Goal: Information Seeking & Learning: Learn about a topic

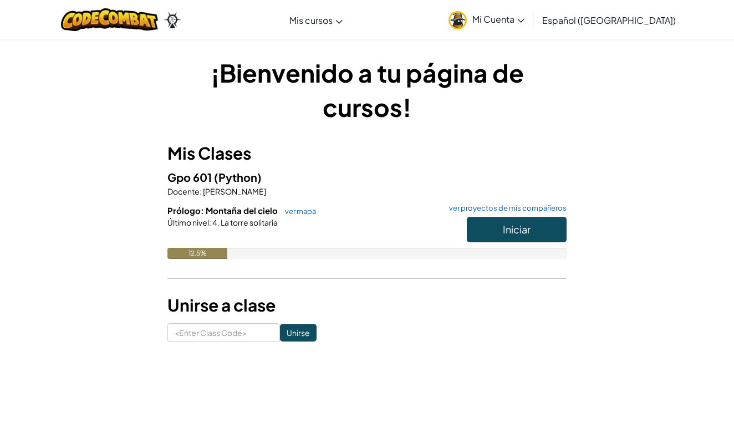
click at [486, 227] on button "Iniciar" at bounding box center [517, 230] width 100 height 26
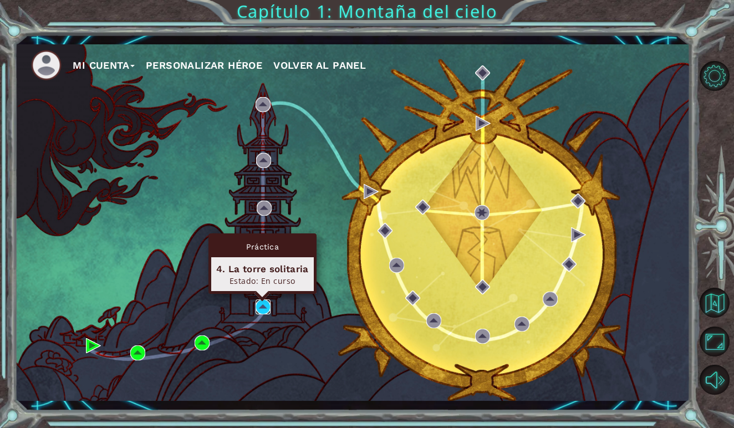
click at [260, 313] on img at bounding box center [263, 307] width 15 height 15
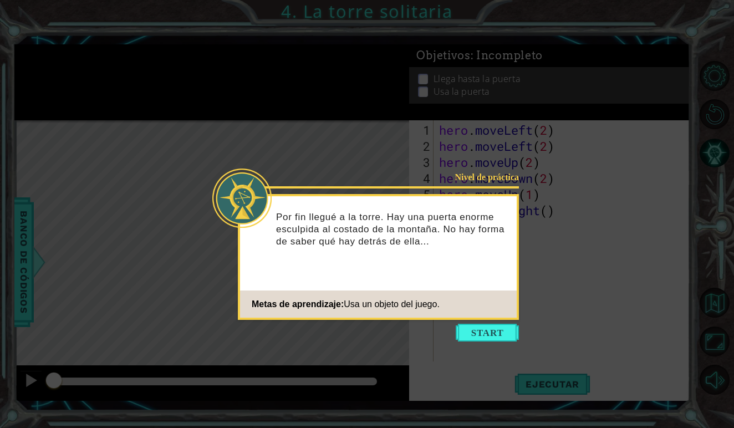
click at [441, 288] on div "Nivel de práctica Por fin llegué a la torre. Hay una puerta enorme esculpida al…" at bounding box center [378, 257] width 281 height 126
click at [466, 328] on button "Start" at bounding box center [487, 333] width 63 height 18
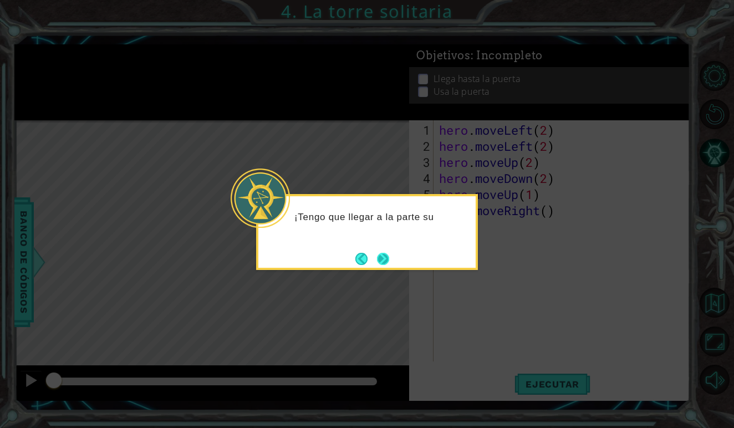
click at [383, 265] on button "Next" at bounding box center [383, 258] width 19 height 19
click at [383, 255] on button "Next" at bounding box center [383, 258] width 21 height 21
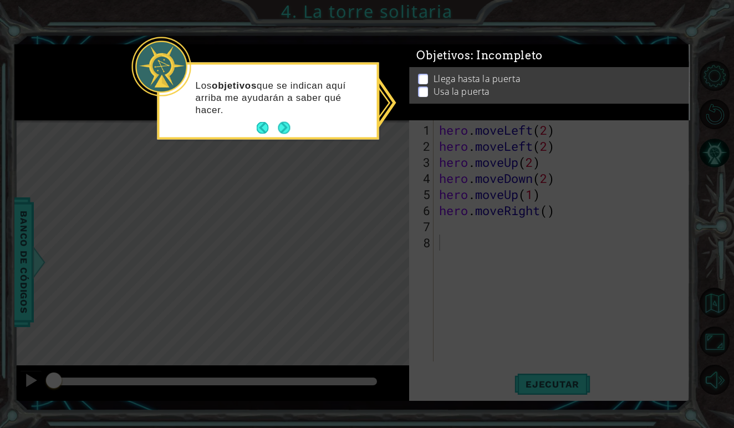
click at [374, 151] on icon at bounding box center [367, 214] width 734 height 428
click at [282, 123] on button "Next" at bounding box center [284, 127] width 17 height 17
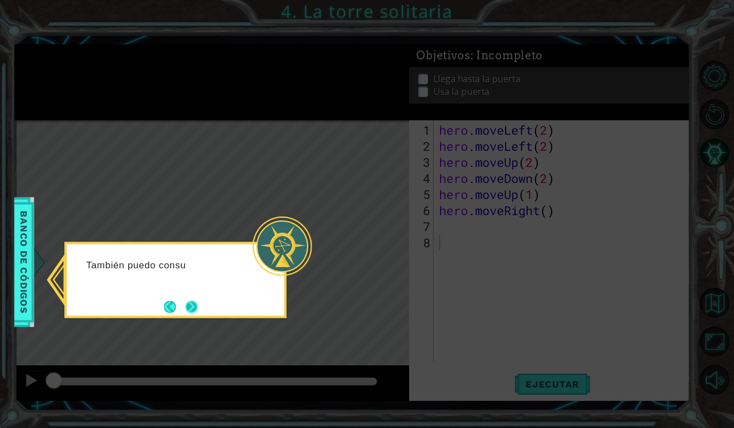
click at [192, 301] on button "Next" at bounding box center [191, 307] width 21 height 21
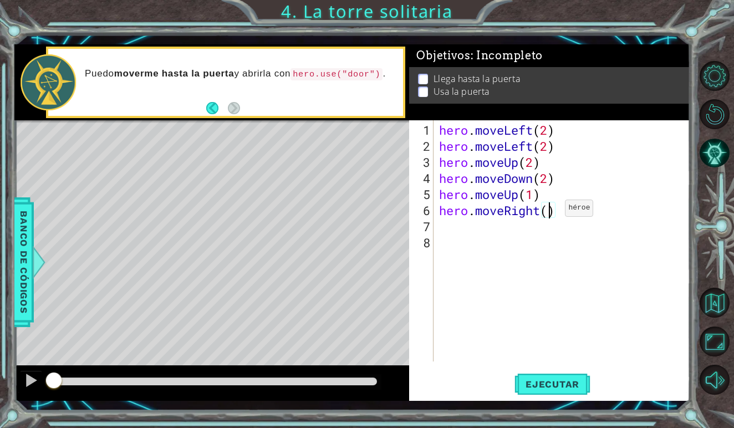
click at [549, 212] on div "hero . moveLeft ( 2 ) hero . moveLeft ( 2 ) hero . moveUp ( 2 ) hero . moveDown…" at bounding box center [565, 258] width 256 height 273
type textarea "hero.moveRight(2)"
click at [556, 379] on span "Ejecutar" at bounding box center [553, 384] width 76 height 11
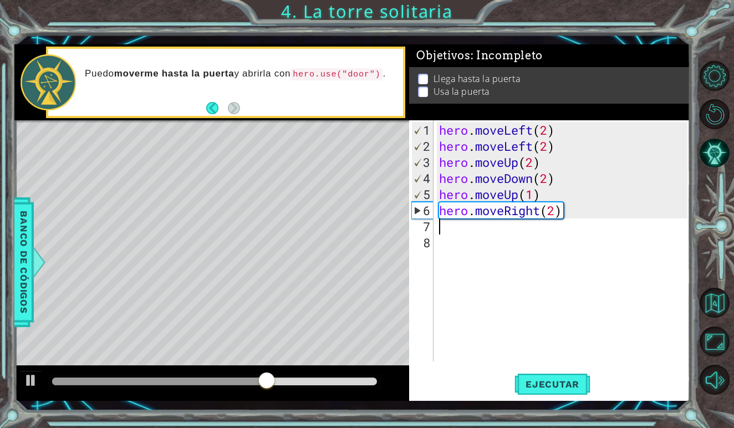
click at [456, 231] on div "hero . moveLeft ( 2 ) hero . moveLeft ( 2 ) hero . moveUp ( 2 ) hero . moveDown…" at bounding box center [565, 258] width 256 height 273
type textarea "h"
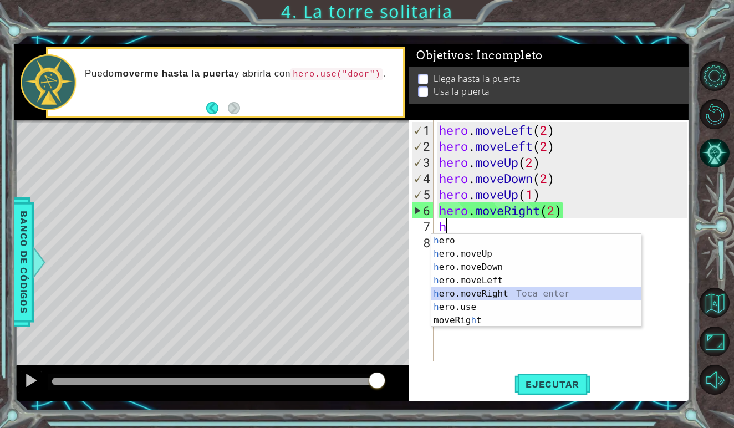
click at [480, 292] on div "h ero Toca enter h ero.moveUp Toca enter h ero.moveDown Toca enter h ero.moveLe…" at bounding box center [537, 294] width 210 height 120
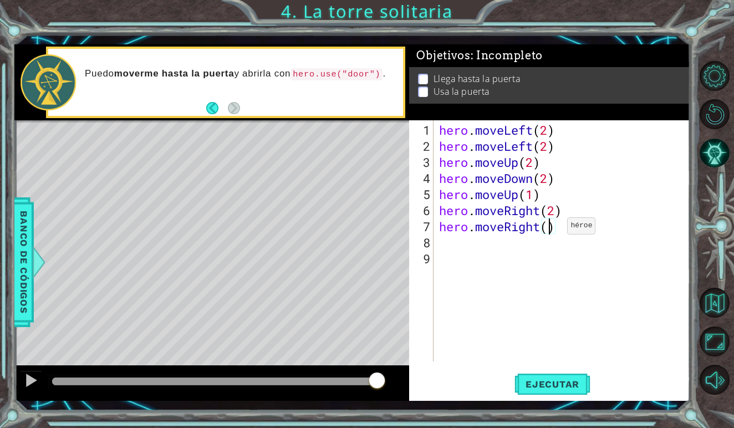
click at [551, 230] on div "hero . moveLeft ( 2 ) hero . moveLeft ( 2 ) hero . moveUp ( 2 ) hero . moveDown…" at bounding box center [565, 258] width 256 height 273
click at [571, 388] on span "Ejecutar" at bounding box center [553, 384] width 76 height 11
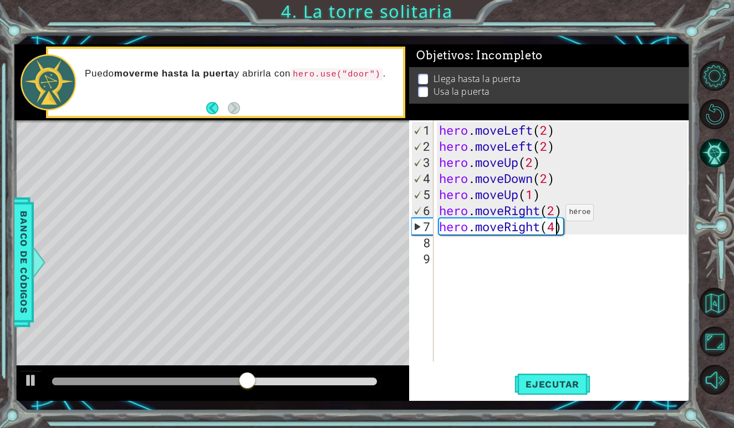
click at [549, 217] on div "hero . moveLeft ( 2 ) hero . moveLeft ( 2 ) hero . moveUp ( 2 ) hero . moveDown…" at bounding box center [565, 258] width 256 height 273
click at [535, 197] on div "hero . moveLeft ( 2 ) hero . moveLeft ( 2 ) hero . moveUp ( 2 ) hero . moveDown…" at bounding box center [565, 258] width 256 height 273
click at [518, 195] on div "hero . moveLeft ( 2 ) hero . moveLeft ( 2 ) hero . moveUp ( 2 ) hero . moveDown…" at bounding box center [565, 258] width 256 height 273
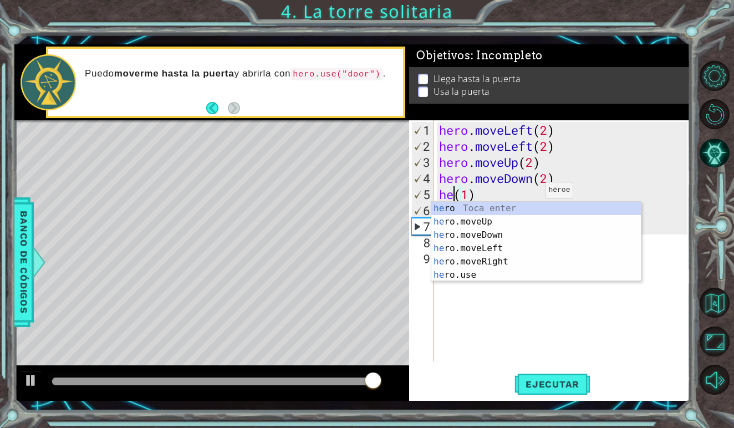
scroll to position [0, 1]
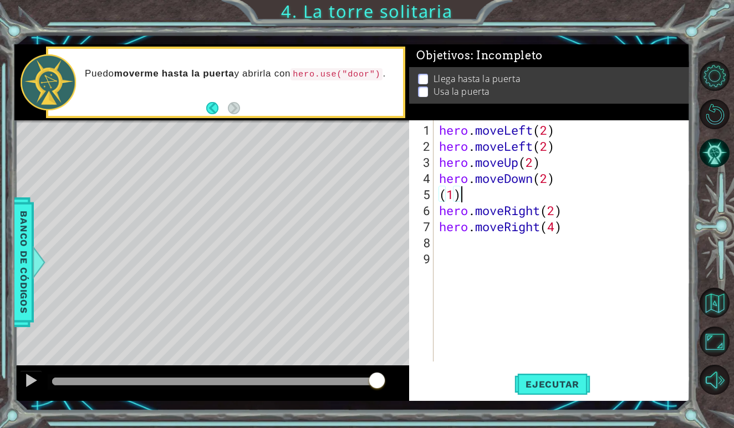
click at [474, 192] on div "hero . moveLeft ( 2 ) hero . moveLeft ( 2 ) hero . moveUp ( 2 ) hero . moveDown…" at bounding box center [565, 258] width 256 height 273
type textarea "("
click at [570, 376] on button "Ejecutar" at bounding box center [553, 385] width 76 height 28
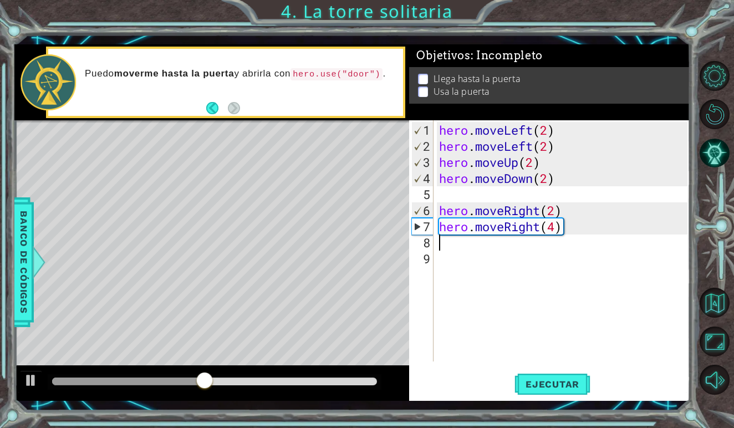
click at [573, 237] on div "hero . moveLeft ( 2 ) hero . moveLeft ( 2 ) hero . moveUp ( 2 ) hero . moveDown…" at bounding box center [565, 258] width 256 height 273
click at [574, 217] on div "hero . moveLeft ( 2 ) hero . moveLeft ( 2 ) hero . moveUp ( 2 ) hero . moveDown…" at bounding box center [565, 258] width 256 height 273
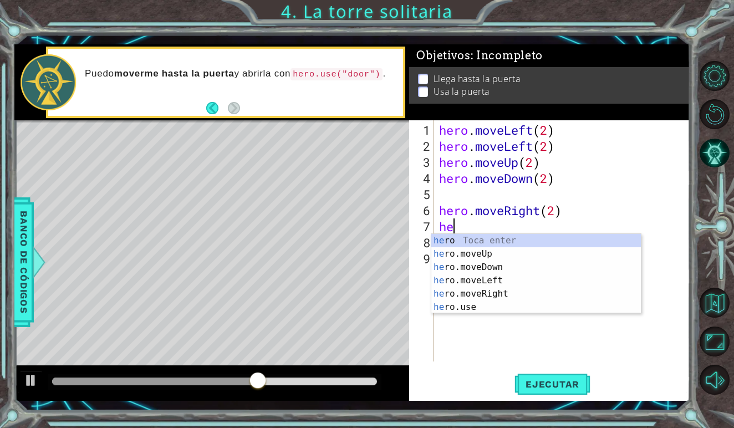
type textarea "h"
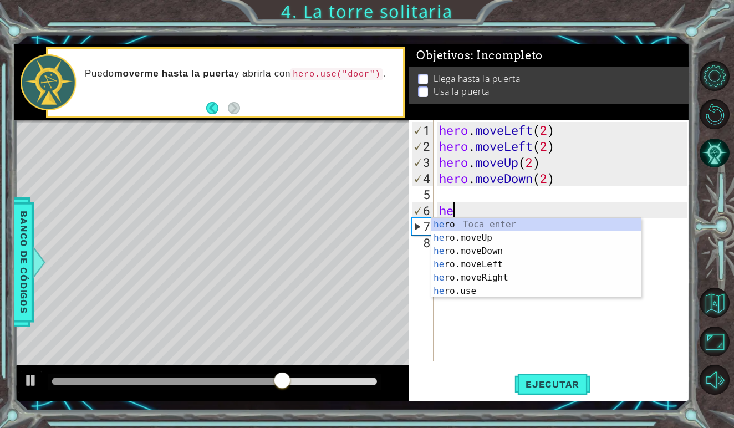
type textarea "h"
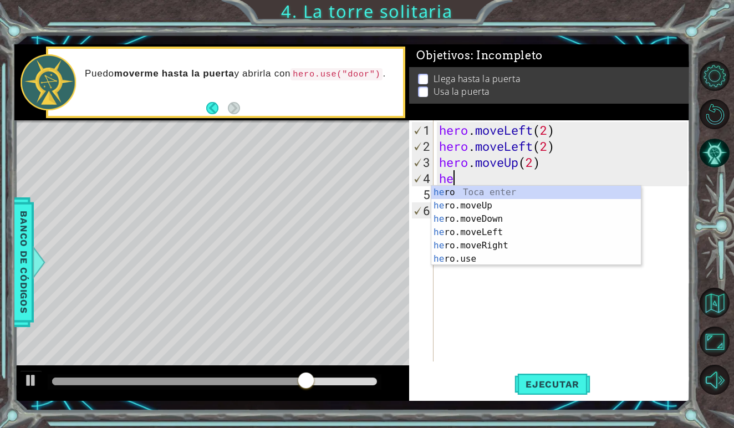
type textarea "h"
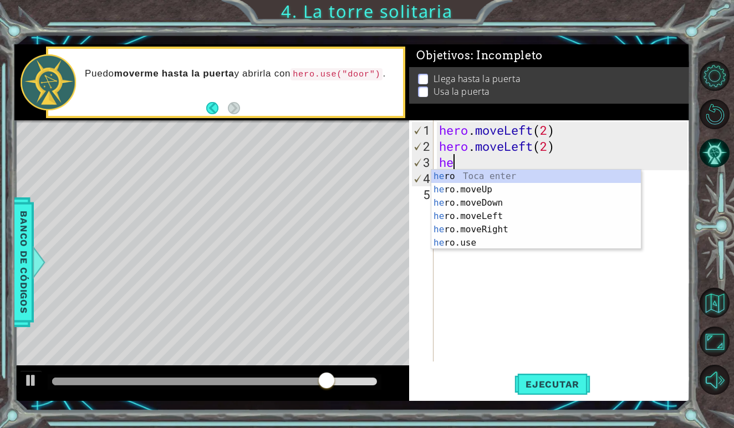
type textarea "h"
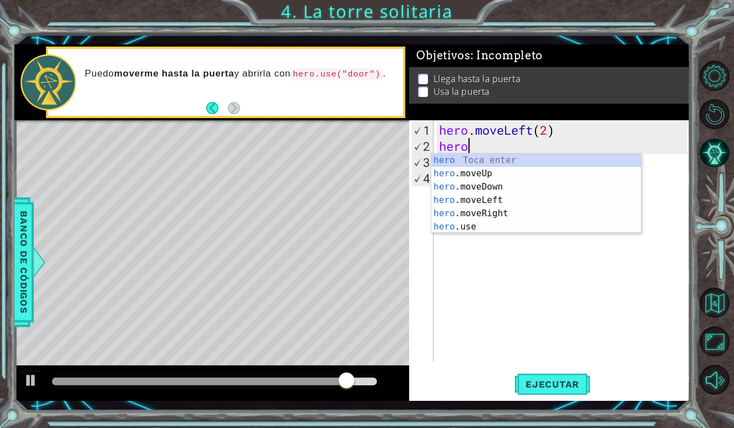
type textarea "h"
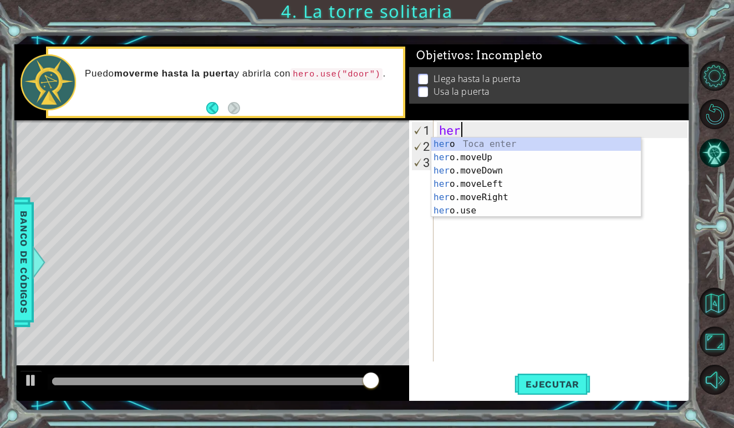
type textarea "h"
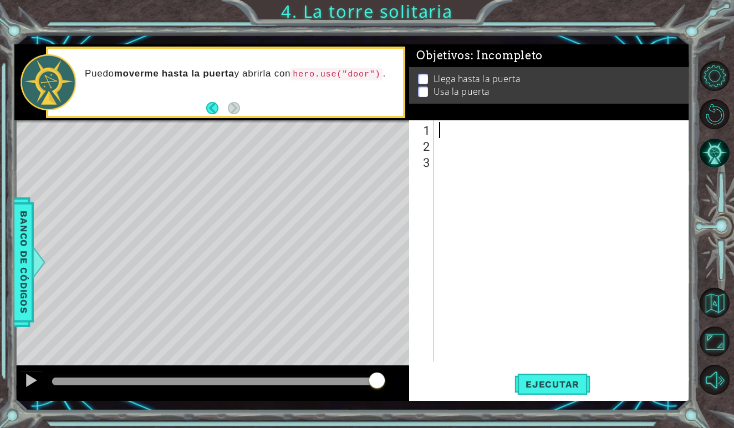
click at [476, 127] on div at bounding box center [565, 258] width 256 height 273
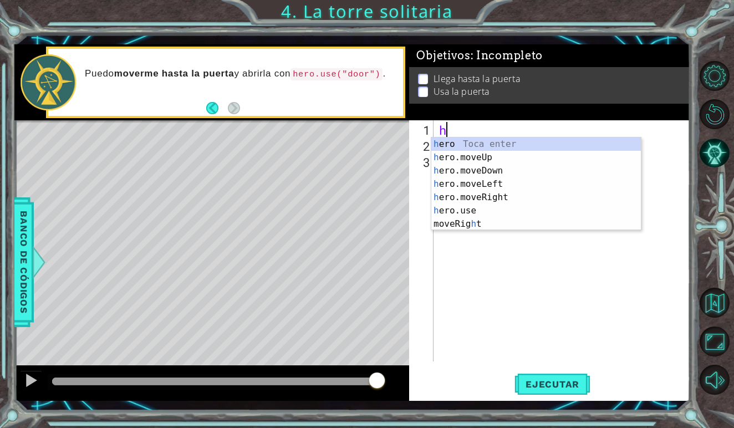
type textarea "he"
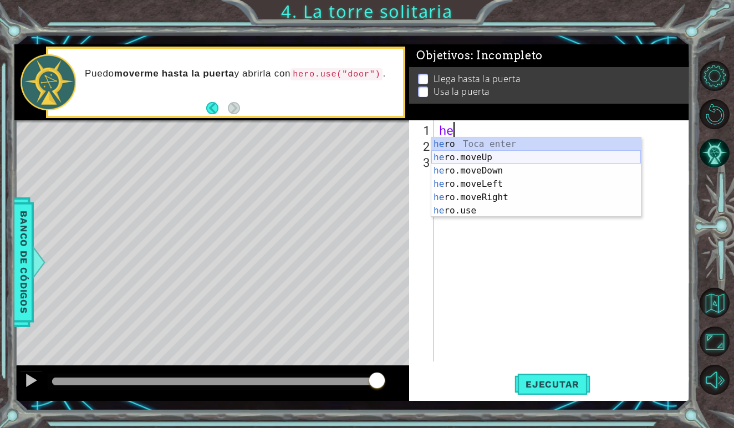
click at [481, 154] on div "he ro Toca enter he ro.moveUp Toca enter he ro.moveDown Toca enter he ro.moveLe…" at bounding box center [537, 191] width 210 height 106
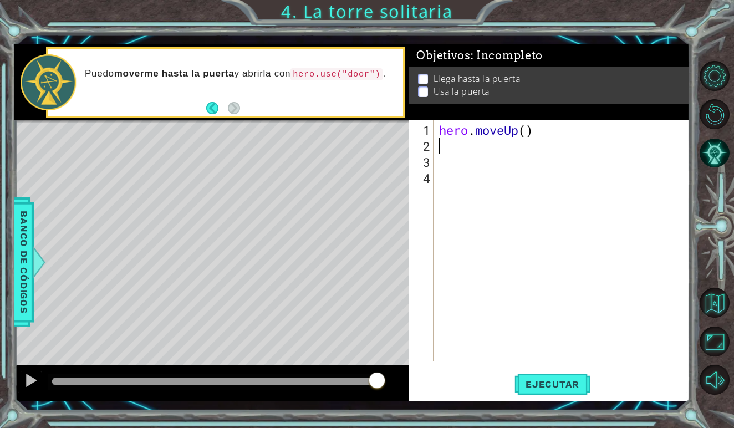
click at [527, 136] on div "hero . moveUp ( )" at bounding box center [565, 258] width 256 height 273
click at [527, 126] on div "hero . moveUp ( )" at bounding box center [565, 258] width 256 height 273
click at [575, 390] on span "Ejecutar" at bounding box center [553, 384] width 76 height 11
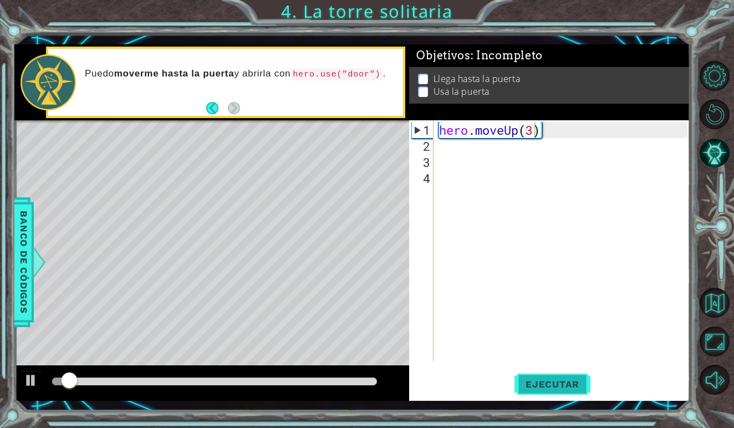
click at [573, 388] on span "Ejecutar" at bounding box center [553, 384] width 76 height 11
type textarea "hero.moveUp(2)"
click at [562, 386] on span "Ejecutar" at bounding box center [553, 384] width 76 height 11
click at [458, 148] on div "hero . moveUp ( 2 )" at bounding box center [565, 258] width 256 height 273
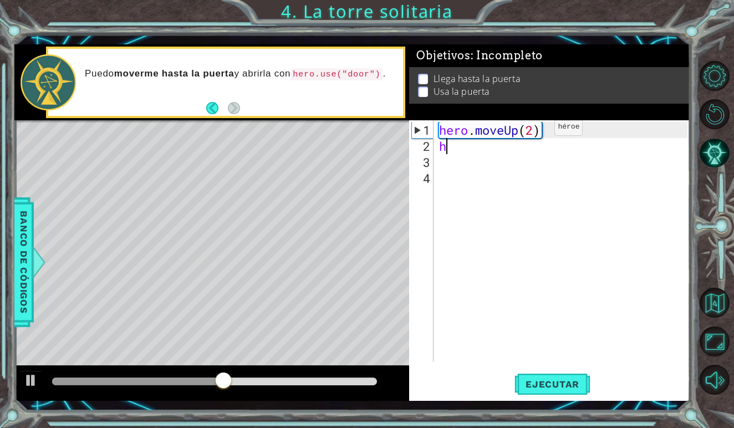
click at [538, 131] on div "hero . moveUp ( 2 ) h" at bounding box center [565, 258] width 256 height 273
click at [481, 149] on div "hero . moveUp ( ) h" at bounding box center [565, 258] width 256 height 273
type textarea "he"
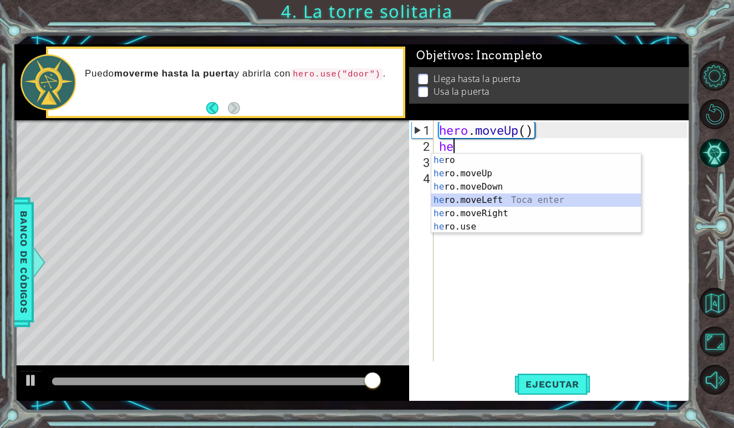
click at [505, 199] on div "he ro Toca enter he ro.moveUp Toca enter he ro.moveDown Toca enter he ro.moveLe…" at bounding box center [537, 207] width 210 height 106
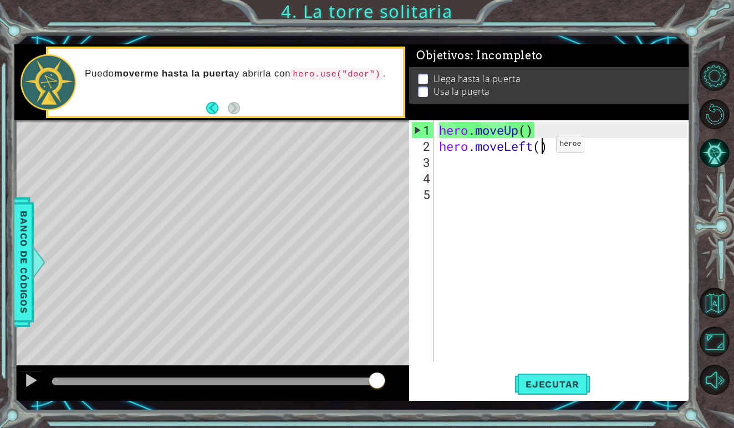
click at [540, 149] on div "hero . moveUp ( ) hero . moveLeft ( )" at bounding box center [565, 258] width 256 height 273
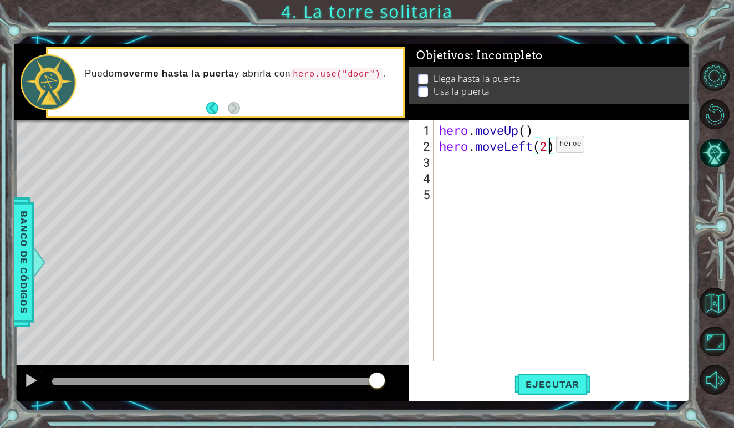
scroll to position [0, 5]
click at [543, 387] on span "Ejecutar" at bounding box center [553, 384] width 76 height 11
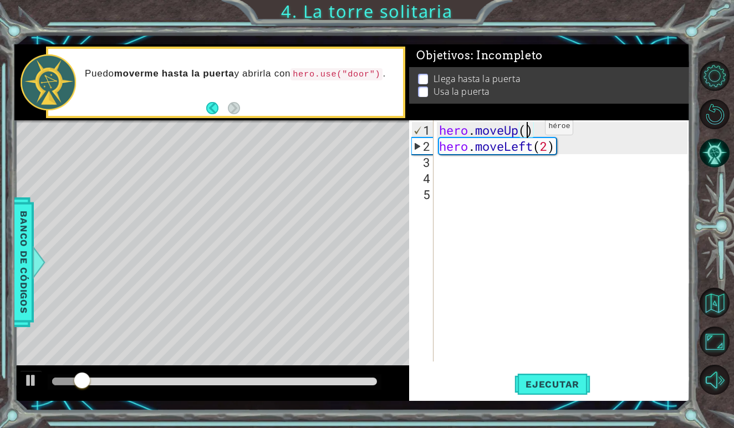
click at [529, 131] on div "hero . moveUp ( ) hero . moveLeft ( 2 )" at bounding box center [565, 258] width 256 height 273
click at [545, 125] on div "hero . moveUp ( ) hero . moveLeft ( 2 )" at bounding box center [565, 258] width 256 height 273
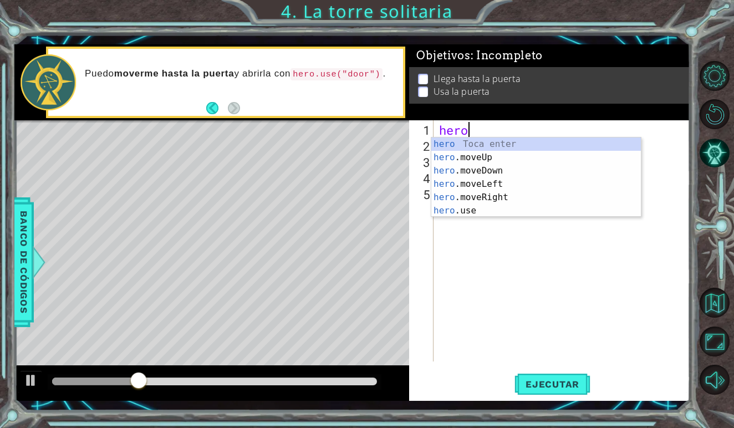
scroll to position [0, 1]
type textarea "h"
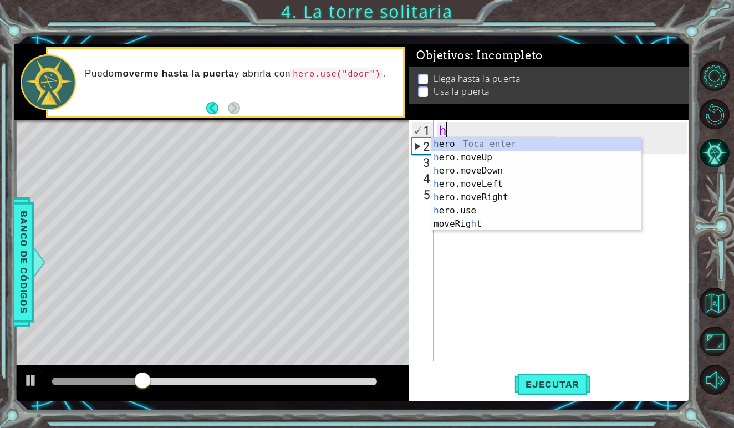
scroll to position [0, 0]
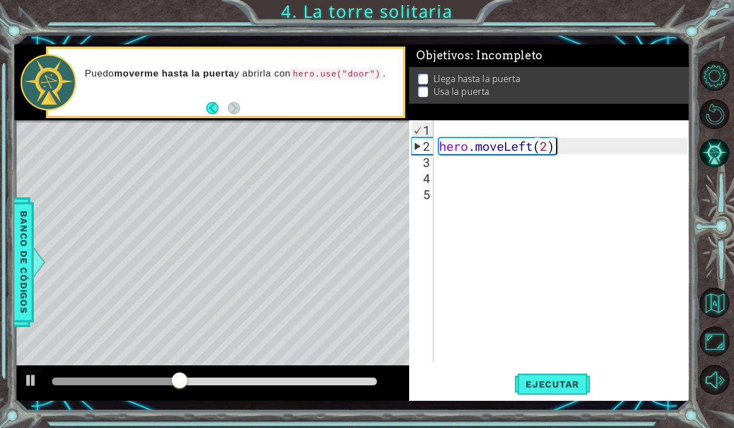
click at [572, 145] on div "hero . moveLeft ( 2 )" at bounding box center [565, 258] width 256 height 273
type textarea "hero.moveLeft(2)"
click at [572, 149] on div "hero . moveLeft ( 2 )" at bounding box center [565, 258] width 256 height 273
click at [572, 153] on div "hero . moveLeft ( 2 )" at bounding box center [565, 258] width 256 height 273
click at [546, 162] on div "hero . moveLeft ( 2 )" at bounding box center [565, 258] width 256 height 273
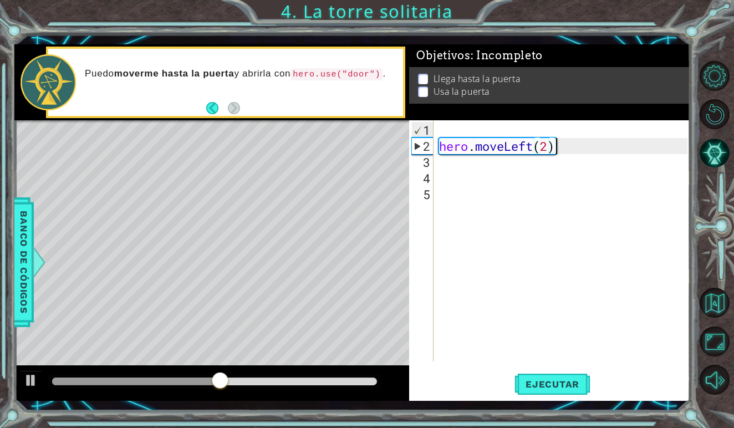
click at [570, 146] on div "hero . moveLeft ( 2 )" at bounding box center [565, 258] width 256 height 273
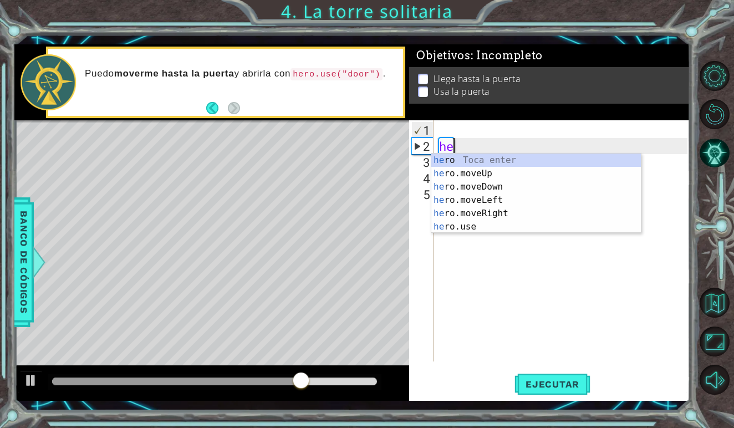
type textarea "h"
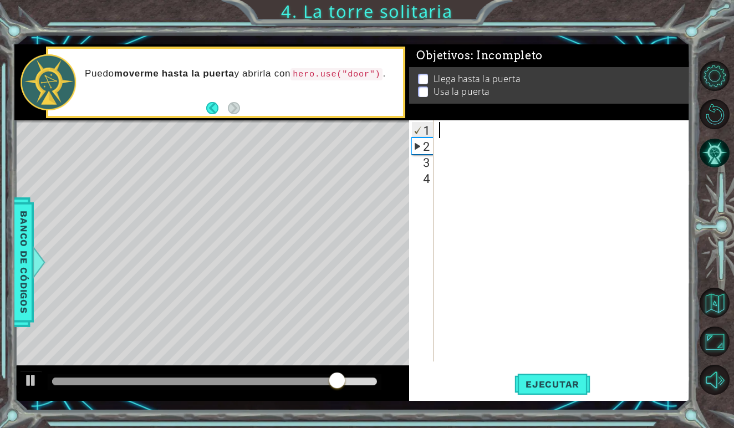
click at [490, 140] on div at bounding box center [565, 258] width 256 height 273
click at [487, 136] on div at bounding box center [565, 258] width 256 height 273
click at [454, 131] on div at bounding box center [565, 258] width 256 height 273
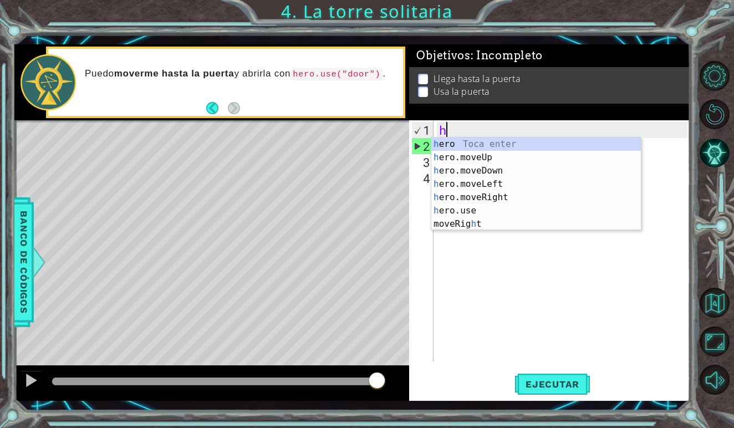
type textarea "he"
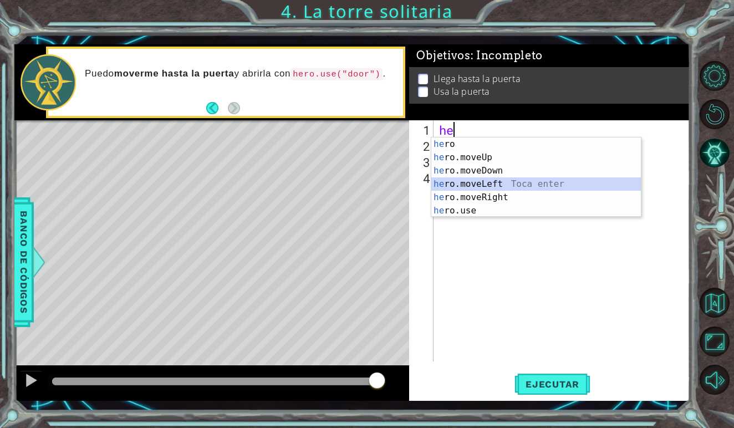
click at [494, 185] on div "he ro Toca enter he ro.moveUp Toca enter he ro.moveDown Toca enter he ro.moveLe…" at bounding box center [537, 191] width 210 height 106
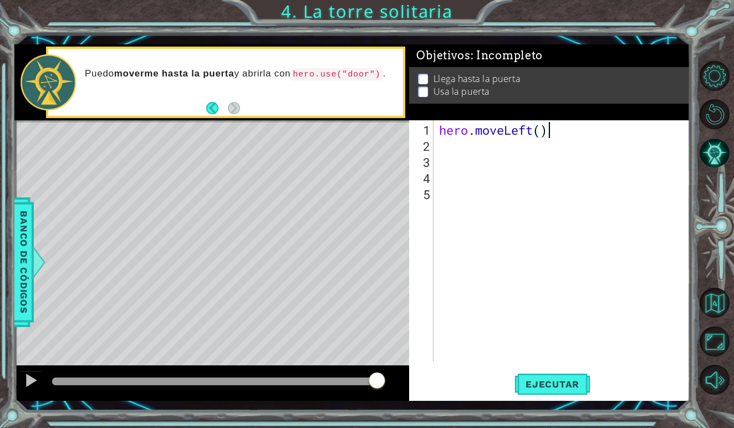
click at [546, 134] on div "hero . moveLeft ( )" at bounding box center [565, 258] width 256 height 273
click at [542, 135] on div "hero . moveLeft ( )" at bounding box center [565, 258] width 256 height 273
type textarea "hero.moveLeft(2)"
click at [572, 388] on span "Ejecutar" at bounding box center [553, 384] width 76 height 11
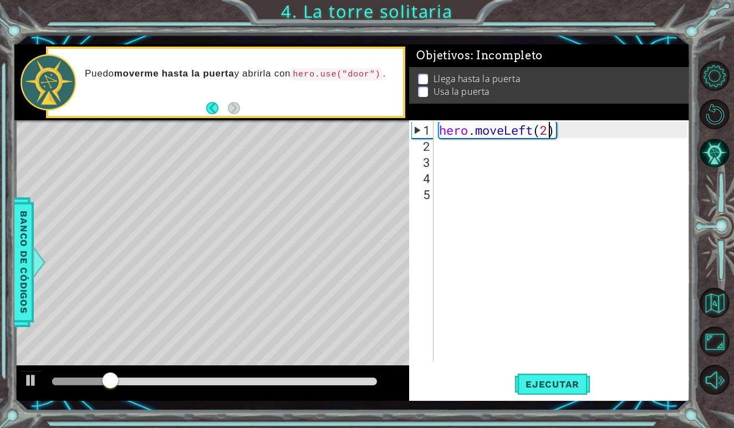
click at [455, 158] on div "hero . moveLeft ( 2 )" at bounding box center [565, 258] width 256 height 273
click at [452, 151] on div "hero . moveLeft ( 2 )" at bounding box center [565, 258] width 256 height 273
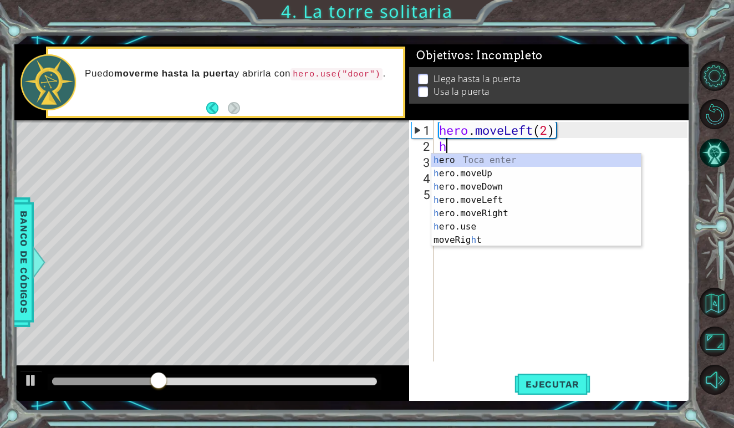
type textarea "he"
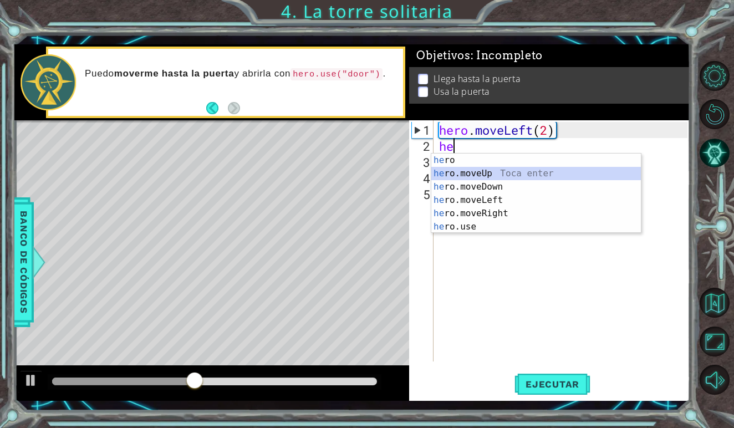
click at [494, 171] on div "he ro Toca enter he ro.moveUp Toca enter he ro.moveDown Toca enter he ro.moveLe…" at bounding box center [537, 207] width 210 height 106
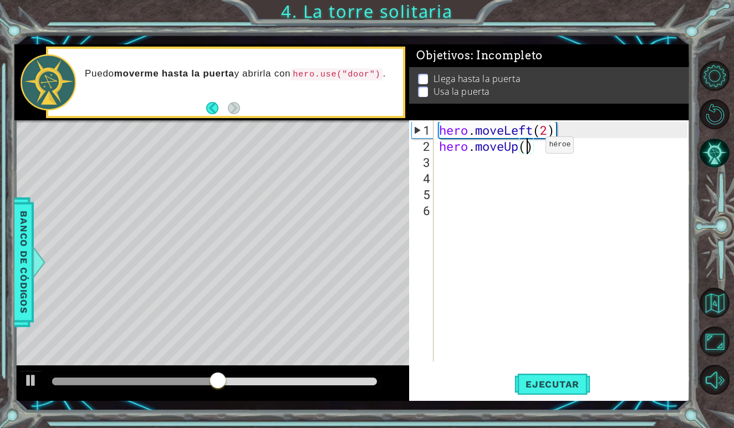
click at [529, 149] on div "hero . moveLeft ( 2 ) hero . moveUp ( )" at bounding box center [565, 258] width 256 height 273
type textarea "hero.moveUp(2)"
click at [582, 384] on span "Ejecutar" at bounding box center [553, 384] width 76 height 11
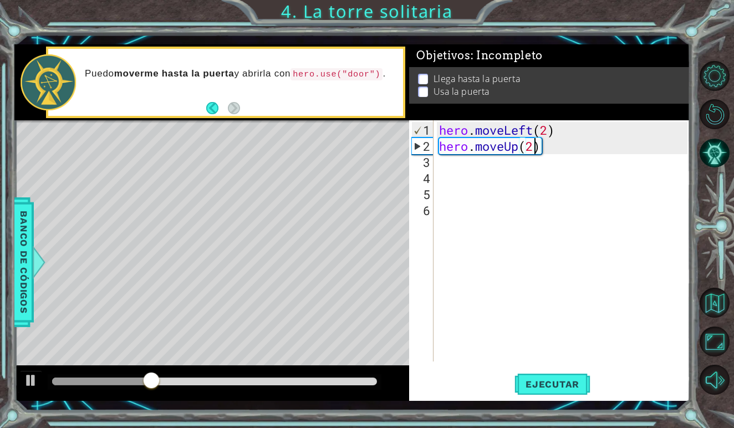
click at [444, 171] on div "hero . moveLeft ( 2 ) hero . moveUp ( 2 )" at bounding box center [565, 258] width 256 height 273
click at [445, 164] on div "hero . moveLeft ( 2 ) hero . moveUp ( 2 )" at bounding box center [565, 258] width 256 height 273
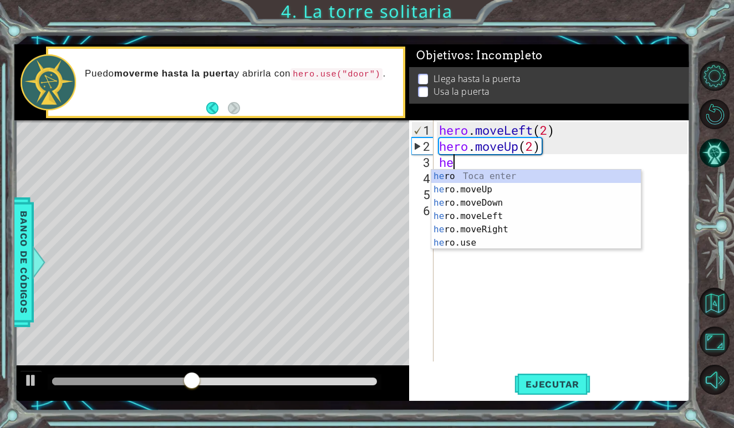
type textarea "her"
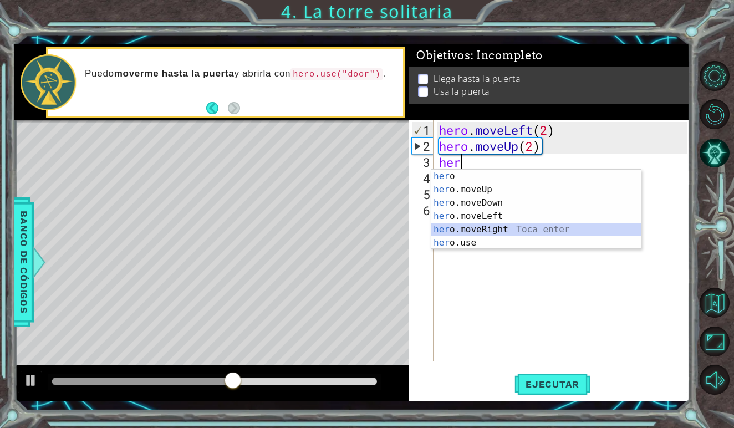
click at [493, 233] on div "her o Toca enter her o.moveUp Toca enter her o.moveDown Toca enter her o.moveLe…" at bounding box center [537, 223] width 210 height 106
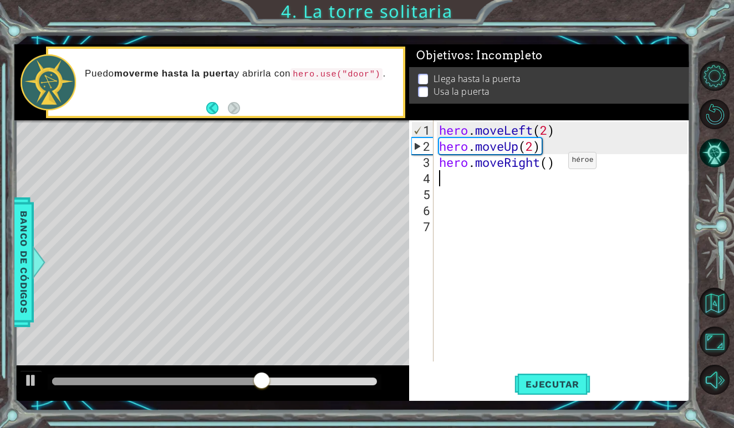
click at [552, 165] on div "hero . moveLeft ( 2 ) hero . moveUp ( 2 ) hero . moveRight ( )" at bounding box center [565, 258] width 256 height 273
type textarea "hero.moveRight(2)"
click at [469, 173] on div "hero . moveLeft ( 2 ) hero . moveUp ( 2 ) hero . moveRight ( 2 )" at bounding box center [565, 258] width 256 height 273
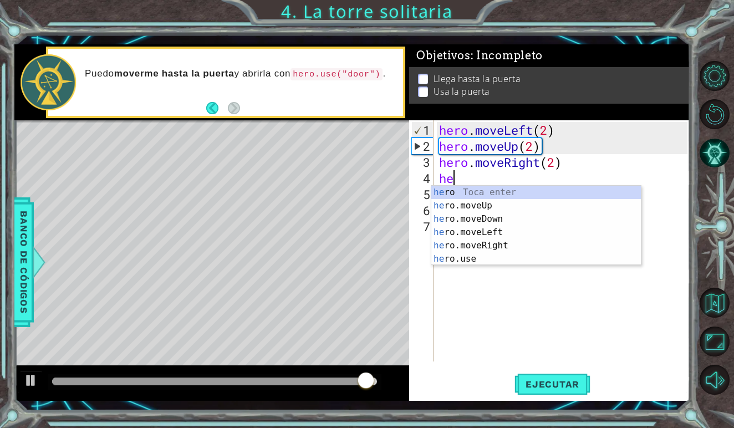
type textarea "her"
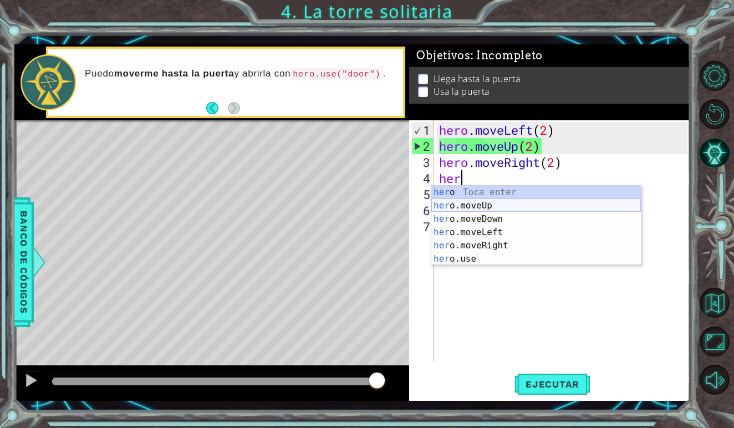
click at [482, 202] on div "her o Toca enter her o.moveUp Toca enter her o.moveDown Toca enter her o.moveLe…" at bounding box center [537, 239] width 210 height 106
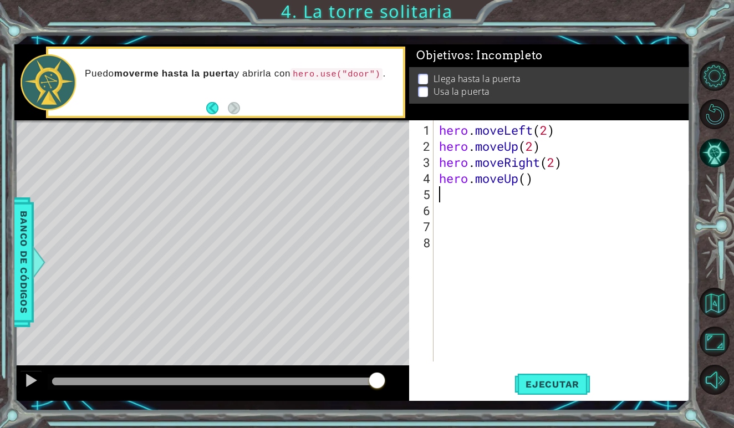
scroll to position [0, 0]
click at [526, 181] on div "hero . moveLeft ( 2 ) hero . moveUp ( 2 ) hero . moveRight ( 2 ) hero . moveUp …" at bounding box center [565, 258] width 256 height 273
click at [576, 392] on button "Ejecutar" at bounding box center [553, 385] width 76 height 28
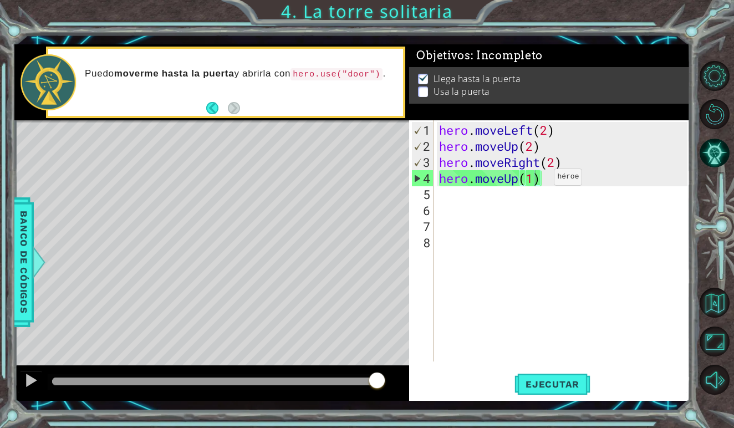
click at [537, 181] on div "hero . moveLeft ( 2 ) hero . moveUp ( 2 ) hero . moveRight ( 2 ) hero . moveUp …" at bounding box center [565, 258] width 256 height 273
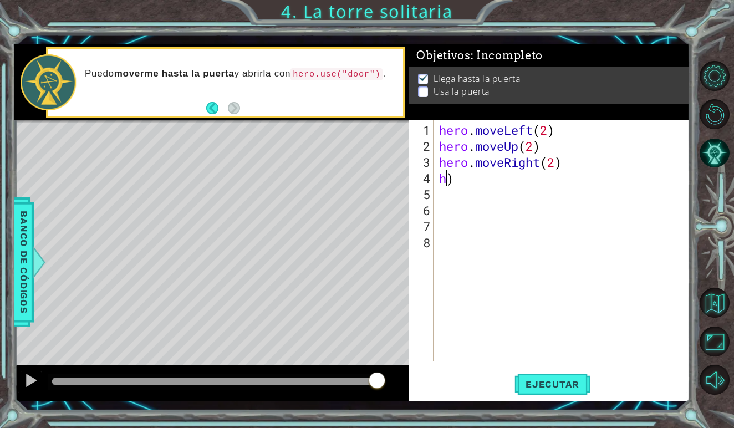
scroll to position [0, 0]
type textarea "hero.moveRight(2)"
click at [469, 179] on div "hero . moveLeft ( 2 ) hero . moveUp ( 2 ) hero . moveRight ( 2 )" at bounding box center [565, 258] width 256 height 273
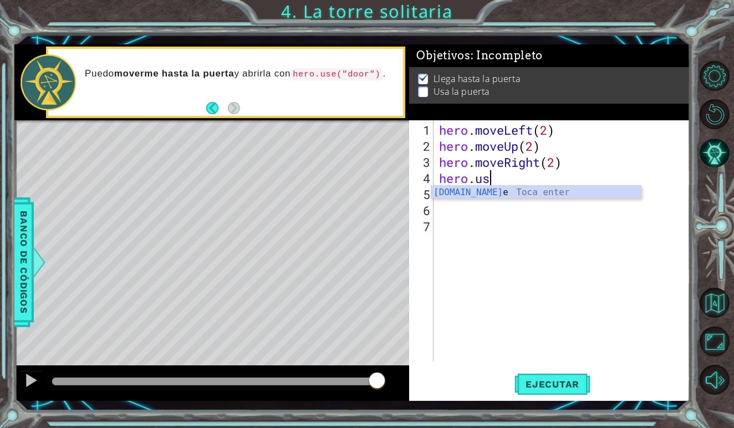
scroll to position [0, 2]
type textarea "hero.use("name")"
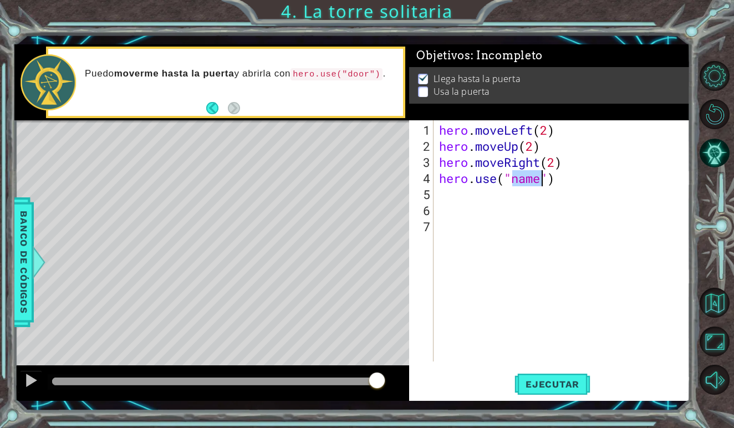
type textarea "}"
click at [534, 179] on div "hero . moveLeft ( 2 ) hero . moveUp ( 2 ) hero . moveRight ( 2 ) hero . use ( d…" at bounding box center [565, 258] width 256 height 273
click at [542, 390] on button "Ejecutar" at bounding box center [553, 385] width 76 height 28
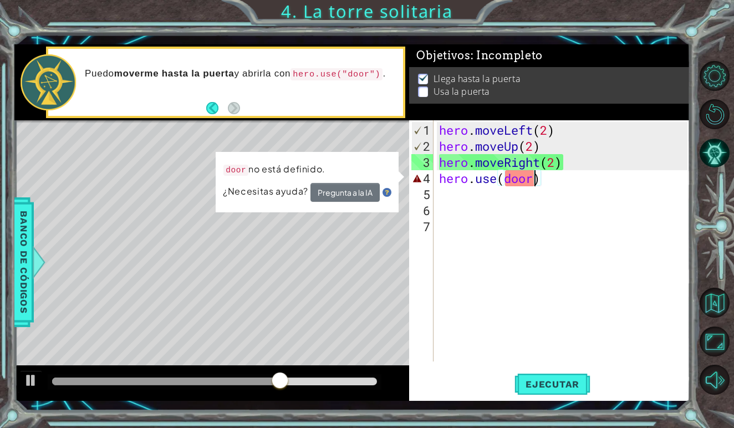
scroll to position [0, 4]
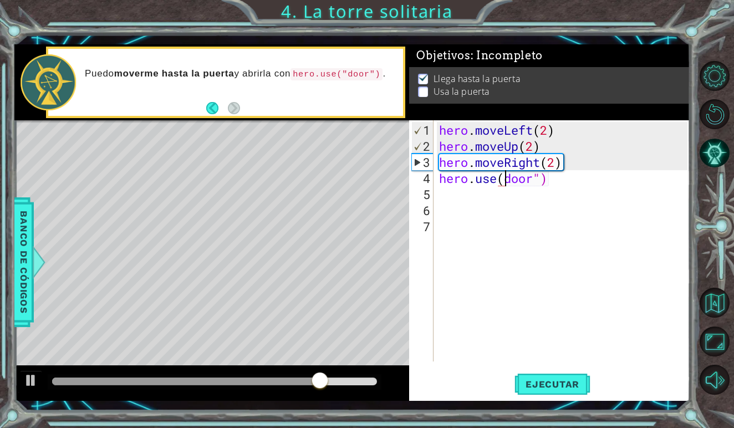
type textarea "hero.use("door")"
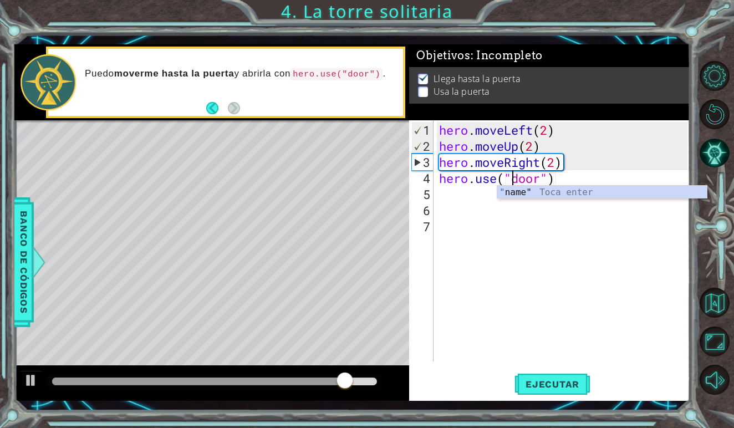
click at [569, 310] on div "hero . moveLeft ( 2 ) hero . moveUp ( 2 ) hero . moveRight ( 2 ) hero . use ( "…" at bounding box center [565, 258] width 256 height 273
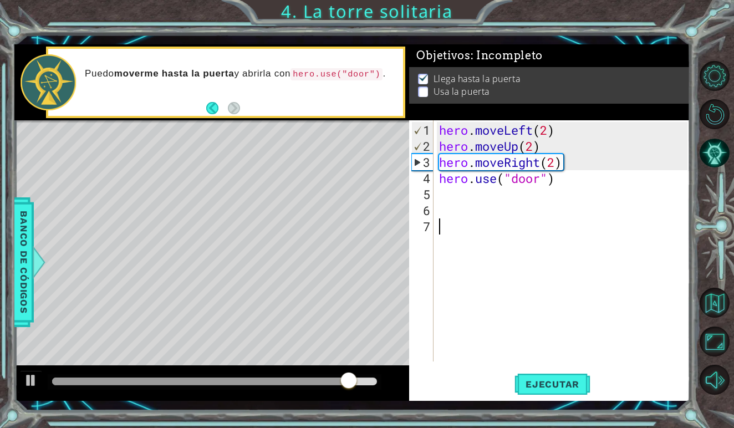
scroll to position [0, 0]
click at [551, 390] on span "Ejecutar" at bounding box center [553, 384] width 76 height 11
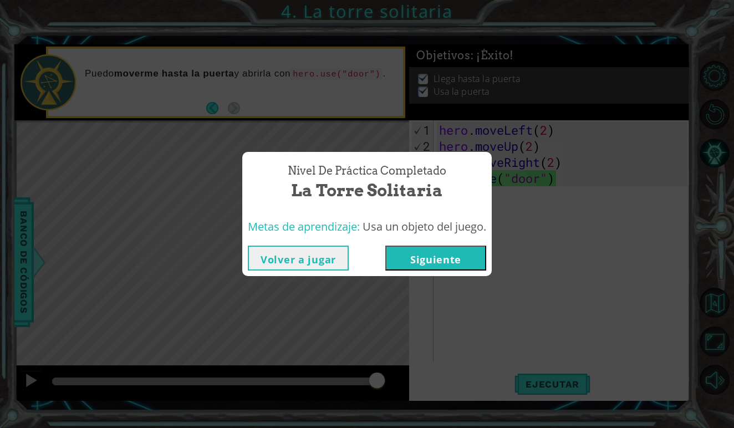
click at [449, 263] on button "Siguiente" at bounding box center [435, 258] width 101 height 25
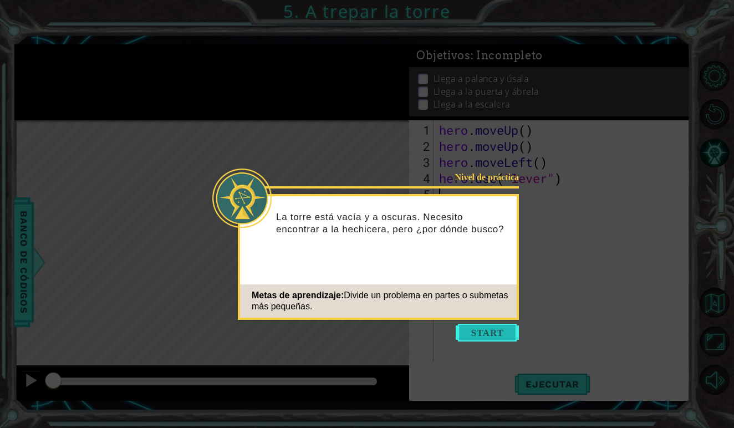
click at [467, 334] on button "Start" at bounding box center [487, 333] width 63 height 18
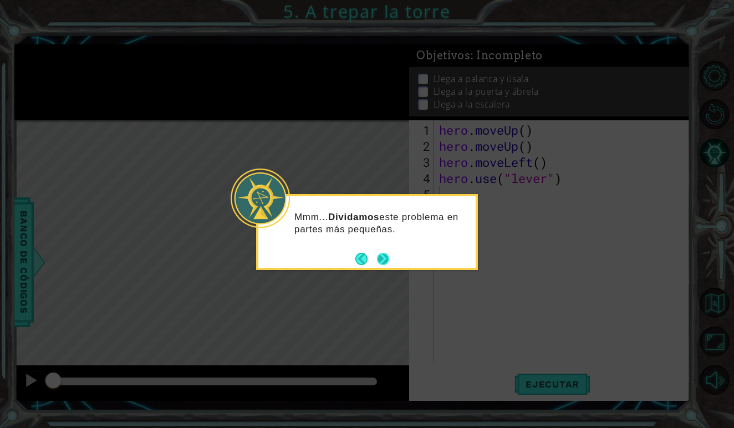
drag, startPoint x: 374, startPoint y: 257, endPoint x: 388, endPoint y: 261, distance: 14.0
click at [388, 261] on footer at bounding box center [373, 259] width 34 height 17
click at [388, 261] on button "Next" at bounding box center [383, 258] width 21 height 21
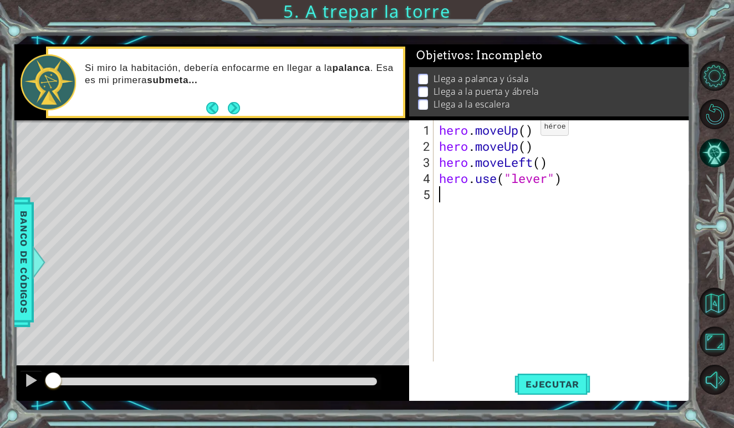
click at [525, 131] on div "hero . moveUp ( ) hero . moveUp ( ) hero . moveLeft ( ) hero . use ( "lever" )" at bounding box center [565, 258] width 256 height 273
click at [537, 146] on div "hero . moveUp ( 1 ) hero . moveUp ( ) hero . moveLeft ( ) hero . use ( "lever" )" at bounding box center [565, 258] width 256 height 273
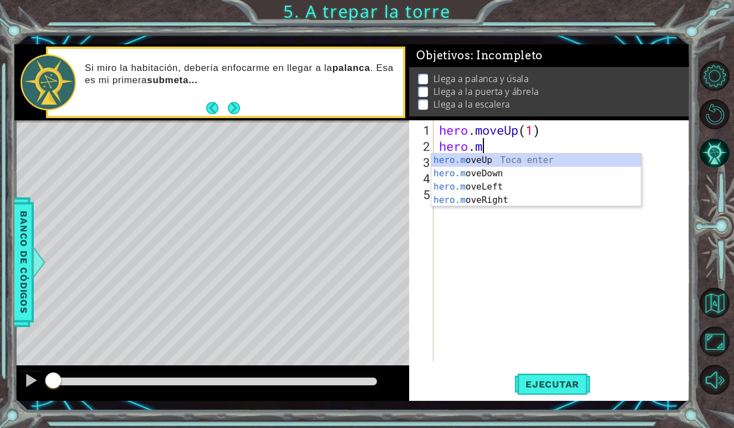
scroll to position [0, 1]
type textarea "h"
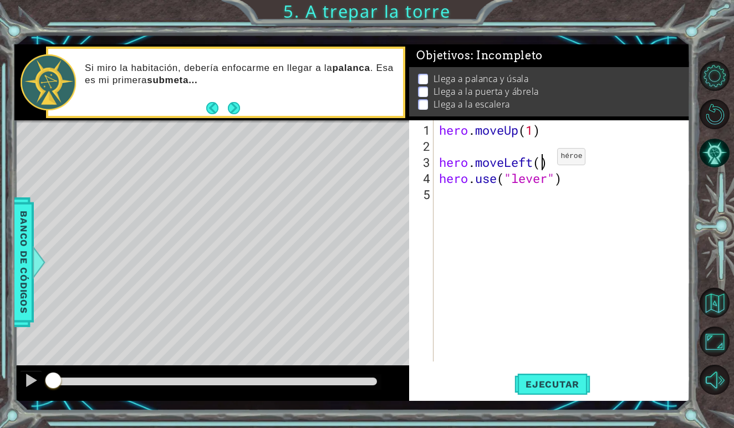
click at [541, 161] on div "hero . moveUp ( 1 ) hero . moveLeft ( ) hero . use ( "lever" )" at bounding box center [565, 258] width 256 height 273
click at [569, 178] on div "hero . moveUp ( 1 ) hero . moveLeft ( ) hero . use ( "lever" )" at bounding box center [565, 258] width 256 height 273
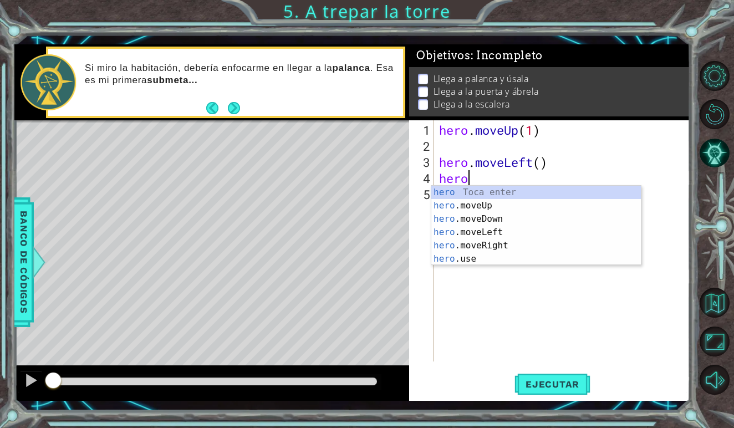
type textarea "h"
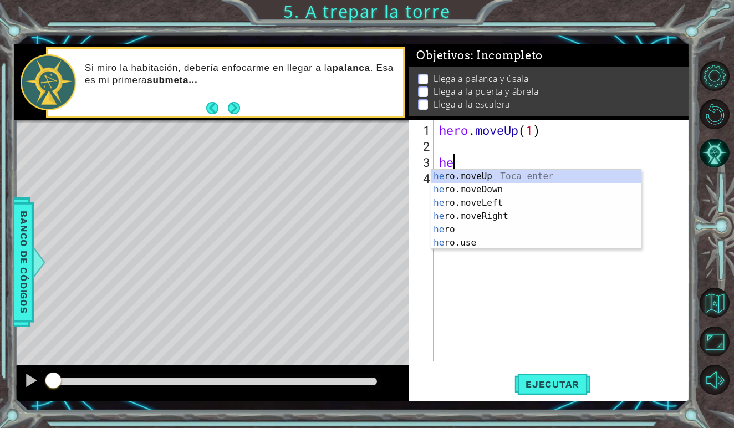
type textarea "h"
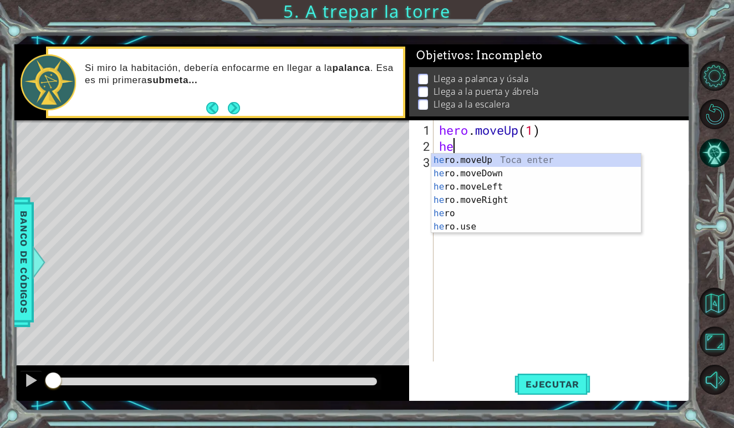
type textarea "her"
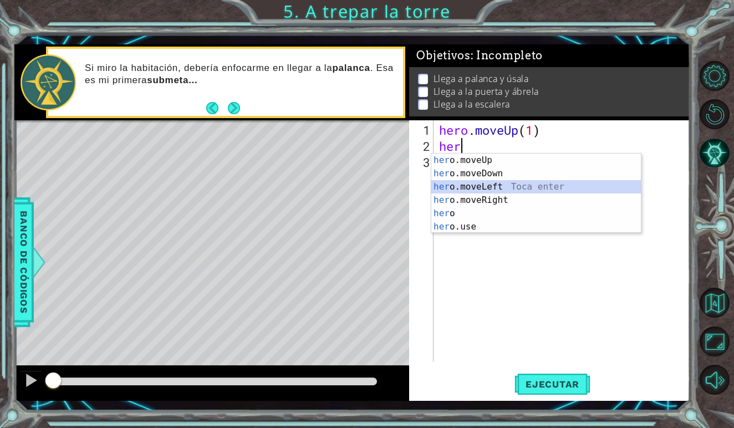
click at [508, 187] on div "her o.moveUp Toca enter her o.moveDown Toca enter her o.moveLeft [PERSON_NAME] …" at bounding box center [537, 207] width 210 height 106
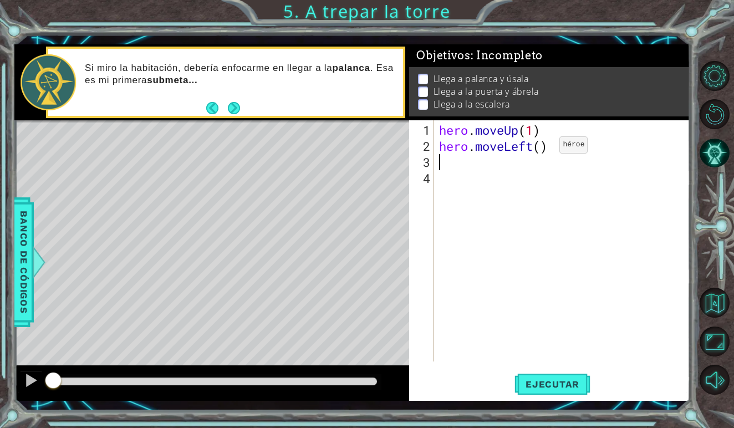
click at [543, 149] on div "hero . moveUp ( 1 ) hero . moveLeft ( )" at bounding box center [565, 258] width 256 height 273
type textarea "hero.moveLeft(1)"
click at [448, 163] on div "hero . moveUp ( 1 ) hero . moveLeft ( 1 )" at bounding box center [565, 258] width 256 height 273
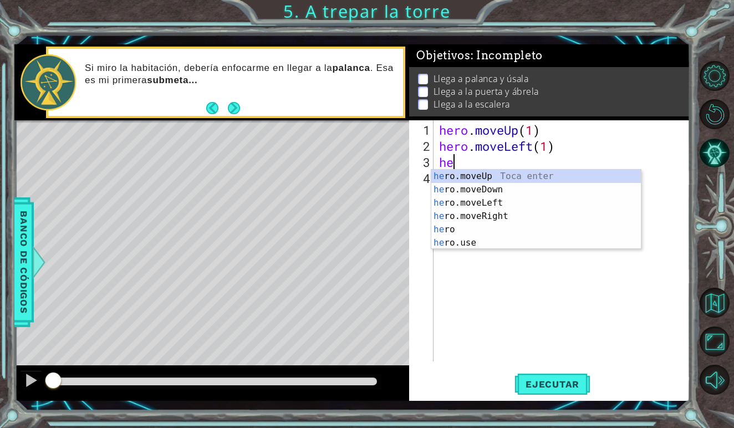
type textarea "her"
click at [479, 180] on div "her o.moveUp Toca enter her o.moveDown Toca enter her o.moveLeft [PERSON_NAME] …" at bounding box center [537, 223] width 210 height 106
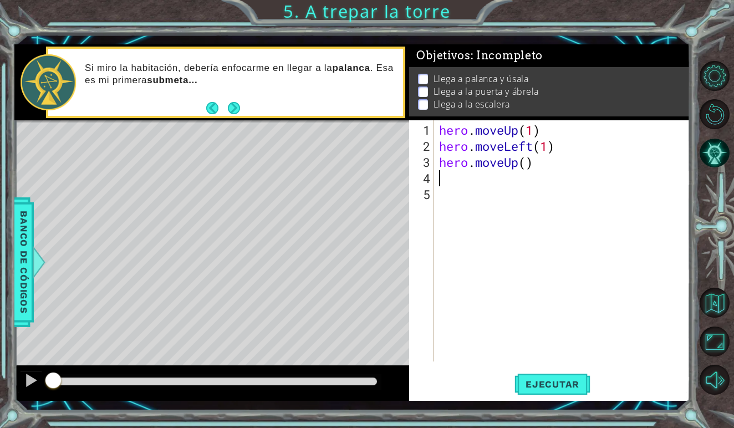
scroll to position [0, 0]
click at [525, 166] on div "hero . moveUp ( 1 ) hero . moveLeft ( 1 ) hero . moveUp ( )" at bounding box center [565, 258] width 256 height 273
type textarea "hero.moveUp(1)"
click at [524, 379] on span "Ejecutar" at bounding box center [553, 384] width 76 height 11
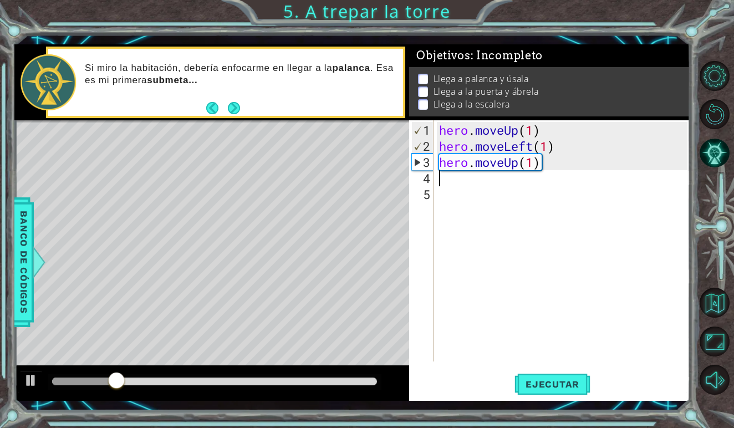
click at [450, 182] on div "hero . moveUp ( 1 ) hero . moveLeft ( 1 ) hero . moveUp ( 1 )" at bounding box center [565, 258] width 256 height 273
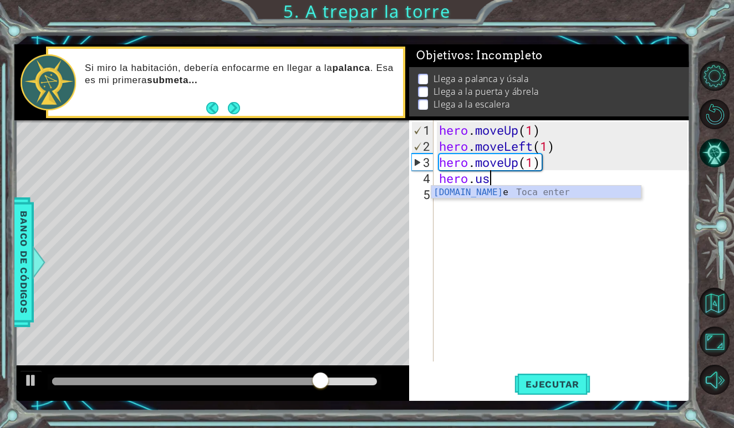
scroll to position [0, 2]
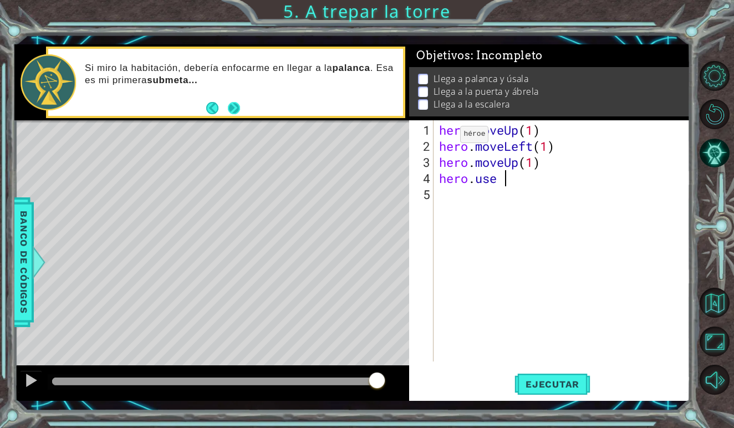
click at [236, 105] on button "Next" at bounding box center [234, 108] width 14 height 14
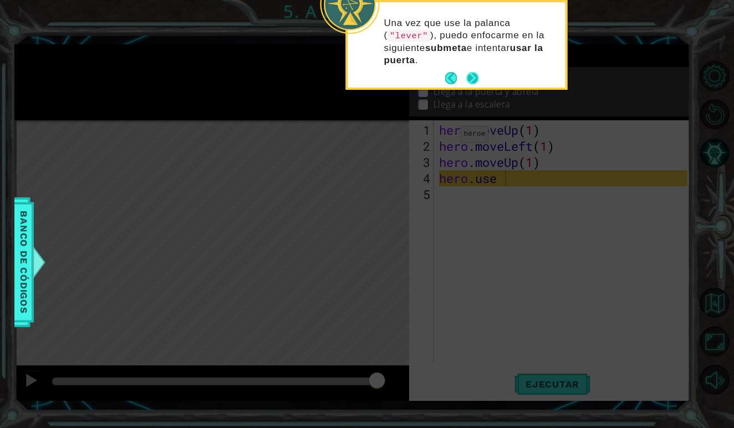
click at [476, 75] on button "Next" at bounding box center [473, 78] width 16 height 16
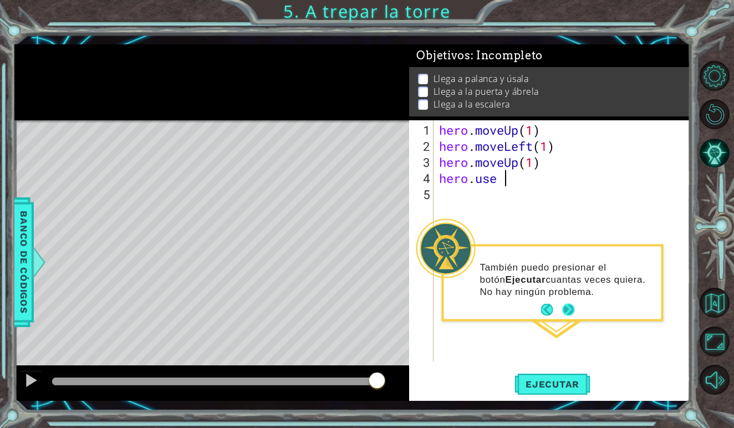
click at [571, 314] on button "Next" at bounding box center [568, 310] width 15 height 15
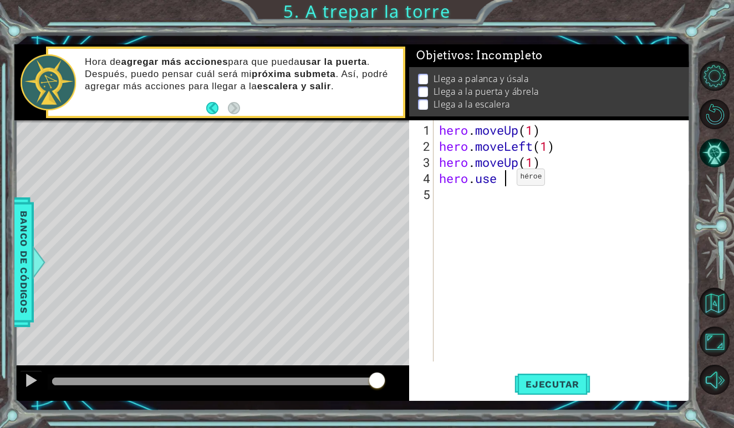
click at [500, 181] on div "hero . moveUp ( 1 ) hero . moveLeft ( 1 ) hero . moveUp ( 1 ) hero . use" at bounding box center [565, 258] width 256 height 273
click at [504, 181] on div "hero . moveUp ( 1 ) hero . moveLeft ( 1 ) hero . moveUp ( 1 ) hero . use" at bounding box center [565, 258] width 256 height 273
click at [503, 181] on div "hero . moveUp ( 1 ) hero . moveLeft ( 1 ) hero . moveUp ( 1 ) hero . use" at bounding box center [565, 258] width 256 height 273
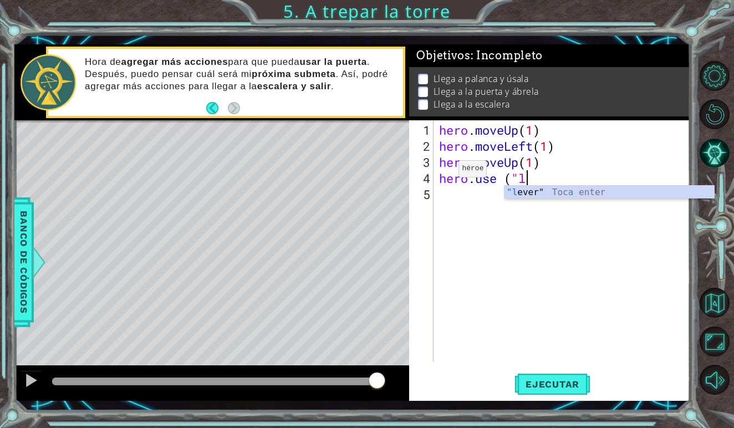
scroll to position [0, 4]
click at [529, 196] on div ""le ver" Toca enter" at bounding box center [610, 206] width 210 height 40
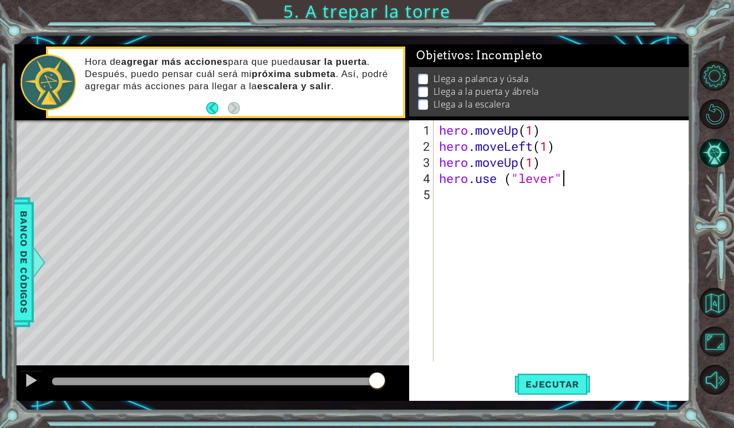
scroll to position [0, 6]
type textarea "hero.use ("lever")"
click at [537, 379] on span "Ejecutar" at bounding box center [553, 384] width 76 height 11
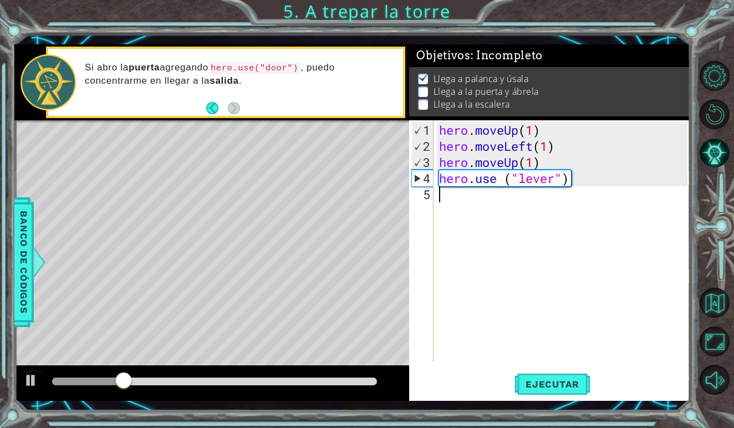
click at [438, 190] on div "hero . moveUp ( 1 ) hero . moveLeft ( 1 ) hero . moveUp ( 1 ) hero . use ( "lev…" at bounding box center [565, 258] width 256 height 273
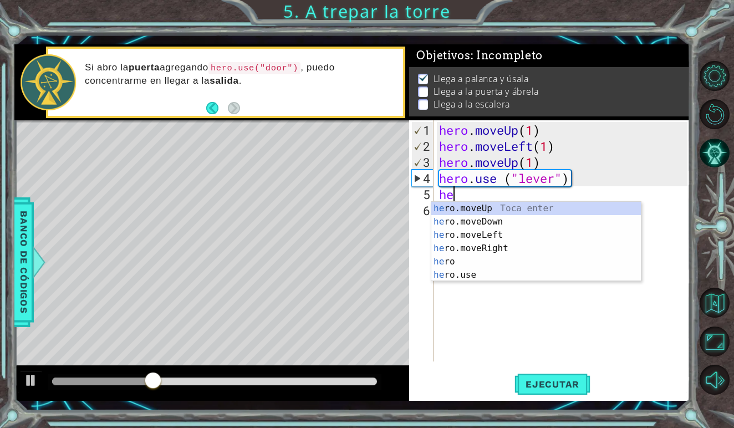
type textarea "her"
click at [458, 206] on div "her o.moveUp Toca enter her o.moveDown Toca enter her o.moveLeft [PERSON_NAME] …" at bounding box center [537, 255] width 210 height 106
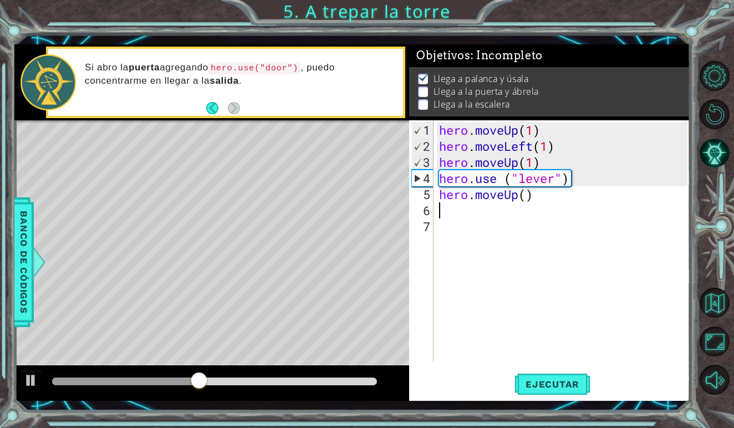
scroll to position [0, 0]
click at [526, 196] on div "hero . moveUp ( 1 ) hero . moveLeft ( 1 ) hero . moveUp ( 1 ) hero . use ( "lev…" at bounding box center [565, 258] width 256 height 273
type textarea "hero.moveUp(3)"
click at [442, 209] on div "hero . moveUp ( 1 ) hero . moveLeft ( 1 ) hero . moveUp ( 1 ) hero . use ( "lev…" at bounding box center [565, 258] width 256 height 273
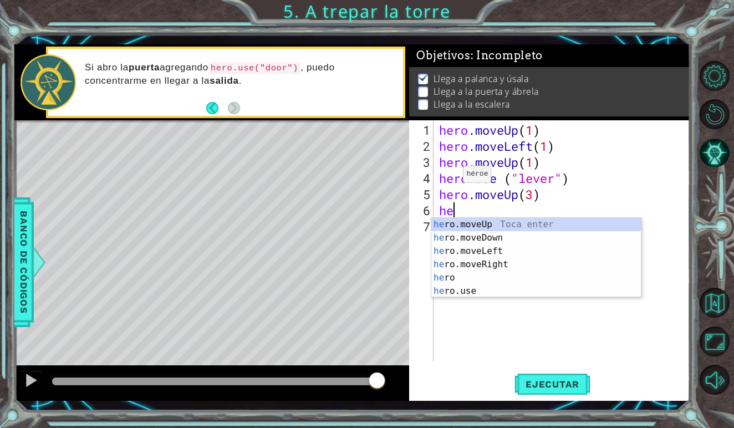
scroll to position [0, 0]
type textarea "h"
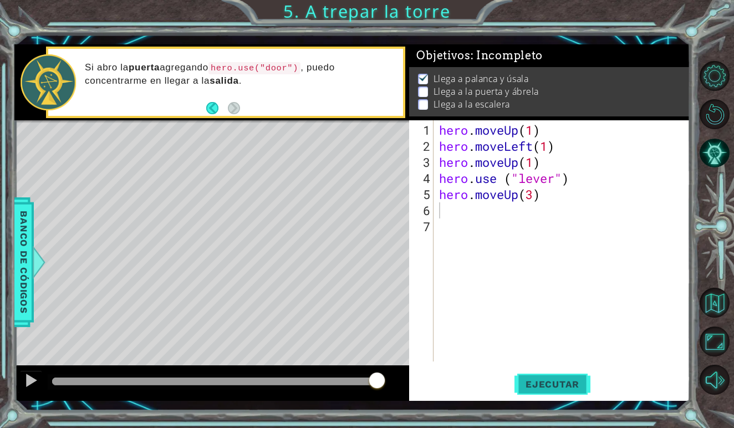
click at [536, 383] on span "Ejecutar" at bounding box center [553, 384] width 76 height 11
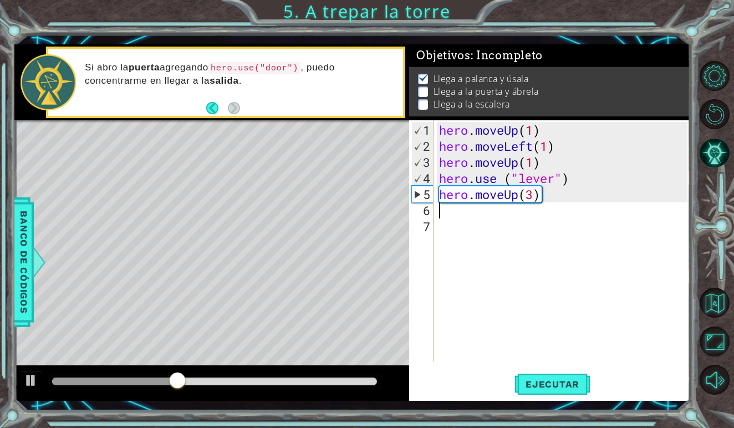
click at [415, 194] on div "5" at bounding box center [423, 194] width 22 height 16
click at [416, 194] on div "5" at bounding box center [423, 194] width 22 height 16
type textarea "hero.moveUp(3)"
click at [447, 207] on div "hero . moveUp ( 1 ) hero . moveLeft ( 1 ) hero . moveUp ( 1 ) hero . use ( "lev…" at bounding box center [565, 258] width 256 height 273
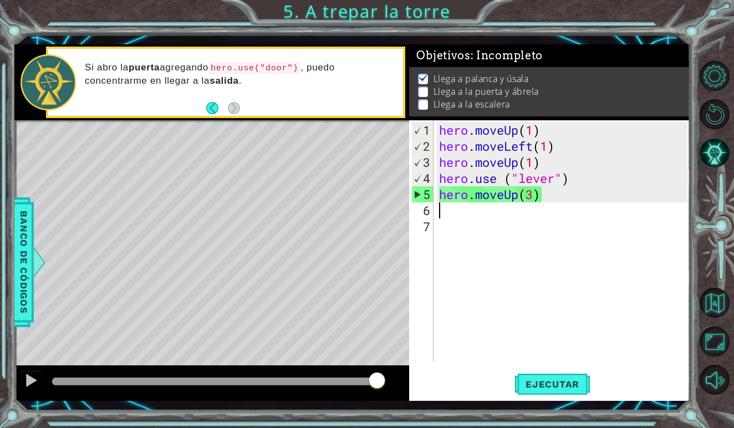
click at [552, 200] on div "hero . moveUp ( 1 ) hero . moveLeft ( 1 ) hero . moveUp ( 1 ) hero . use ( "lev…" at bounding box center [565, 258] width 256 height 273
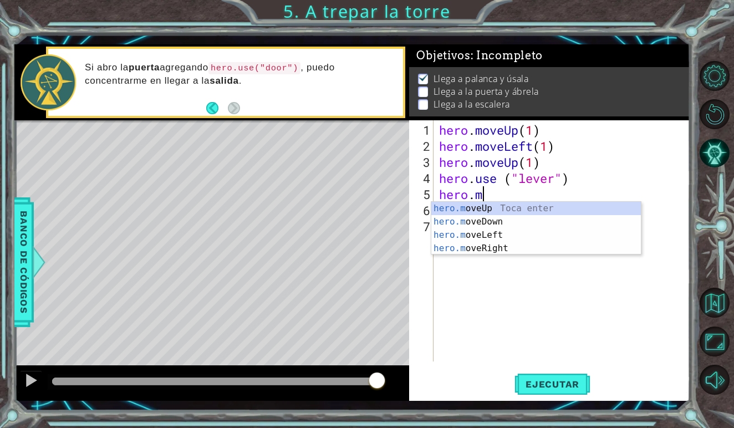
type textarea "hero."
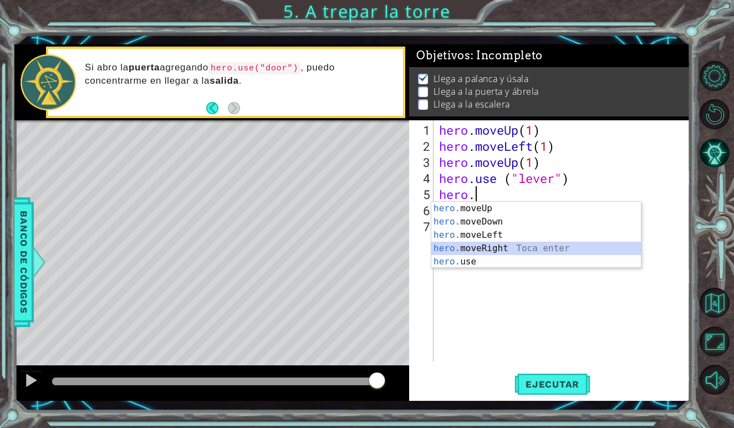
click at [517, 246] on div "hero. moveUp Toca enter hero. moveDown Toca enter hero. moveLeft Toca enter her…" at bounding box center [537, 248] width 210 height 93
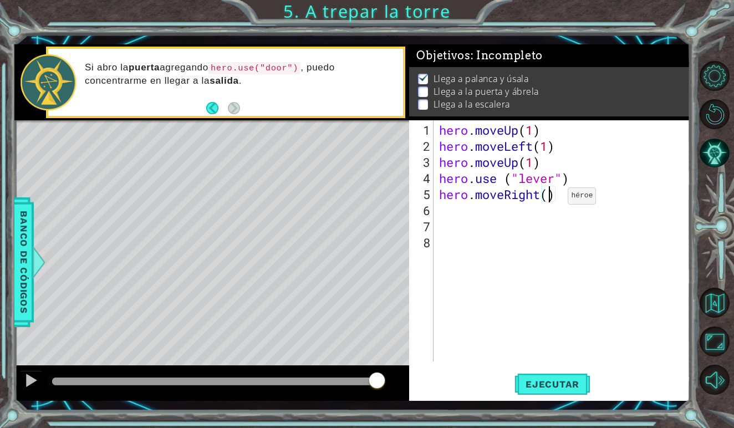
click at [551, 200] on div "hero . moveUp ( 1 ) hero . moveLeft ( 1 ) hero . moveUp ( 1 ) hero . use ( "lev…" at bounding box center [565, 258] width 256 height 273
type textarea "hero.moveRight(3)"
click at [545, 382] on span "Ejecutar" at bounding box center [553, 384] width 76 height 11
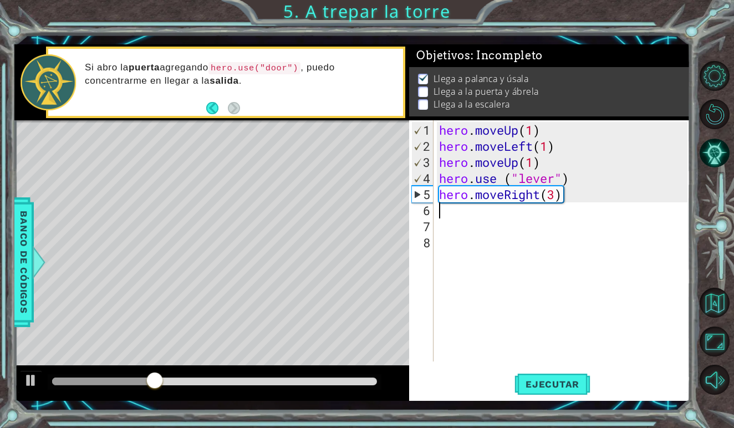
click at [457, 214] on div "hero . moveUp ( 1 ) hero . moveLeft ( 1 ) hero . moveUp ( 1 ) hero . use ( "lev…" at bounding box center [565, 258] width 256 height 273
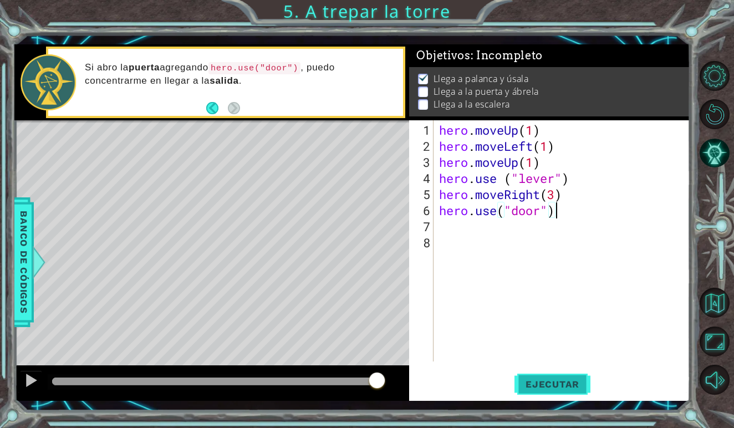
type textarea "hero.use("door")"
click at [547, 388] on span "Ejecutar" at bounding box center [553, 384] width 76 height 11
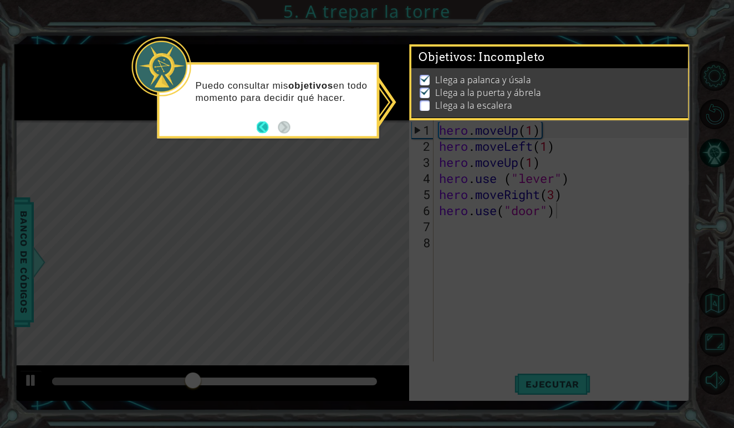
click at [263, 128] on button "Back" at bounding box center [268, 127] width 22 height 12
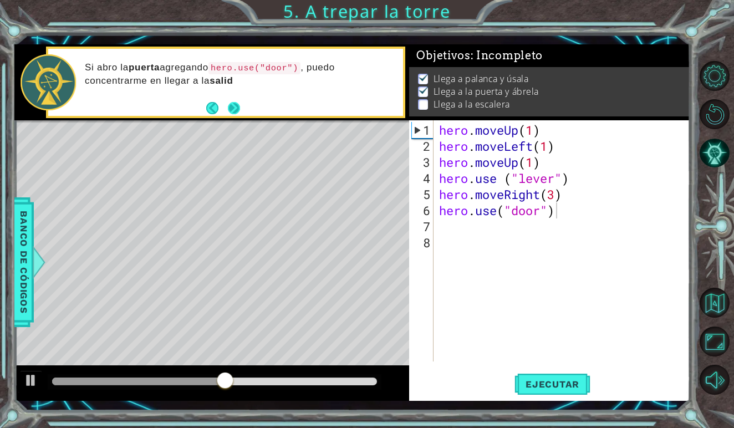
click at [239, 102] on footer at bounding box center [223, 108] width 34 height 17
click at [237, 108] on button "Next" at bounding box center [234, 108] width 19 height 19
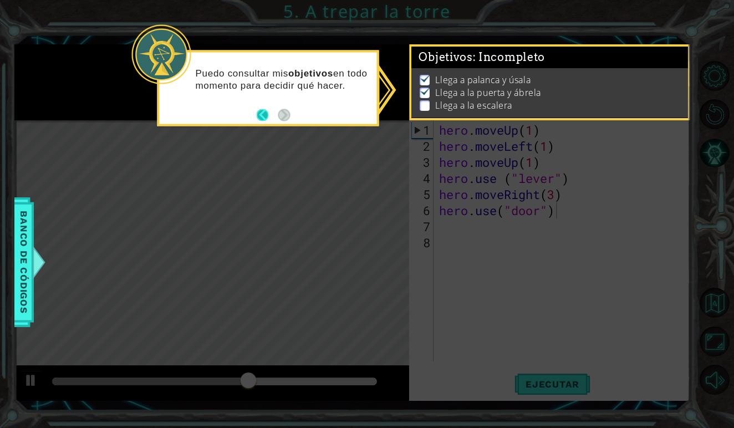
click at [266, 119] on button "Back" at bounding box center [268, 115] width 22 height 12
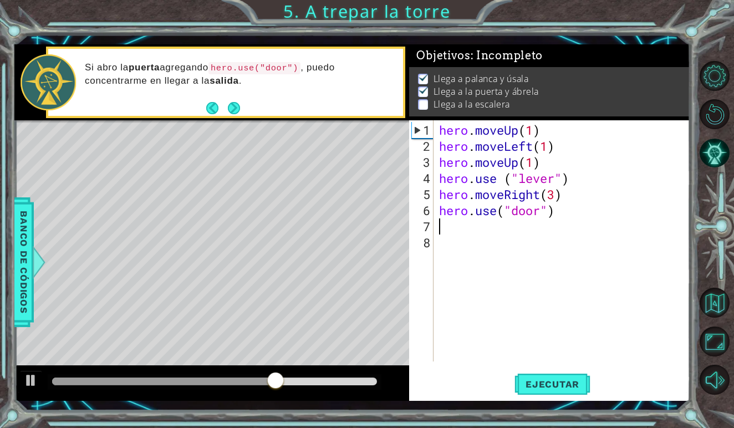
click at [468, 227] on div "hero . moveUp ( 1 ) hero . moveLeft ( 1 ) hero . moveUp ( 1 ) hero . use ( "lev…" at bounding box center [565, 258] width 256 height 273
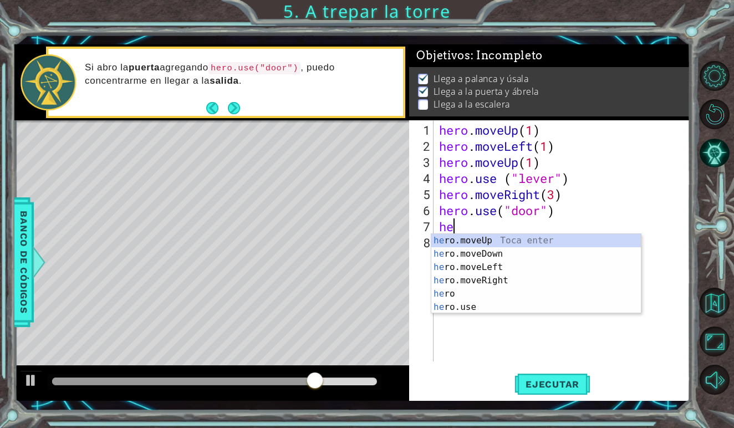
type textarea "her"
click at [490, 242] on div "her o.moveUp Toca enter her o.moveDown Toca enter her o.moveLeft [PERSON_NAME] …" at bounding box center [537, 287] width 210 height 106
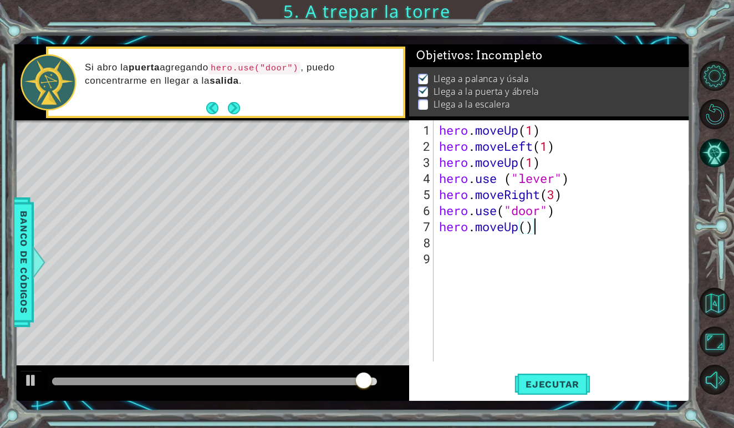
click at [531, 227] on div "hero . moveUp ( 1 ) hero . moveLeft ( 1 ) hero . moveUp ( 1 ) hero . use ( "lev…" at bounding box center [565, 258] width 256 height 273
click at [528, 229] on div "hero . moveUp ( 1 ) hero . moveLeft ( 1 ) hero . moveUp ( 1 ) hero . use ( "lev…" at bounding box center [565, 258] width 256 height 273
type textarea "hero.moveUp(2)"
click at [457, 246] on div "hero . moveUp ( 1 ) hero . moveLeft ( 1 ) hero . moveUp ( 1 ) hero . use ( "lev…" at bounding box center [565, 258] width 256 height 273
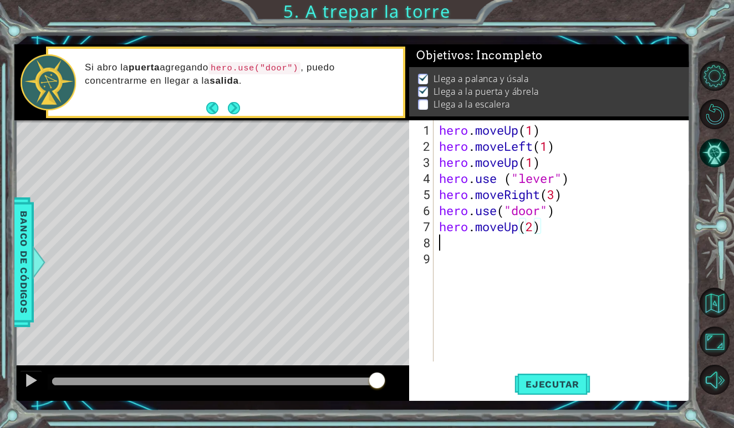
scroll to position [0, 0]
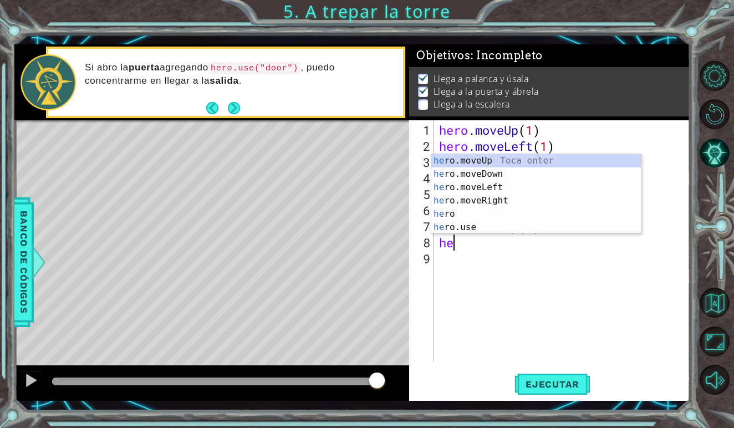
type textarea "her"
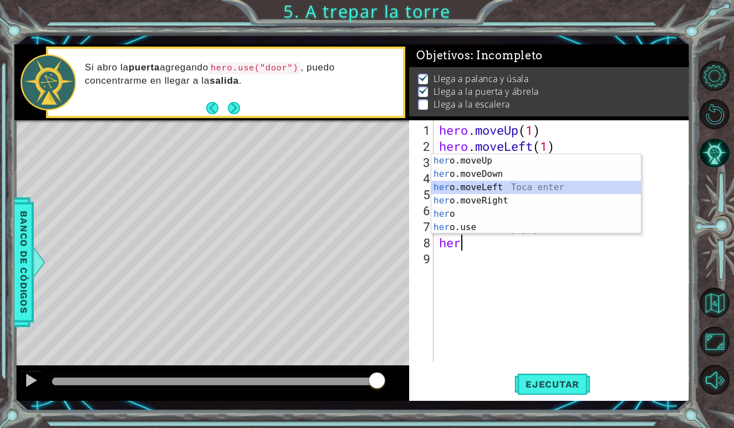
click at [489, 185] on div "her o.moveUp Toca enter her o.moveDown Toca enter her o.moveLeft [PERSON_NAME] …" at bounding box center [537, 207] width 210 height 106
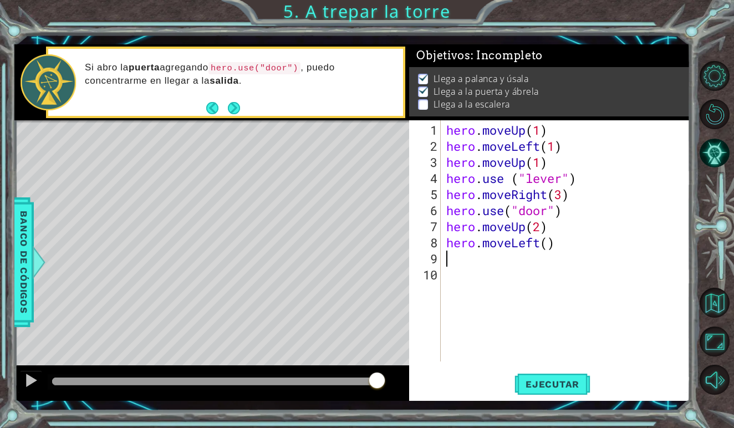
scroll to position [0, 0]
click at [553, 244] on div "hero . moveUp ( 1 ) hero . moveLeft ( 1 ) hero . moveUp ( 1 ) hero . use ( "lev…" at bounding box center [568, 258] width 249 height 273
click at [550, 245] on div "hero . moveUp ( 1 ) hero . moveLeft ( 1 ) hero . moveUp ( 1 ) hero . use ( "lev…" at bounding box center [568, 258] width 249 height 273
type textarea "hero.moveLeft(3)"
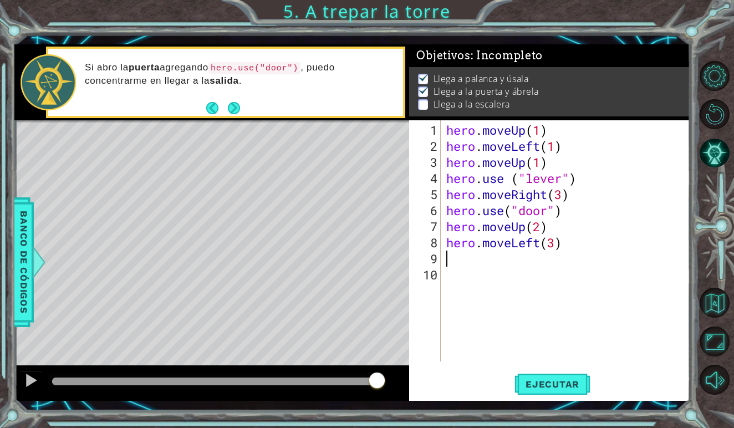
click at [452, 259] on div "hero . moveUp ( 1 ) hero . moveLeft ( 1 ) hero . moveUp ( 1 ) hero . use ( "lev…" at bounding box center [568, 258] width 249 height 273
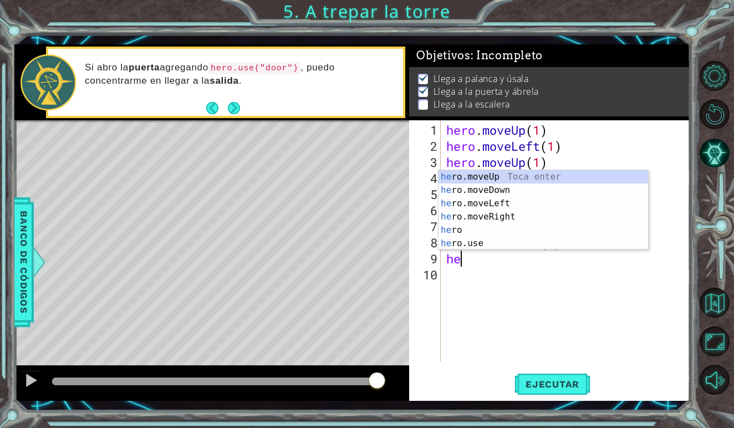
type textarea "her"
click at [480, 177] on div "her o.moveUp Toca enter her o.moveDown Toca enter her o.moveLeft [PERSON_NAME] …" at bounding box center [544, 223] width 210 height 106
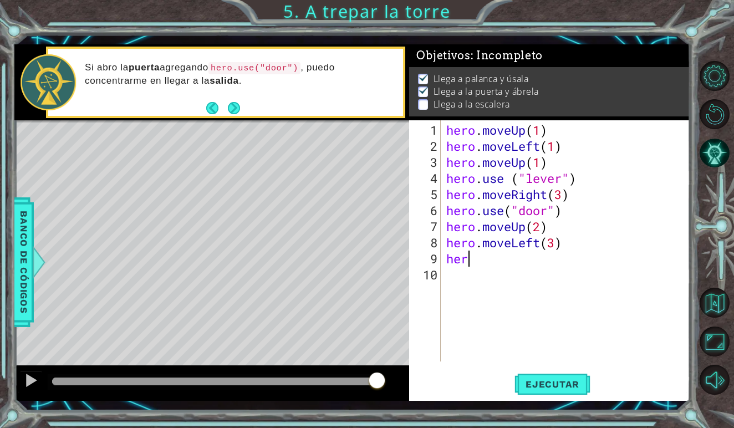
scroll to position [0, 0]
click at [532, 263] on div "hero . moveUp ( 1 ) hero . moveLeft ( 1 ) hero . moveUp ( 1 ) hero . use ( "lev…" at bounding box center [568, 258] width 249 height 273
type textarea "hero.moveUp(2)"
click at [559, 376] on button "Ejecutar" at bounding box center [553, 385] width 76 height 28
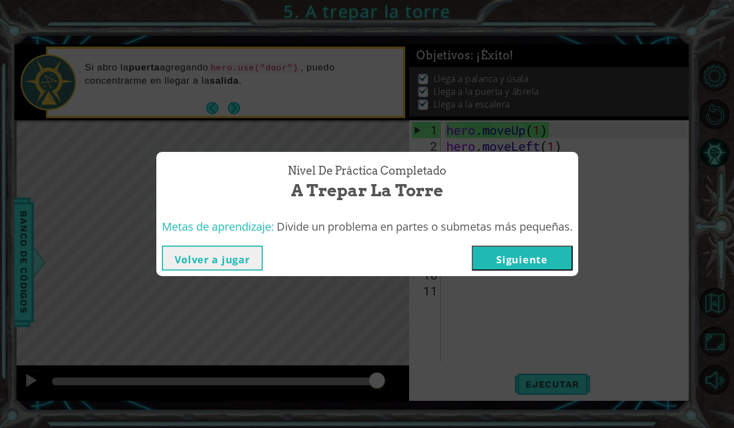
click at [539, 256] on button "Siguiente" at bounding box center [522, 258] width 101 height 25
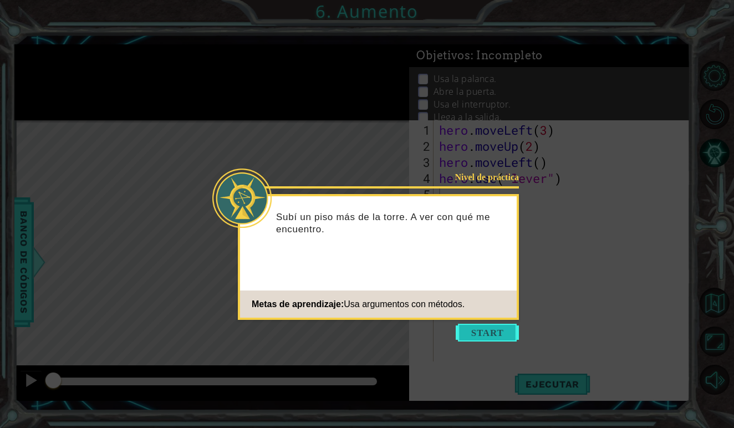
click at [492, 334] on button "Start" at bounding box center [487, 333] width 63 height 18
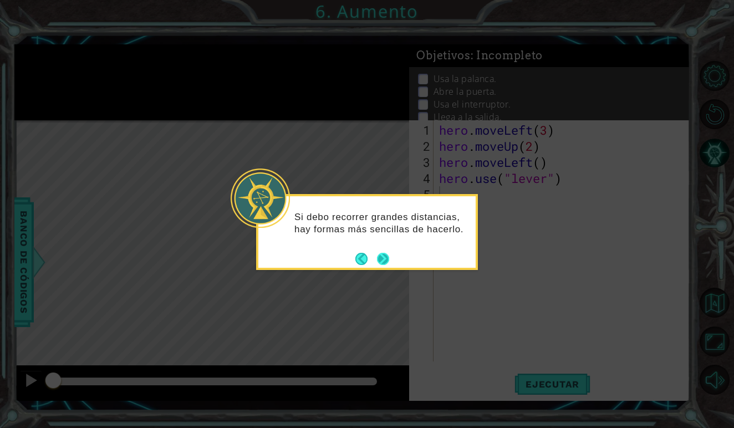
click at [384, 257] on button "Next" at bounding box center [383, 259] width 17 height 17
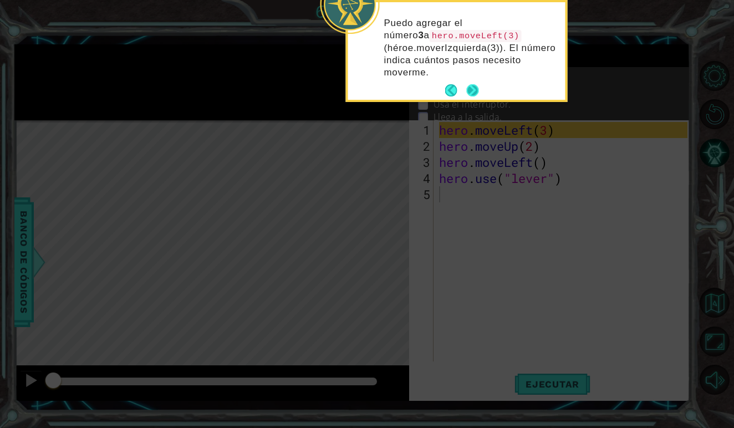
click at [471, 89] on button "Next" at bounding box center [473, 90] width 17 height 17
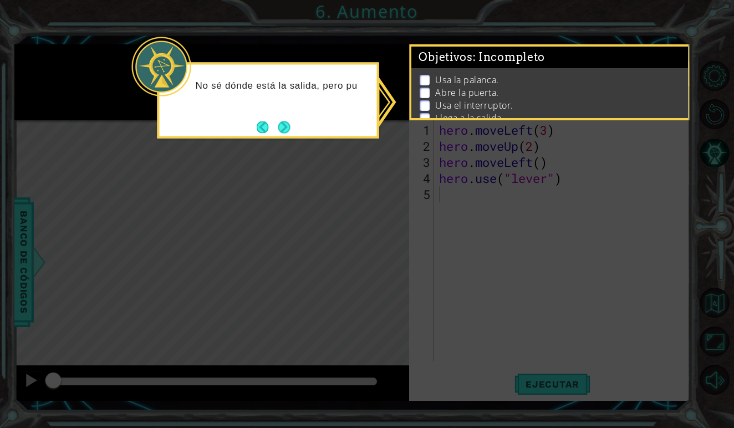
click at [320, 155] on icon at bounding box center [367, 214] width 734 height 428
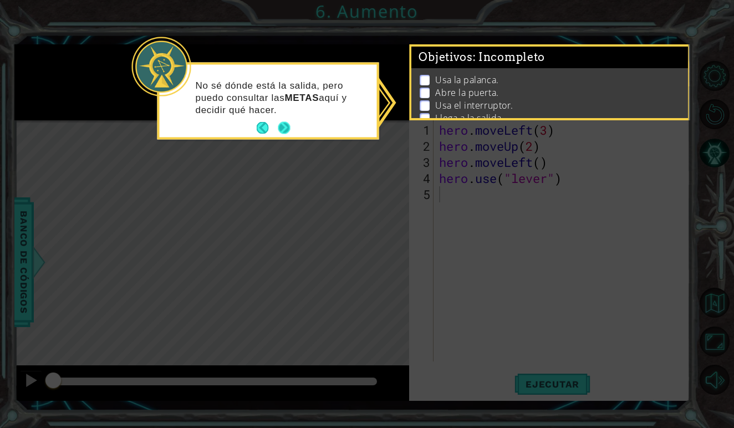
click at [288, 129] on button "Next" at bounding box center [284, 127] width 17 height 17
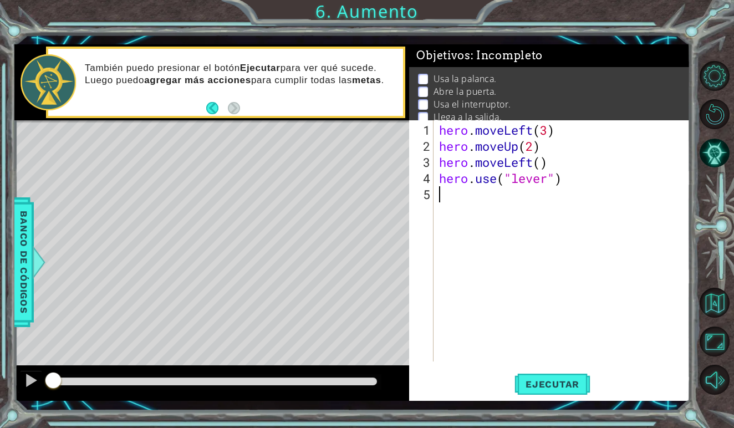
click at [567, 187] on div "hero . moveLeft ( 3 ) hero . moveUp ( 2 ) hero . moveLeft ( ) hero . use ( "lev…" at bounding box center [565, 258] width 256 height 273
click at [559, 175] on div "hero . moveLeft ( 3 ) hero . moveUp ( 2 ) hero . moveLeft ( ) hero . use ( "lev…" at bounding box center [565, 258] width 256 height 273
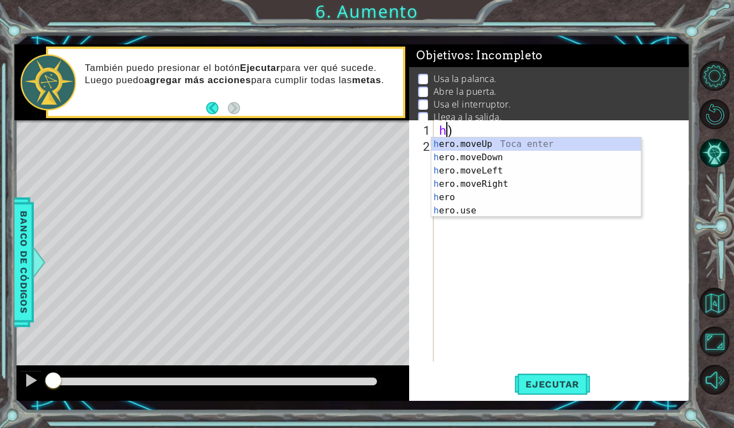
type textarea ")"
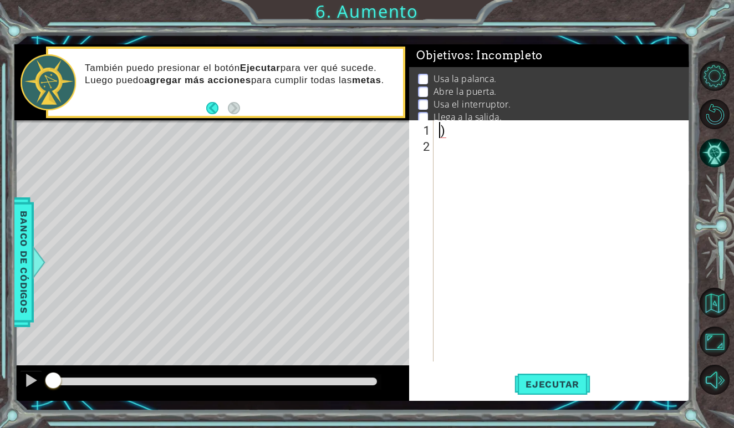
click at [487, 136] on div ")" at bounding box center [565, 258] width 256 height 273
click at [451, 137] on div ")" at bounding box center [565, 258] width 256 height 273
click at [448, 129] on div ")" at bounding box center [565, 258] width 256 height 273
type textarea ")"
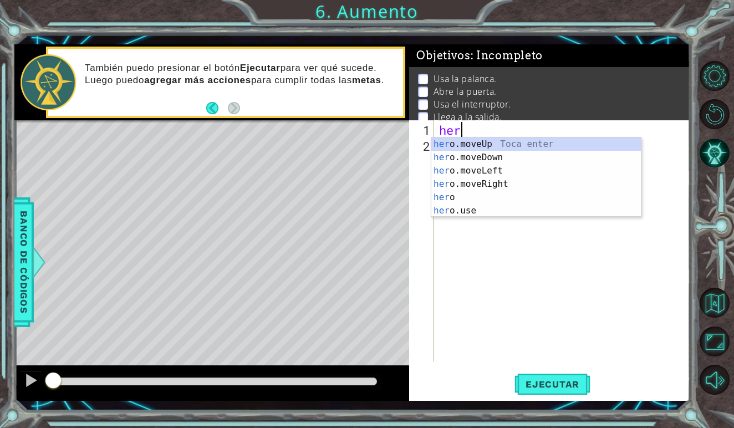
scroll to position [0, 1]
click at [470, 143] on div "her o.moveUp Toca enter her o.moveDown Toca enter her o.moveLeft [PERSON_NAME] …" at bounding box center [537, 191] width 210 height 106
type textarea ")"
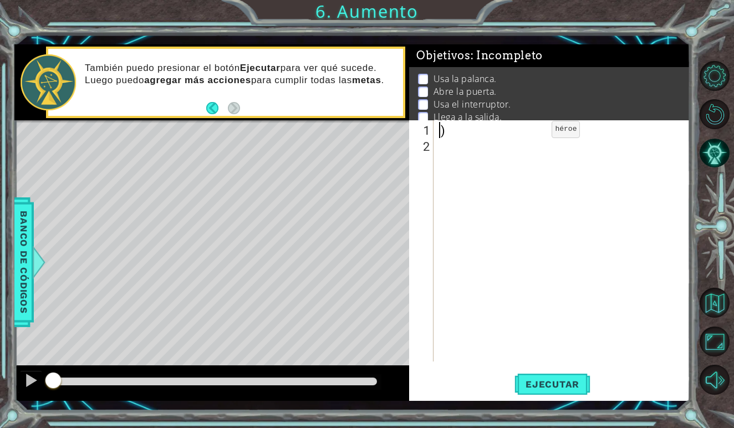
scroll to position [0, 0]
click at [461, 136] on div ")" at bounding box center [565, 258] width 256 height 273
click at [454, 130] on div ")" at bounding box center [565, 258] width 256 height 273
type textarea ")"
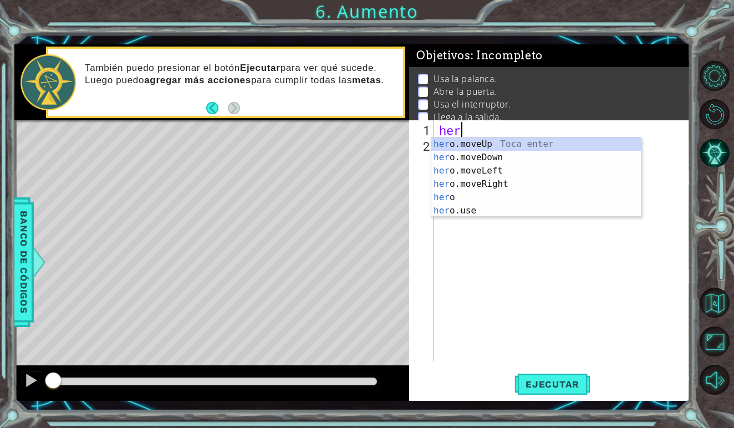
scroll to position [0, 1]
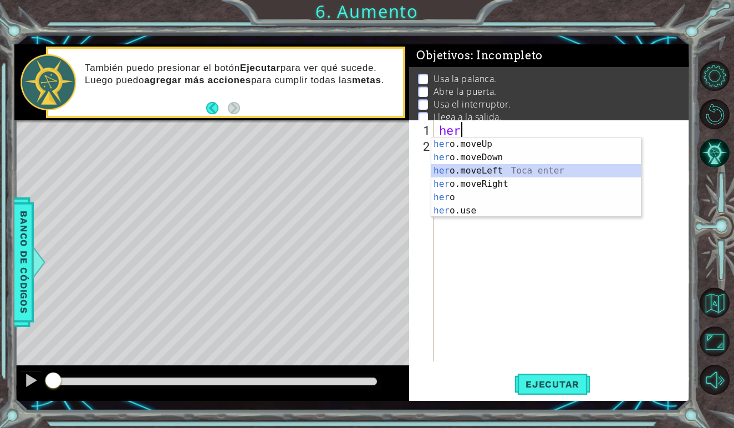
click at [503, 170] on div "her o.moveUp Toca enter her o.moveDown Toca enter her o.moveLeft [PERSON_NAME] …" at bounding box center [537, 191] width 210 height 106
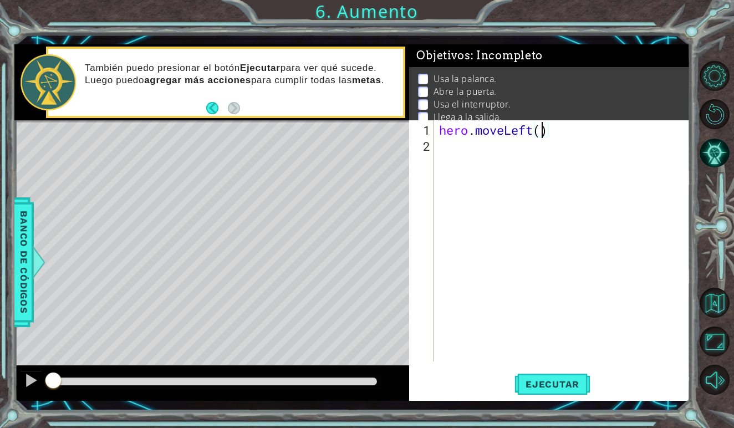
type textarea "hero.moveLeft(3)"
click at [451, 153] on div "hero . moveLeft ( 3 )" at bounding box center [565, 258] width 256 height 273
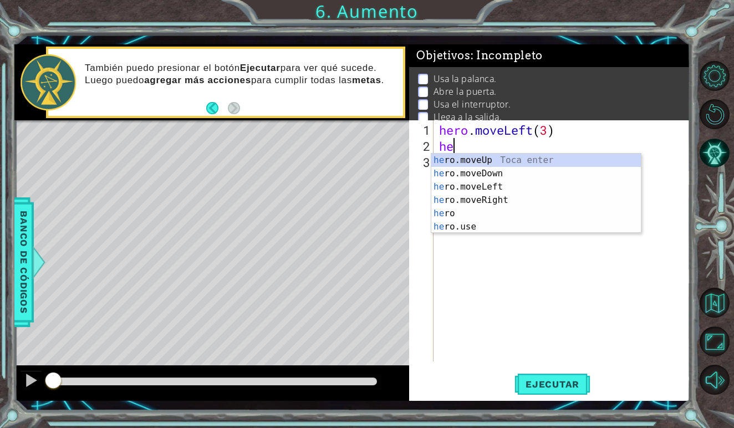
scroll to position [0, 1]
click at [479, 160] on div "her o.moveUp Toca enter her o.moveDown Toca enter her o.moveLeft [PERSON_NAME] …" at bounding box center [537, 207] width 210 height 106
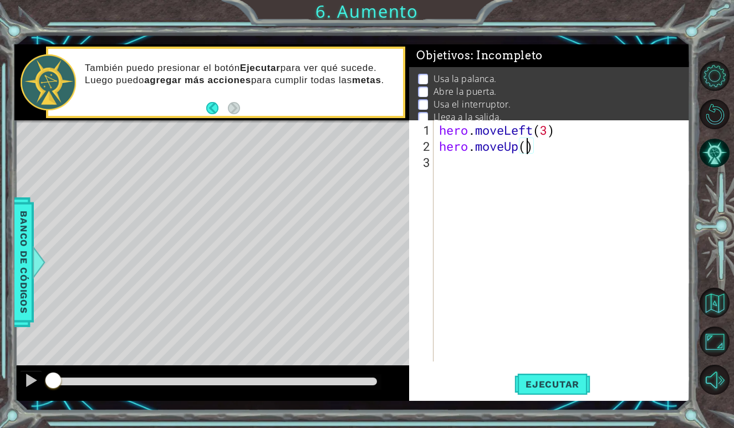
type textarea "hero.moveUp(2)"
click at [451, 163] on div "hero . moveLeft ( 3 ) hero . moveUp ( 2 )" at bounding box center [565, 258] width 256 height 273
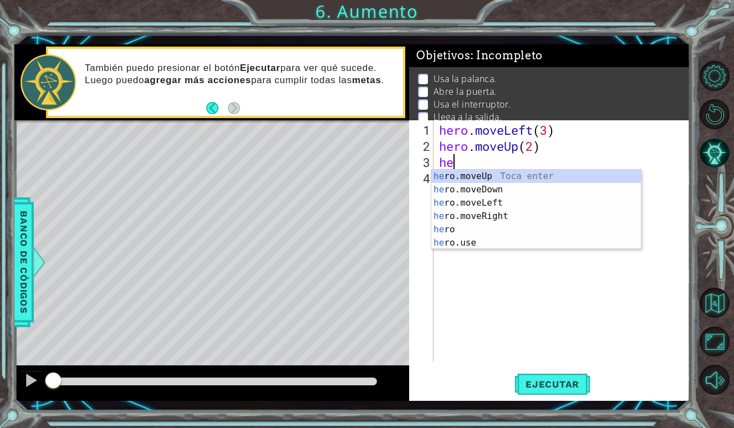
scroll to position [0, 1]
click at [478, 203] on div "her o.moveUp Toca enter her o.moveDown Toca enter her o.moveLeft [PERSON_NAME] …" at bounding box center [537, 223] width 210 height 106
type textarea "hero.moveLeft(1)"
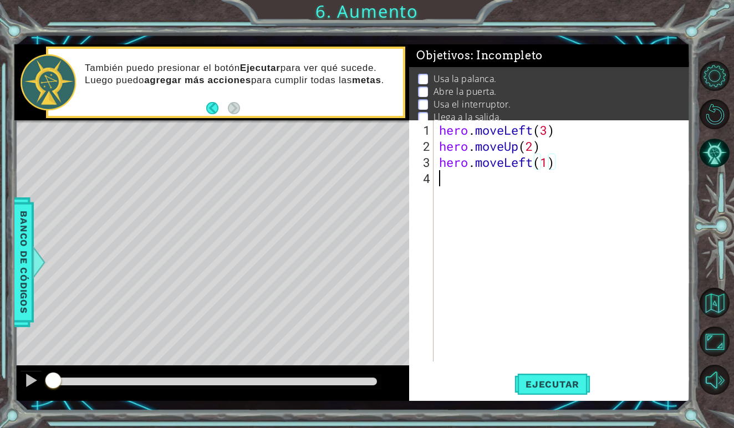
click at [454, 181] on div "hero . moveLeft ( 3 ) hero . moveUp ( 2 ) hero . moveLeft ( 1 )" at bounding box center [565, 258] width 256 height 273
click at [548, 165] on div "hero . moveLeft ( 3 ) hero . moveUp ( 2 ) hero . moveLeft ( 1 )" at bounding box center [565, 258] width 256 height 273
type textarea "hero.moveLeft(1)"
click at [444, 186] on div "hero . moveLeft ( 3 ) hero . moveUp ( 2 ) hero . moveLeft ( 1 )" at bounding box center [565, 258] width 256 height 273
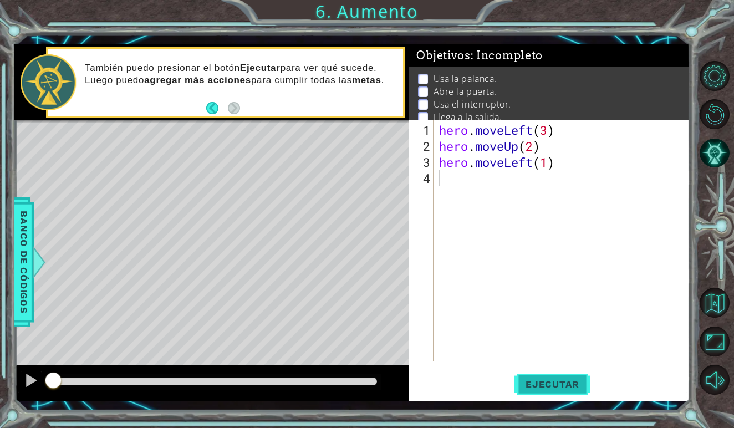
click at [538, 390] on span "Ejecutar" at bounding box center [553, 384] width 76 height 11
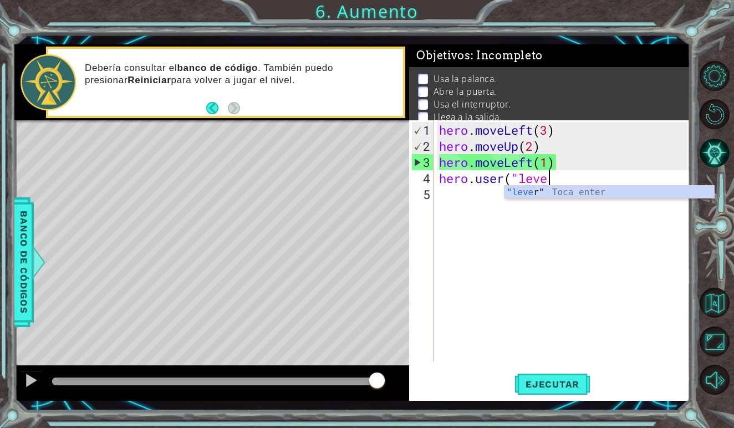
scroll to position [0, 5]
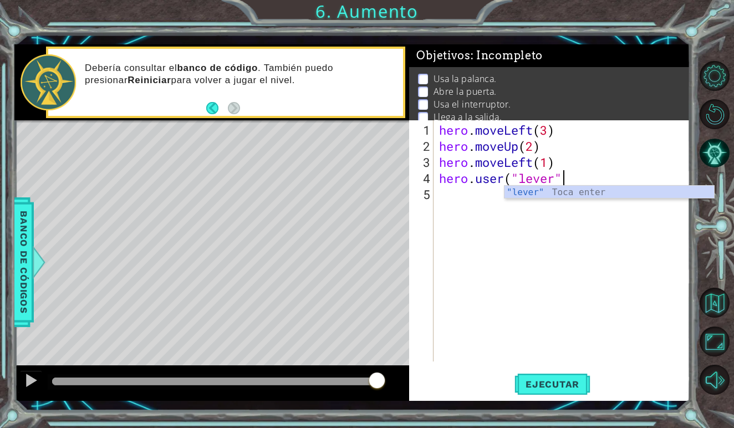
type textarea "hero.user("lever")"
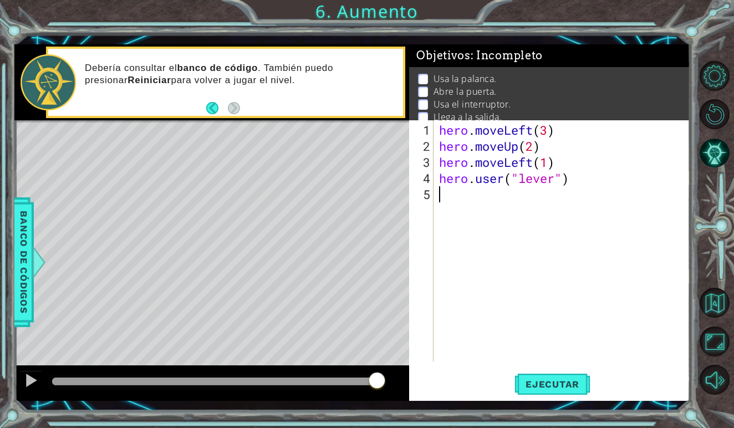
click at [463, 210] on div "hero . moveLeft ( 3 ) hero . moveUp ( 2 ) hero . moveLeft ( 1 ) hero . user ( "…" at bounding box center [565, 258] width 256 height 273
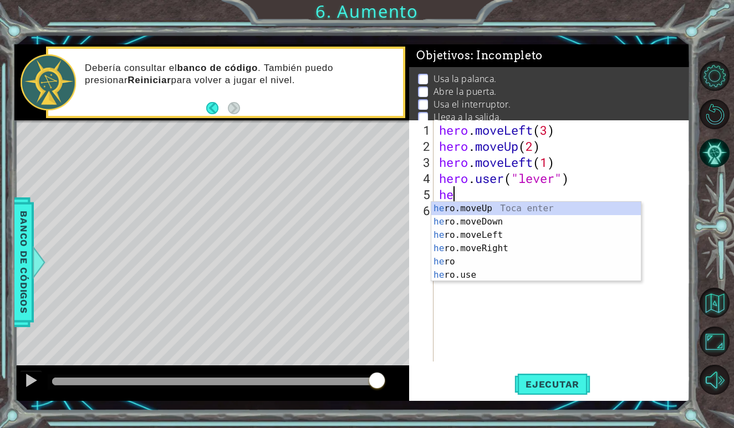
scroll to position [0, 1]
click at [479, 234] on div "her o.moveUp Toca enter her o.moveDown Toca enter her o.moveLeft [PERSON_NAME] …" at bounding box center [537, 255] width 210 height 106
type textarea "hero.moveLeft(1)"
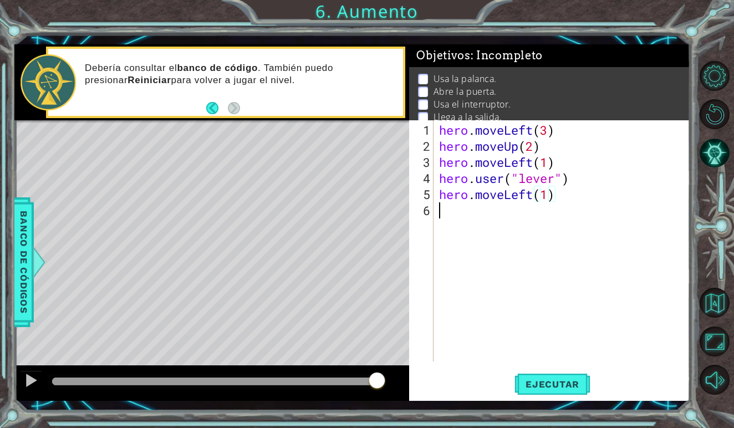
click at [473, 212] on div "hero . moveLeft ( 3 ) hero . moveUp ( 2 ) hero . moveLeft ( 1 ) hero . user ( "…" at bounding box center [565, 258] width 256 height 273
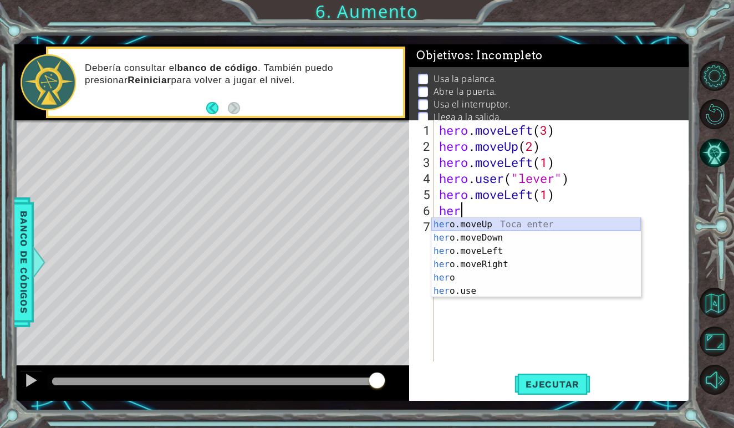
click at [482, 225] on div "her o.moveUp Toca enter her o.moveDown Toca enter her o.moveLeft [PERSON_NAME] …" at bounding box center [537, 271] width 210 height 106
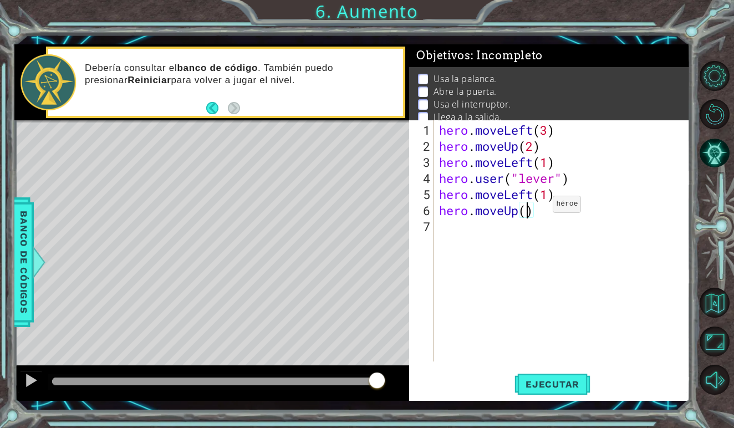
type textarea "hero.moveUp(2)"
click at [479, 228] on div "hero . moveLeft ( 3 ) hero . moveUp ( 2 ) hero . moveLeft ( 1 ) hero . user ( "…" at bounding box center [565, 258] width 256 height 273
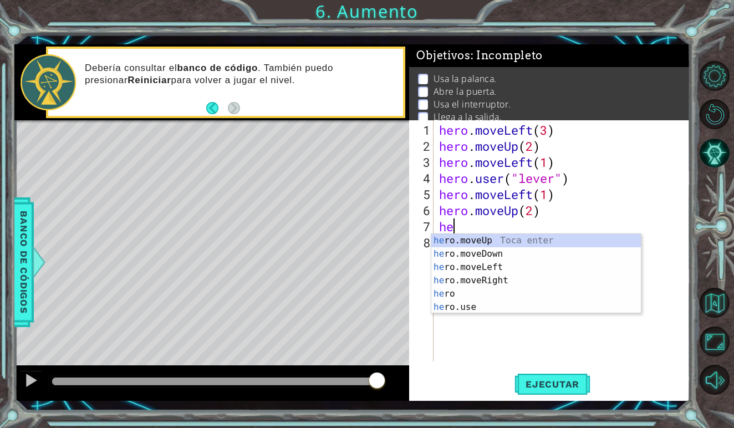
scroll to position [0, 1]
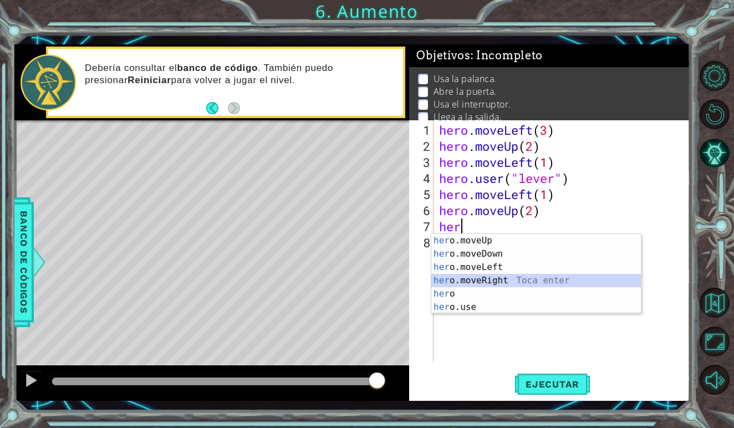
click at [498, 281] on div "her o.moveUp Toca enter her o.moveDown Toca enter her o.moveLeft [PERSON_NAME] …" at bounding box center [537, 287] width 210 height 106
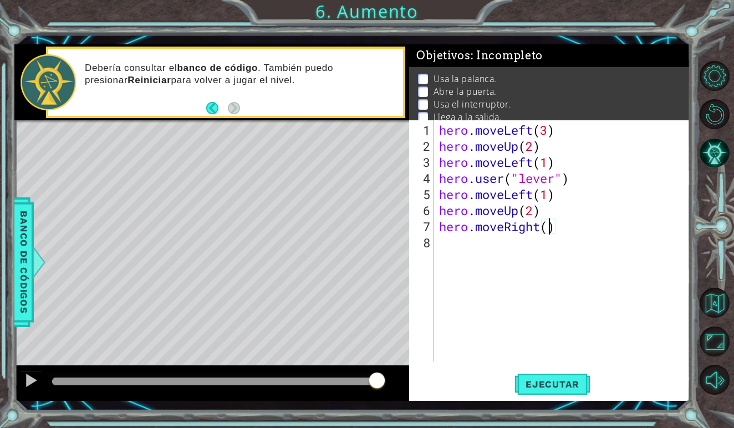
scroll to position [0, 5]
type textarea "hero.moveRight(4)"
click at [560, 387] on span "Ejecutar" at bounding box center [553, 384] width 76 height 11
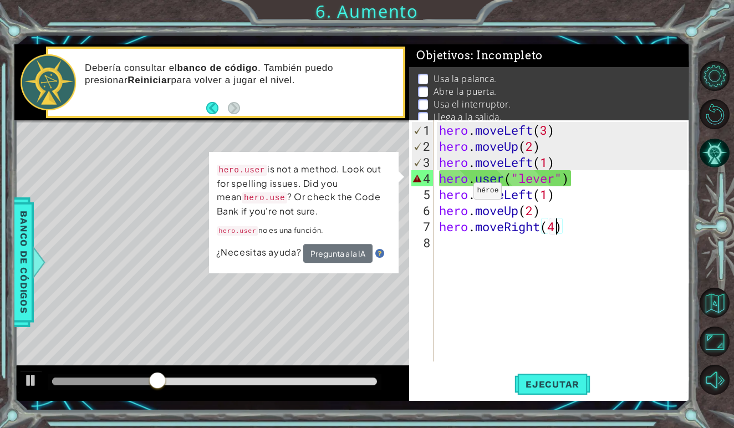
click at [349, 251] on button "Pregunta a la IA" at bounding box center [337, 253] width 69 height 19
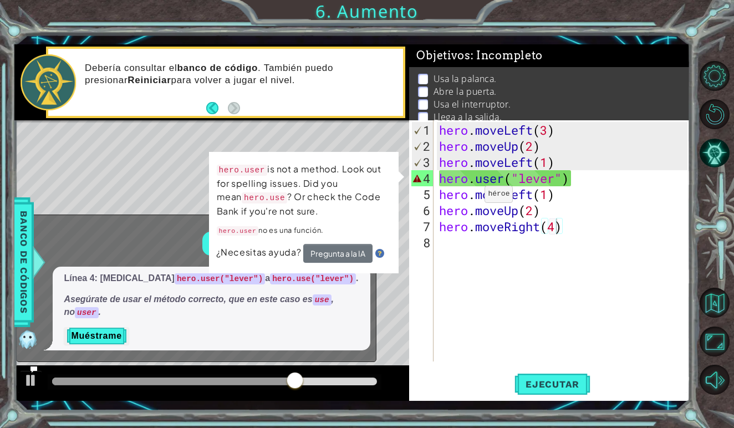
click at [359, 345] on div "Línea 4: [MEDICAL_DATA] hero.user("lever") a hero.use("lever") . Asegúrate de u…" at bounding box center [212, 309] width 318 height 84
click at [336, 256] on button "Pregunta a la IA" at bounding box center [337, 253] width 69 height 19
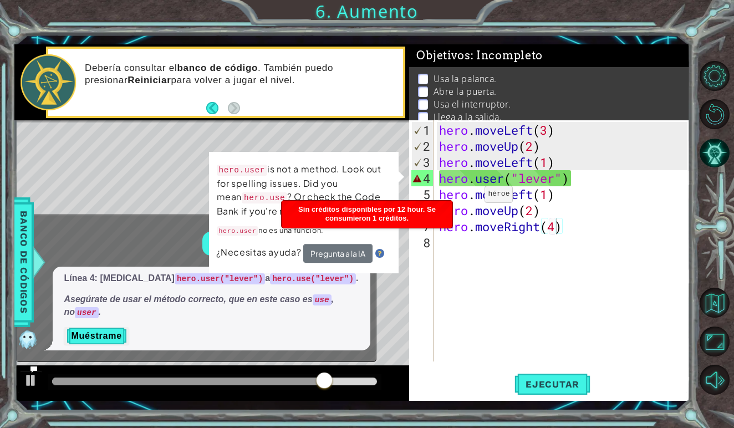
click at [184, 237] on div "¿Qué significa este error?" at bounding box center [194, 244] width 354 height 24
click at [106, 338] on button "Muéstrame" at bounding box center [96, 336] width 65 height 18
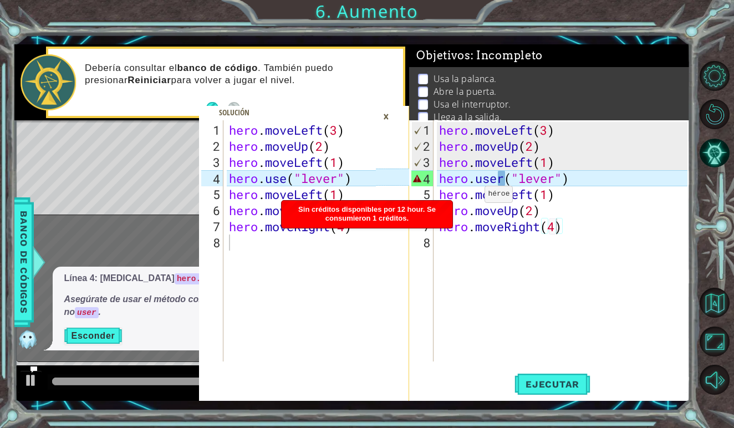
click at [105, 338] on button "Esconder" at bounding box center [93, 336] width 58 height 18
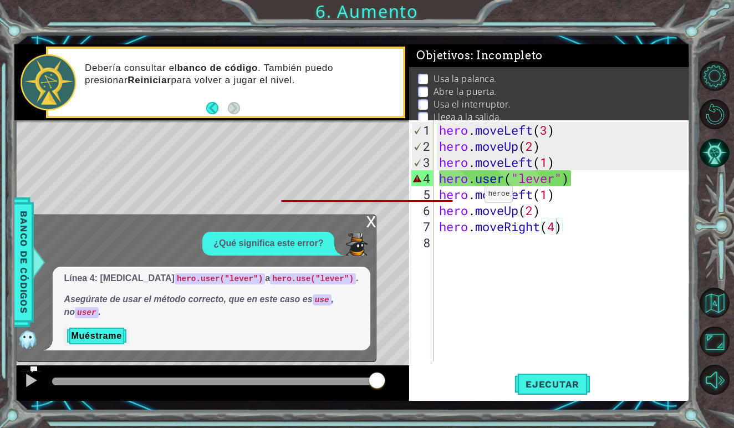
click at [88, 347] on div "Línea 4: [MEDICAL_DATA] hero.user("lever") a hero.use("lever") . Asegúrate de u…" at bounding box center [212, 309] width 318 height 84
click at [96, 339] on button "Muéstrame" at bounding box center [96, 336] width 65 height 18
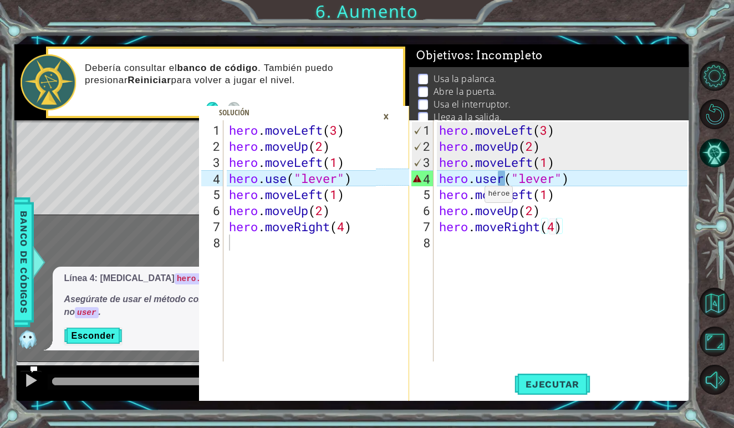
type textarea "hero.use("lever")"
click at [340, 176] on div "hero . moveLeft ( 3 ) hero . moveUp ( 2 ) hero . moveLeft ( 1 ) hero . use ( "l…" at bounding box center [304, 258] width 155 height 273
click at [505, 181] on div "hero . moveLeft ( 3 ) hero . moveUp ( 2 ) hero . moveLeft ( 1 ) hero . user ( "…" at bounding box center [565, 258] width 256 height 273
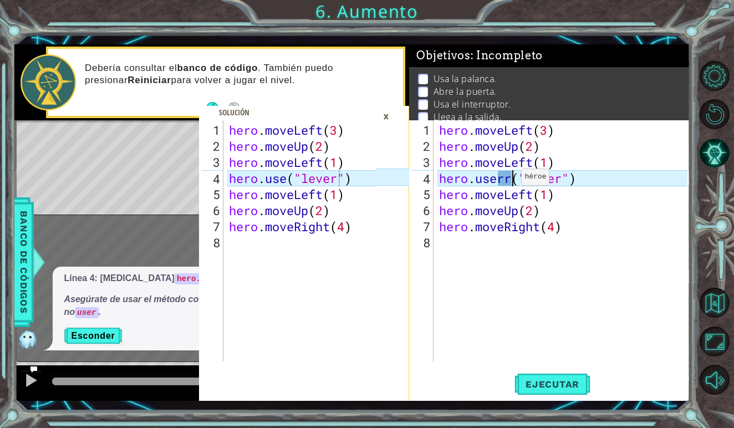
scroll to position [0, 3]
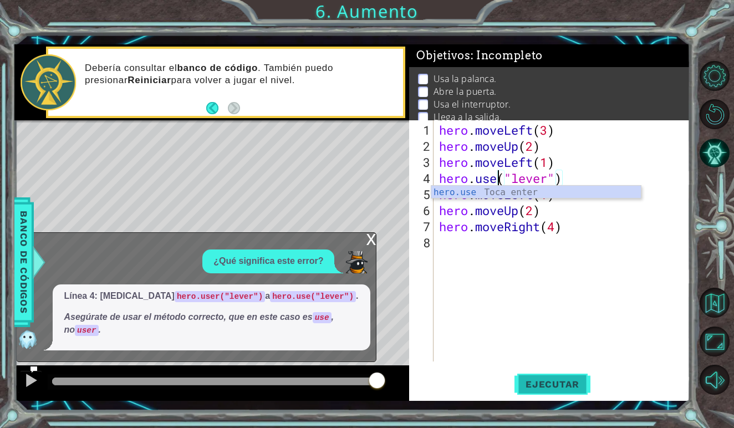
click at [539, 386] on span "Ejecutar" at bounding box center [553, 384] width 76 height 11
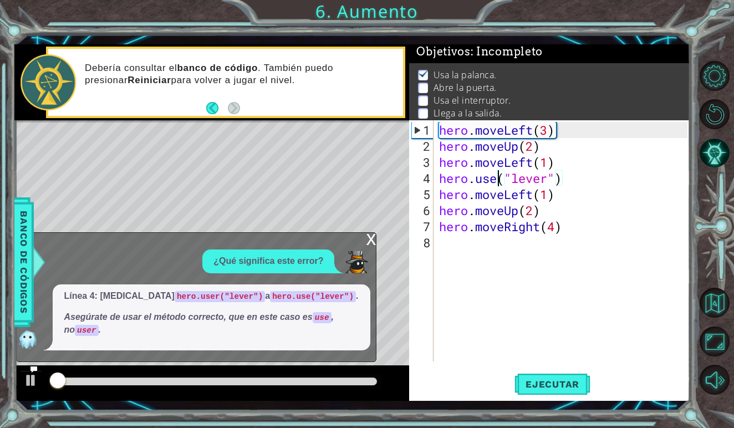
scroll to position [4, 0]
click at [34, 342] on img at bounding box center [28, 339] width 22 height 22
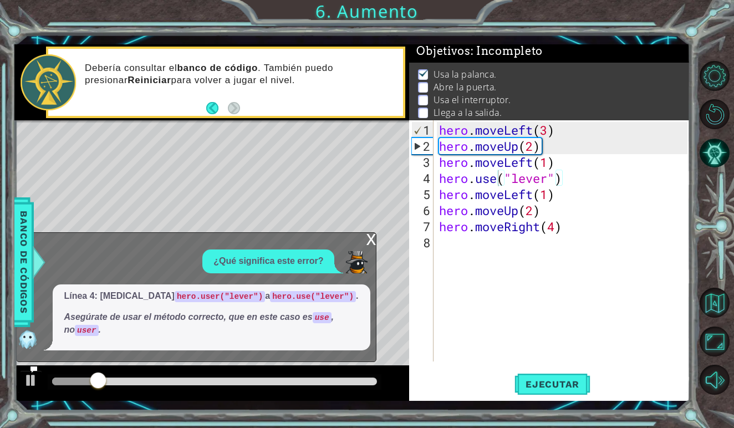
click at [374, 244] on div "x" at bounding box center [371, 238] width 10 height 11
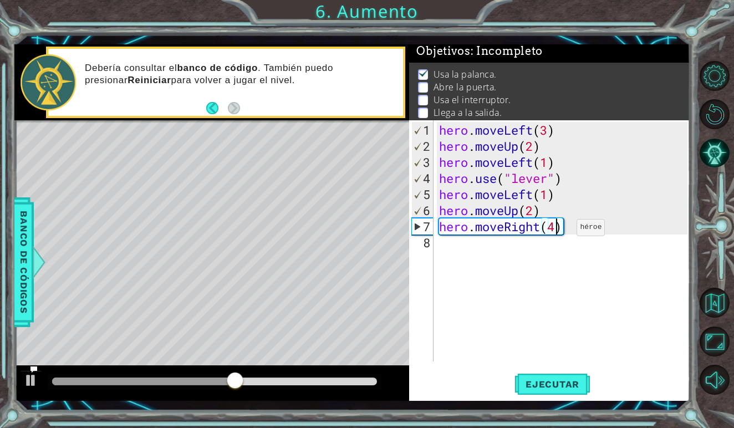
click at [560, 232] on div "hero . moveLeft ( 3 ) hero . moveUp ( 2 ) hero . moveLeft ( 1 ) hero . use ( "l…" at bounding box center [565, 258] width 256 height 273
type textarea "hero.moveRight()"
click at [564, 379] on span "Ejecutar" at bounding box center [553, 384] width 76 height 11
click at [566, 231] on div "hero . moveLeft ( 3 ) hero . moveUp ( 2 ) hero . moveLeft ( 1 ) hero . use ( "l…" at bounding box center [565, 258] width 256 height 273
click at [551, 389] on span "Ejecutar" at bounding box center [553, 384] width 76 height 11
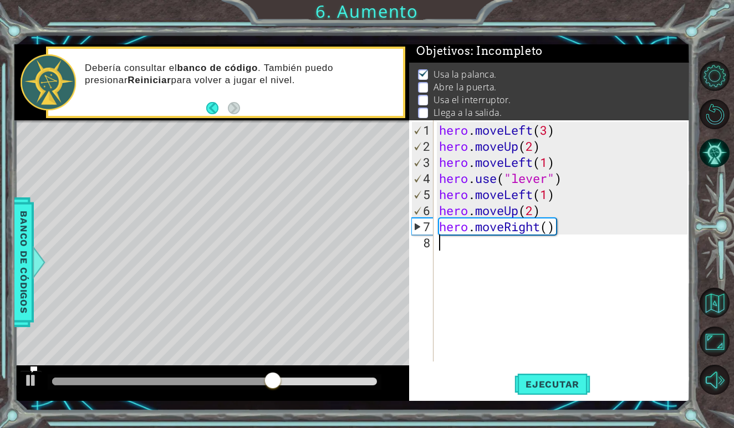
click at [565, 234] on div "hero . moveLeft ( 3 ) hero . moveUp ( 2 ) hero . moveLeft ( 1 ) hero . use ( "l…" at bounding box center [565, 258] width 256 height 273
click at [555, 229] on div "hero . moveLeft ( 3 ) hero . moveUp ( 2 ) hero . moveLeft ( 1 ) hero . use ( "l…" at bounding box center [565, 258] width 256 height 273
click at [566, 227] on div "hero . moveLeft ( 3 ) hero . moveUp ( 2 ) hero . moveLeft ( 1 ) hero . use ( "l…" at bounding box center [565, 258] width 256 height 273
click at [556, 227] on div "hero . moveLeft ( 3 ) hero . moveUp ( 2 ) hero . moveLeft ( 1 ) hero . use ( "l…" at bounding box center [565, 258] width 256 height 273
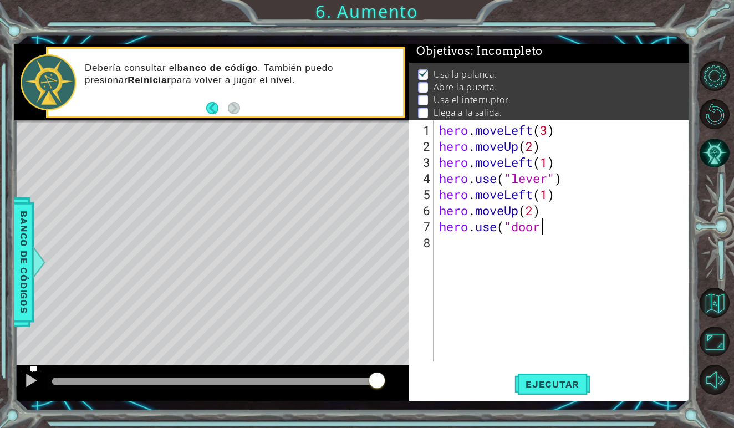
scroll to position [0, 4]
type textarea "hero.use("door")"
click at [489, 254] on div "hero . moveLeft ( 3 ) hero . moveUp ( 2 ) hero . moveLeft ( 1 ) hero . use ( "l…" at bounding box center [565, 258] width 256 height 273
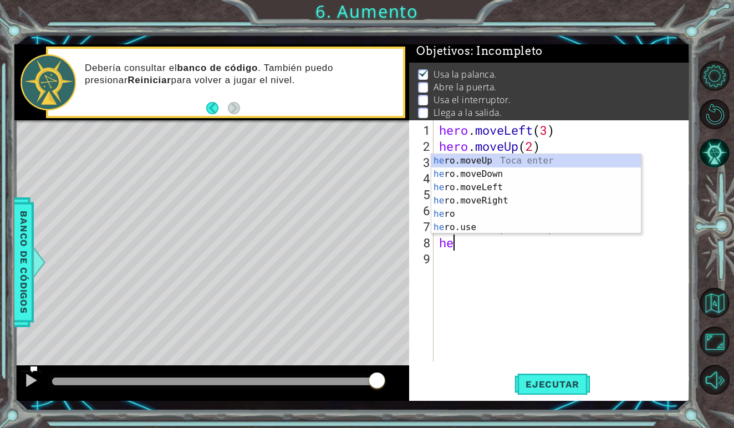
scroll to position [0, 1]
click at [488, 163] on div "her o.moveUp Toca enter her o.moveDown Toca enter her o.moveLeft [PERSON_NAME] …" at bounding box center [537, 207] width 210 height 106
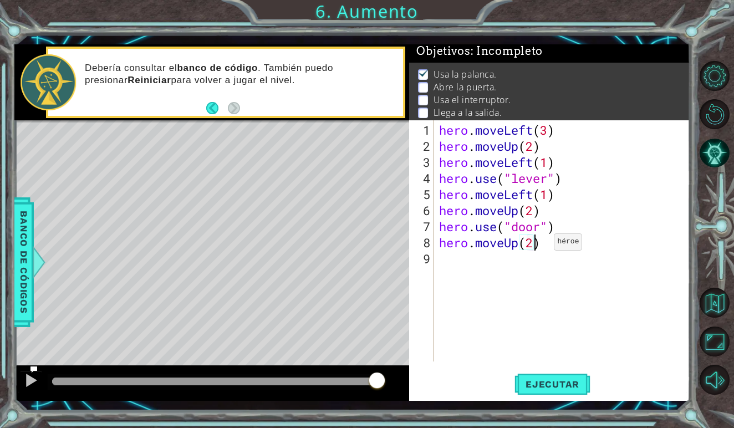
scroll to position [0, 4]
type textarea "hero.moveUp(2)"
click at [552, 387] on span "Ejecutar" at bounding box center [553, 384] width 76 height 11
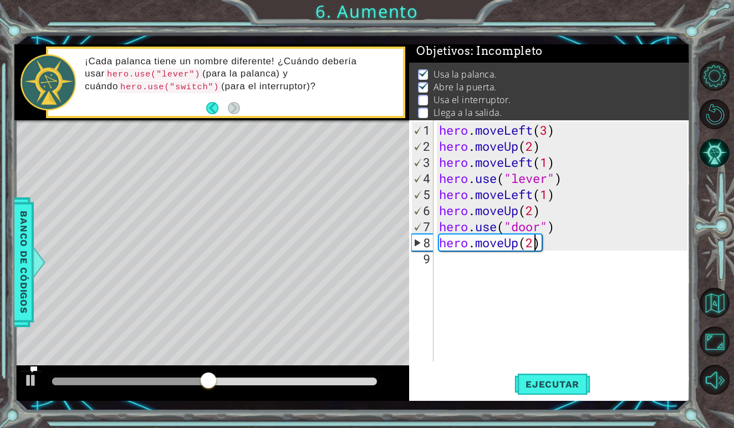
click at [456, 259] on div "hero . moveLeft ( 3 ) hero . moveUp ( 2 ) hero . moveLeft ( 1 ) hero . use ( "l…" at bounding box center [565, 258] width 256 height 273
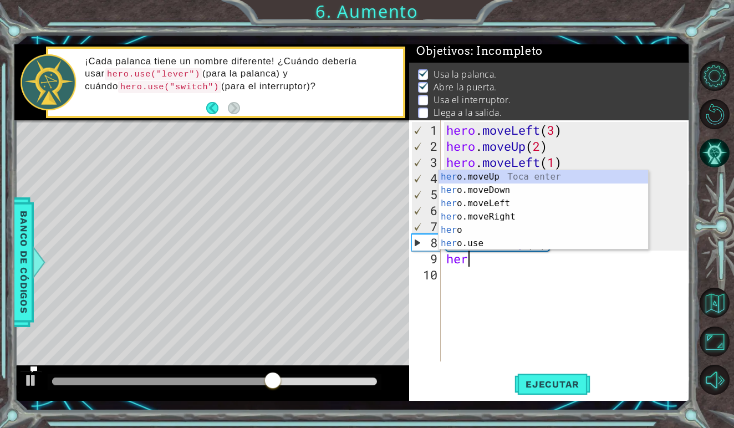
scroll to position [0, 1]
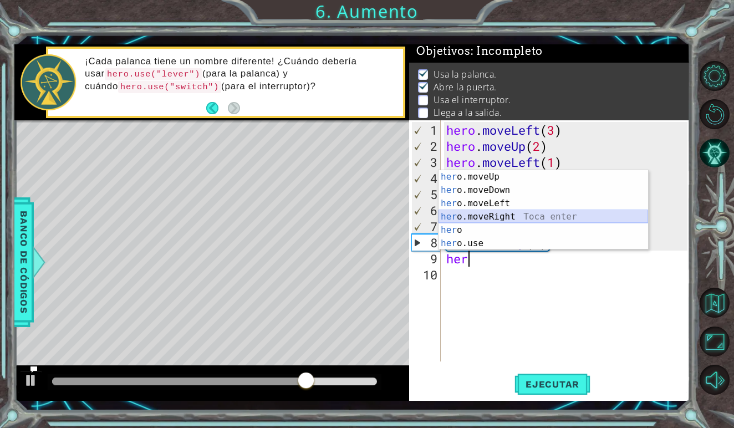
click at [511, 215] on div "her o.moveUp Toca enter her o.moveDown Toca enter her o.moveLeft [PERSON_NAME] …" at bounding box center [544, 223] width 210 height 106
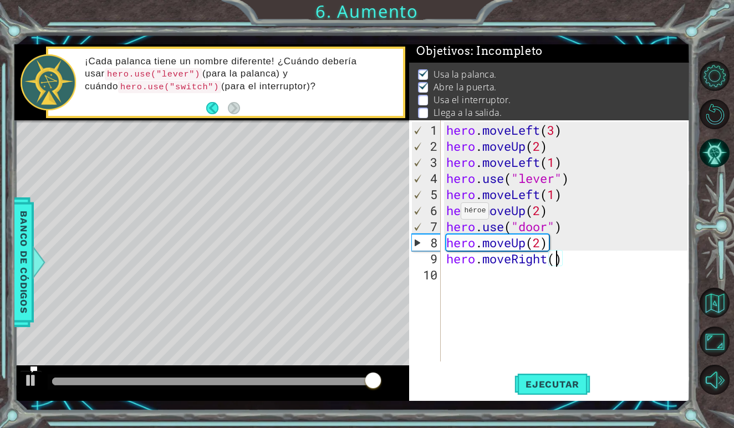
type textarea "hero.moveRight(3)"
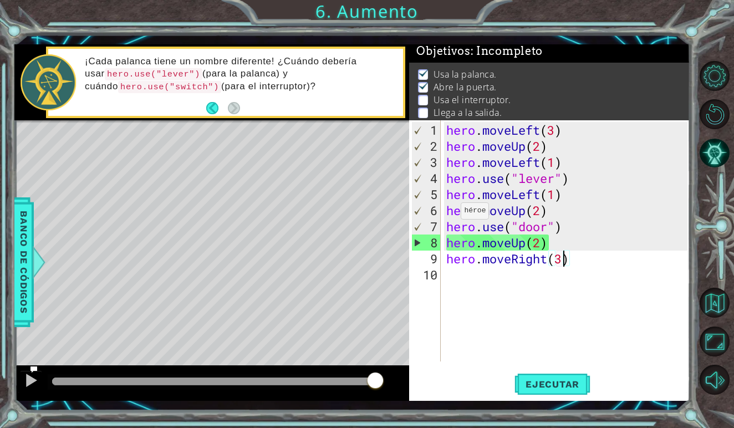
scroll to position [0, 5]
click at [460, 282] on div "hero . moveLeft ( 3 ) hero . moveUp ( 2 ) hero . moveLeft ( 1 ) hero . use ( "l…" at bounding box center [568, 258] width 249 height 273
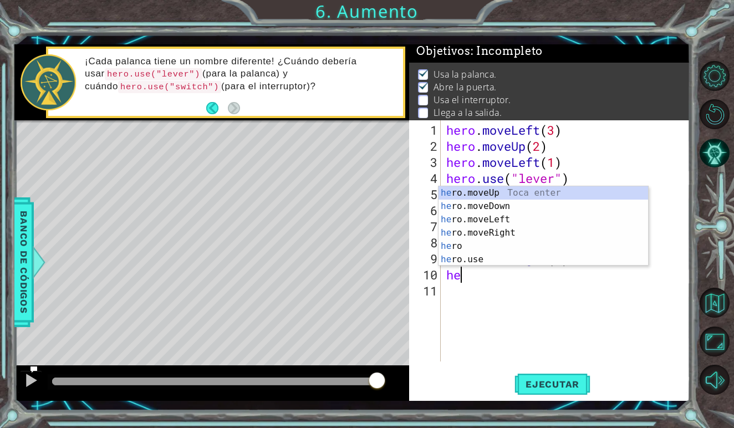
scroll to position [0, 1]
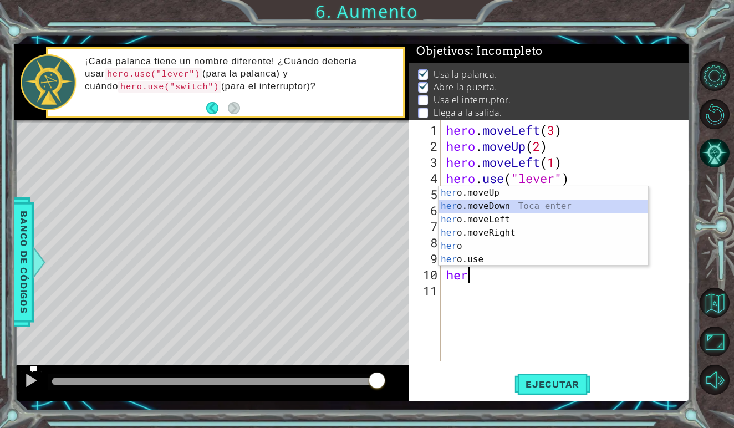
click at [524, 204] on div "her o.moveUp Toca enter her o.moveDown Toca enter her o.moveLeft [PERSON_NAME] …" at bounding box center [544, 239] width 210 height 106
type textarea "hero.moveDown(1)"
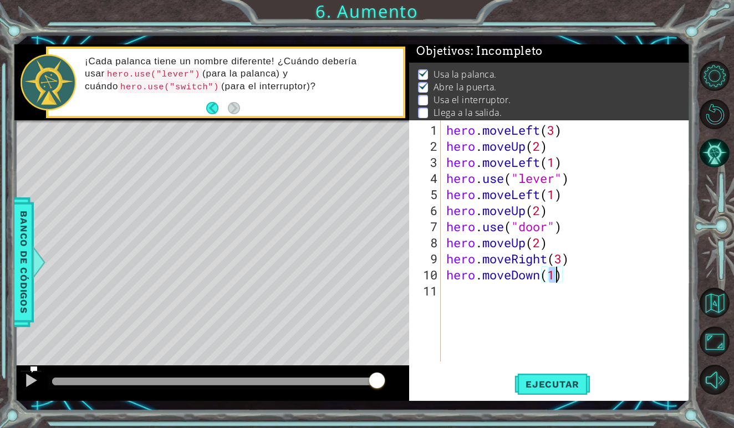
click at [463, 286] on div "hero . moveLeft ( 3 ) hero . moveUp ( 2 ) hero . moveLeft ( 1 ) hero . use ( "l…" at bounding box center [568, 258] width 249 height 273
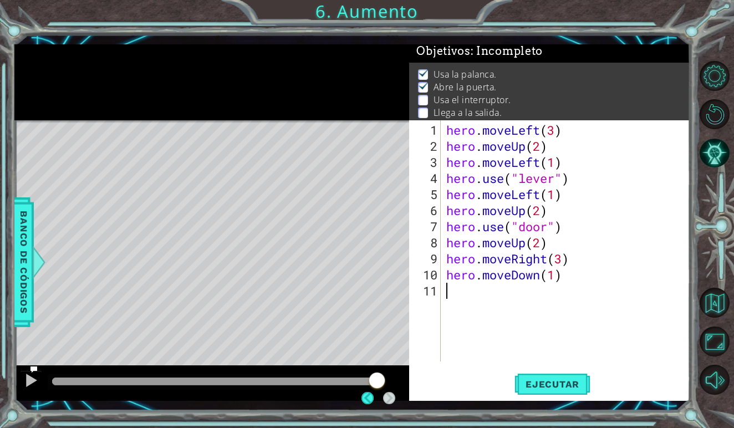
scroll to position [0, 0]
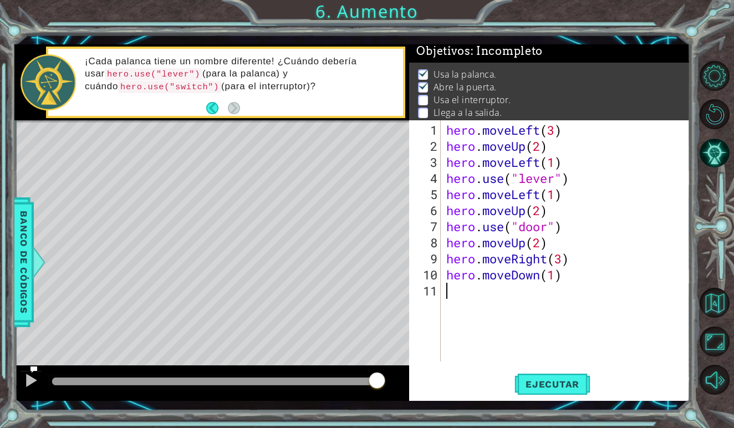
click at [571, 283] on div "hero . moveLeft ( 3 ) hero . moveUp ( 2 ) hero . moveLeft ( 1 ) hero . use ( "l…" at bounding box center [568, 258] width 249 height 273
click at [555, 279] on div "hero . moveLeft ( 3 ) hero . moveUp ( 2 ) hero . moveLeft ( 1 ) hero . use ( "l…" at bounding box center [568, 258] width 249 height 273
click at [568, 280] on div "hero . moveLeft ( 3 ) hero . moveUp ( 2 ) hero . moveLeft ( 1 ) hero . use ( "l…" at bounding box center [568, 258] width 249 height 273
type textarea "hero.("switch")"
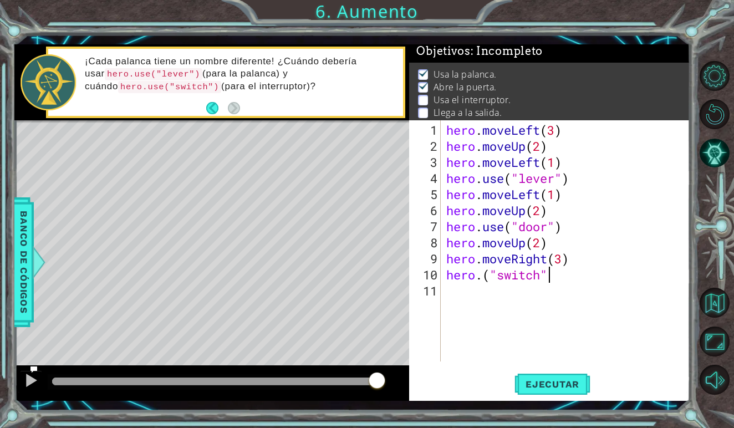
scroll to position [0, 4]
click at [473, 291] on div "hero . moveLeft ( 3 ) hero . moveUp ( 2 ) hero . moveLeft ( 1 ) hero . use ( "l…" at bounding box center [568, 258] width 249 height 273
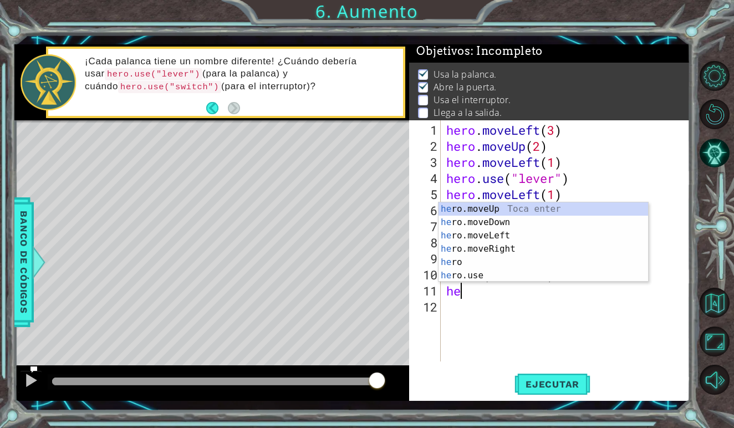
scroll to position [0, 1]
click at [483, 205] on div "her o.moveUp Toca enter her o.moveDown Toca enter her o.moveLeft [PERSON_NAME] …" at bounding box center [544, 255] width 210 height 106
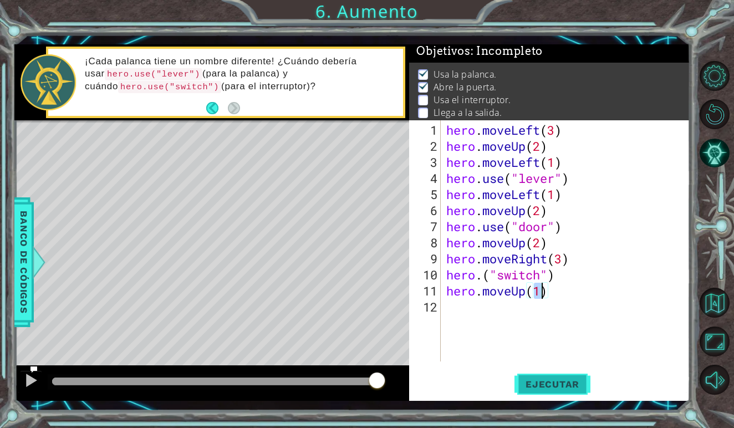
click at [545, 379] on span "Ejecutar" at bounding box center [553, 384] width 76 height 11
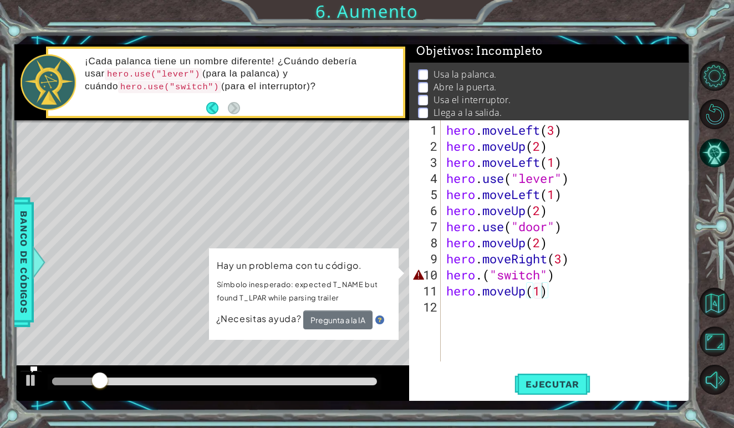
click at [363, 319] on button "Pregunta a la IA" at bounding box center [337, 320] width 69 height 19
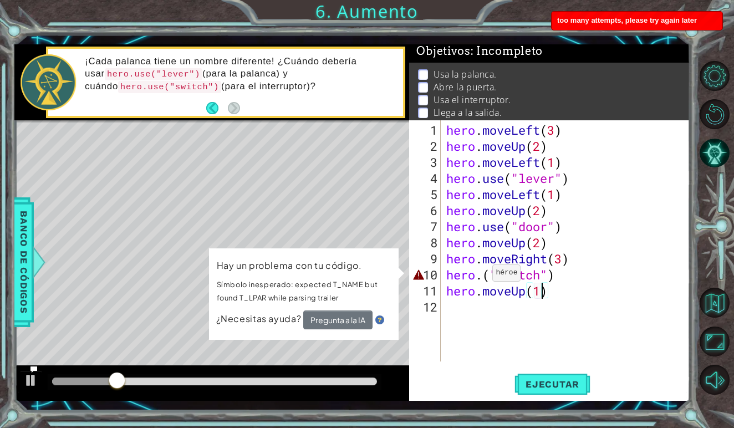
click at [483, 277] on div "hero . moveLeft ( 3 ) hero . moveUp ( 2 ) hero . moveLeft ( 1 ) hero . use ( "l…" at bounding box center [568, 258] width 249 height 273
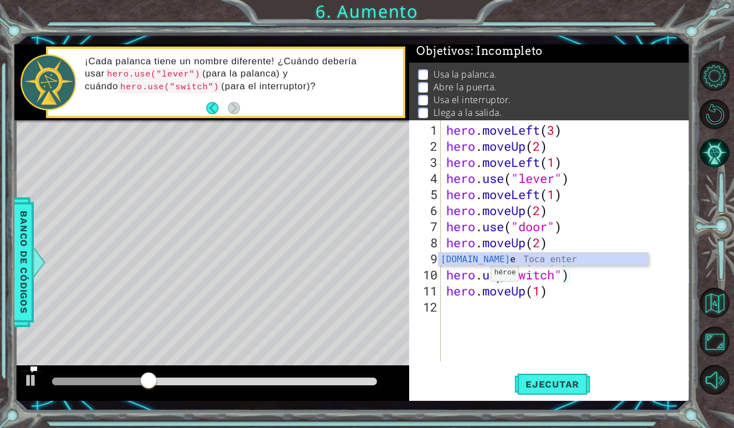
scroll to position [0, 3]
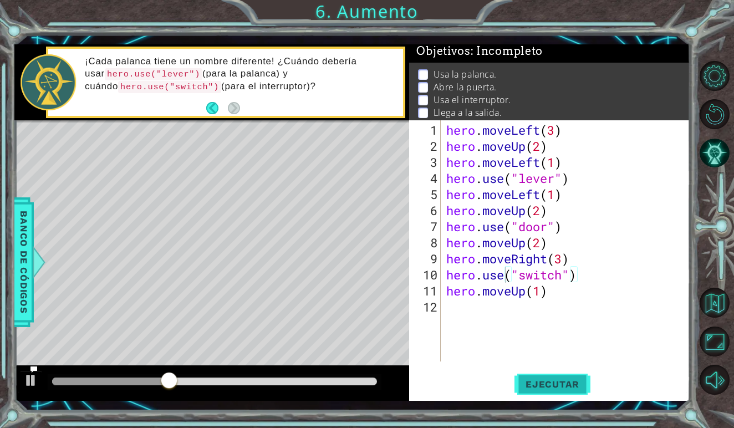
click at [559, 378] on button "Ejecutar" at bounding box center [553, 385] width 76 height 28
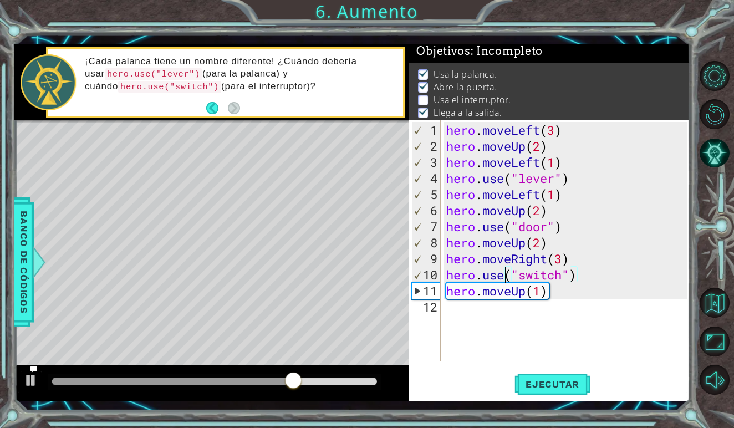
click at [564, 246] on div "hero . moveLeft ( 3 ) hero . moveUp ( 2 ) hero . moveLeft ( 1 ) hero . use ( "l…" at bounding box center [568, 258] width 249 height 273
click at [565, 261] on div "hero . moveLeft ( 3 ) hero . moveUp ( 2 ) hero . moveLeft ( 1 ) hero . use ( "l…" at bounding box center [568, 258] width 249 height 273
click at [568, 271] on div "hero . moveLeft ( 3 ) hero . moveUp ( 2 ) hero . moveLeft ( 1 ) hero . use ( "l…" at bounding box center [568, 258] width 249 height 273
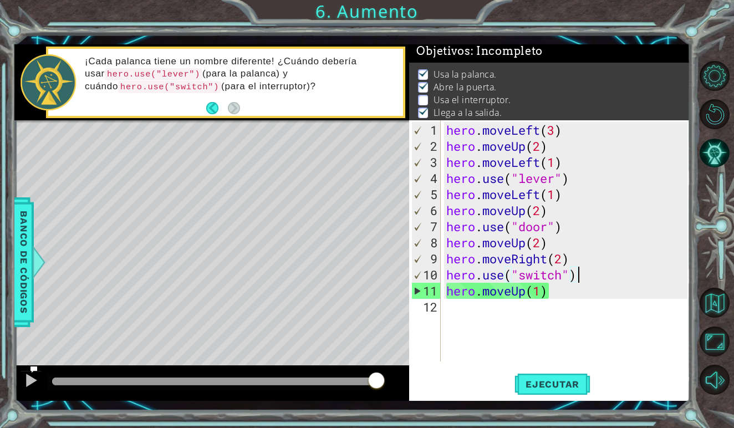
click at [581, 278] on div "hero . moveLeft ( 3 ) hero . moveUp ( 2 ) hero . moveLeft ( 1 ) hero . use ( "l…" at bounding box center [568, 258] width 249 height 273
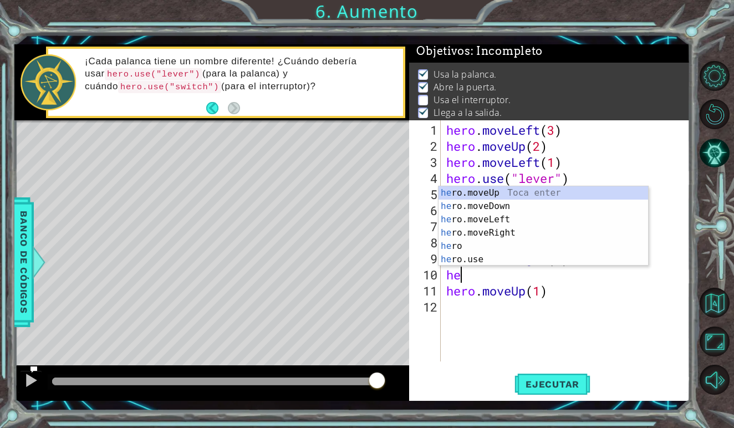
scroll to position [0, 1]
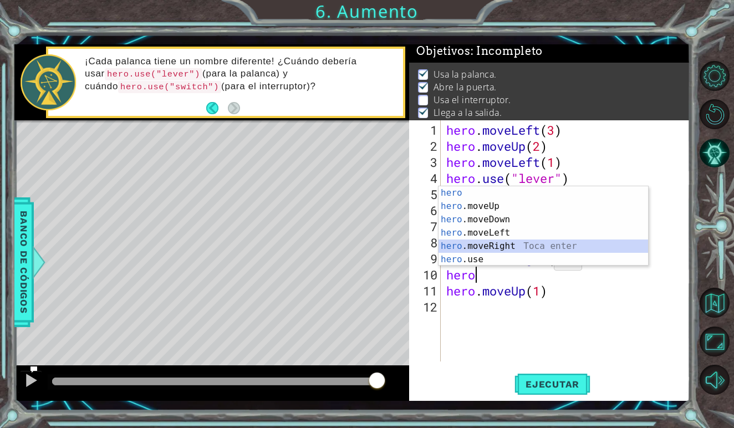
click at [506, 247] on div "hero Toca enter hero .moveUp Toca enter hero .moveDown Toca enter hero .moveLef…" at bounding box center [544, 239] width 210 height 106
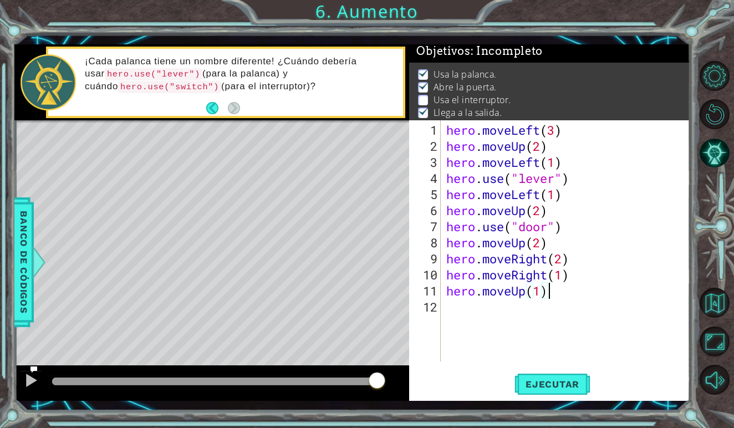
click at [557, 295] on div "hero . moveLeft ( 3 ) hero . moveUp ( 2 ) hero . moveLeft ( 1 ) hero . use ( "l…" at bounding box center [568, 258] width 249 height 273
click at [554, 382] on span "Ejecutar" at bounding box center [553, 384] width 76 height 11
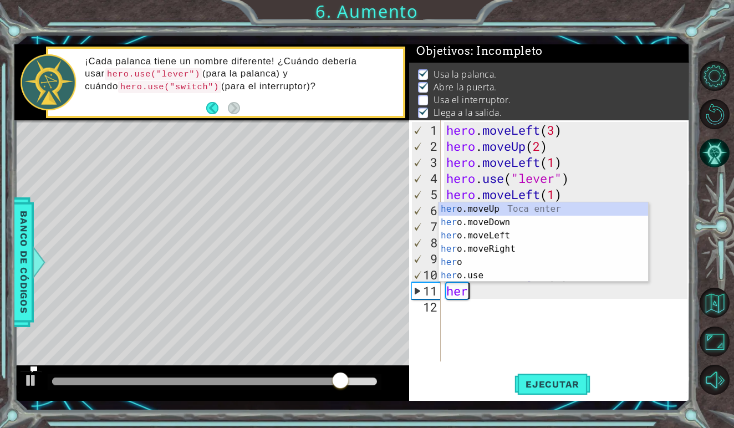
scroll to position [0, 0]
type textarea "h"
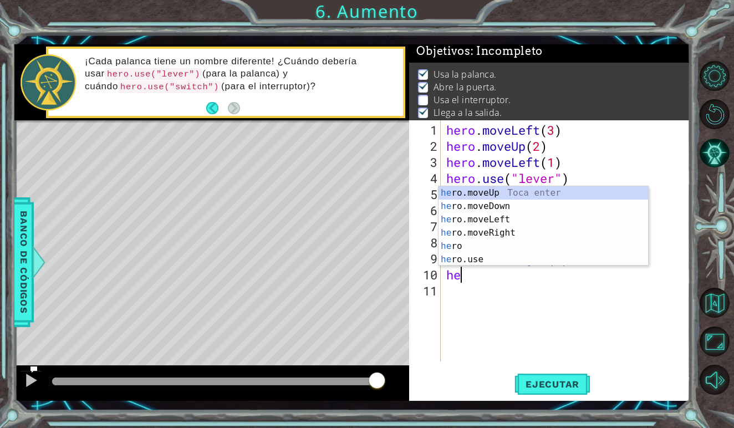
type textarea "h"
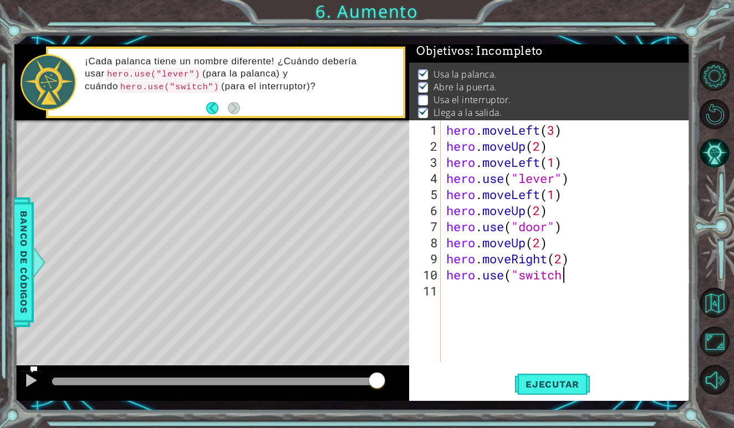
scroll to position [0, 5]
type textarea "hero.use("switch")"
click at [485, 302] on div "hero . moveLeft ( 3 ) hero . moveUp ( 2 ) hero . moveLeft ( 1 ) hero . use ( "l…" at bounding box center [568, 258] width 249 height 273
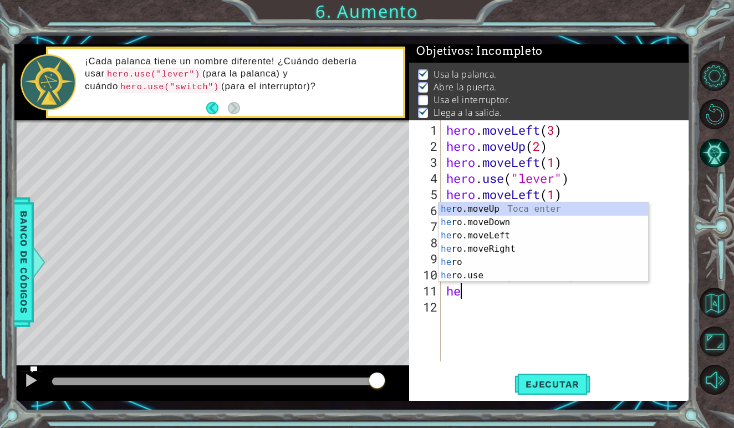
scroll to position [0, 1]
click at [518, 243] on div "her o.moveUp Toca enter her o.moveDown Toca enter her o.moveLeft [PERSON_NAME] …" at bounding box center [544, 255] width 210 height 106
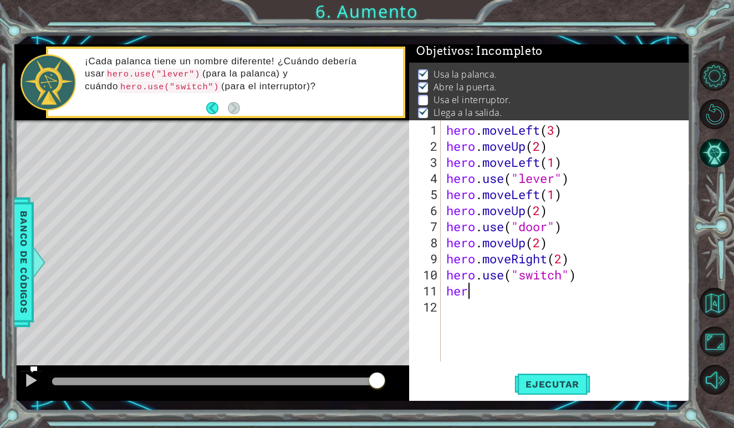
type textarea "hero.moveRight(1)"
click at [530, 312] on div "hero . moveLeft ( 3 ) hero . moveUp ( 2 ) hero . moveLeft ( 1 ) hero . use ( "l…" at bounding box center [568, 258] width 249 height 273
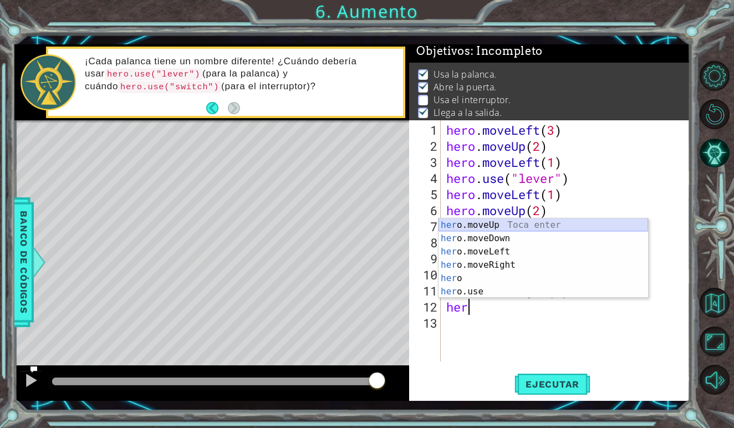
click at [477, 224] on div "her o.moveUp Toca enter her o.moveDown Toca enter her o.moveLeft [PERSON_NAME] …" at bounding box center [544, 272] width 210 height 106
type textarea "hero.moveUp(1)"
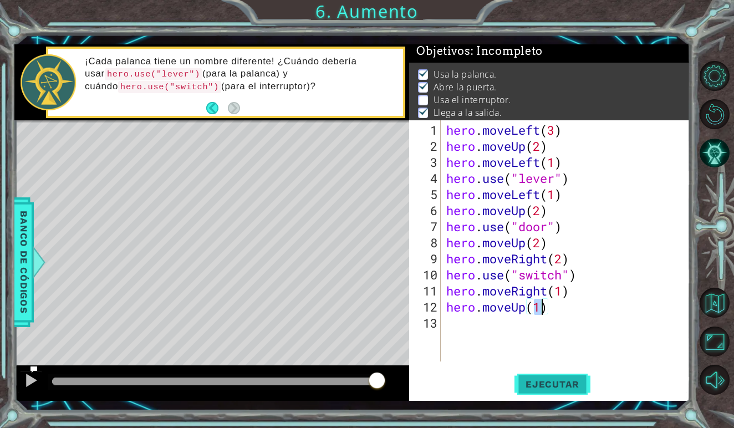
click at [536, 376] on button "Ejecutar" at bounding box center [553, 385] width 76 height 28
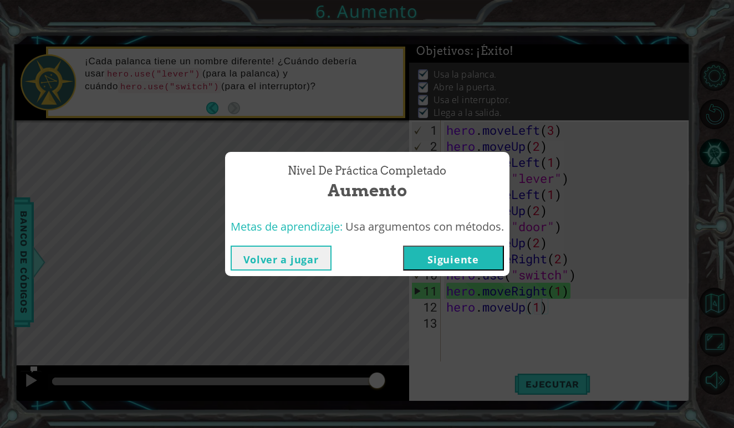
click at [454, 256] on button "Siguiente" at bounding box center [453, 258] width 101 height 25
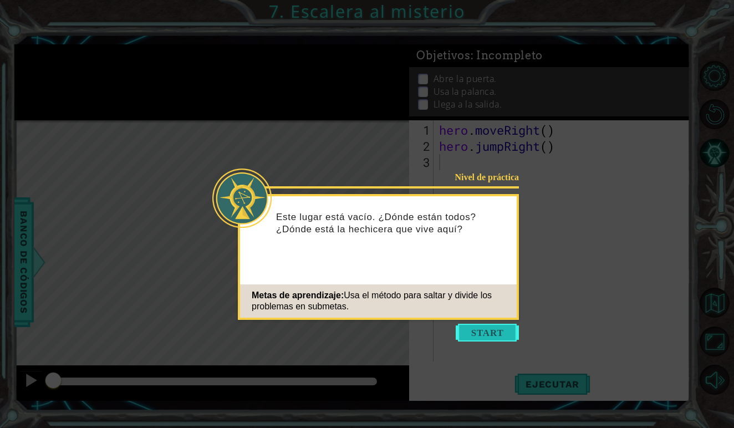
click at [476, 337] on button "Start" at bounding box center [487, 333] width 63 height 18
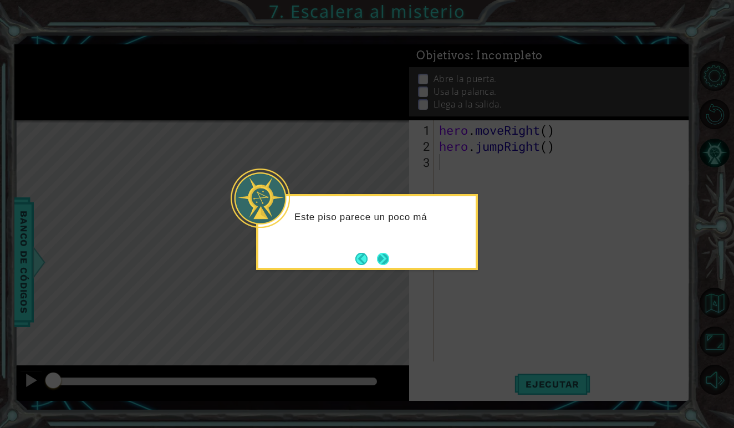
click at [384, 252] on button "Next" at bounding box center [383, 258] width 15 height 15
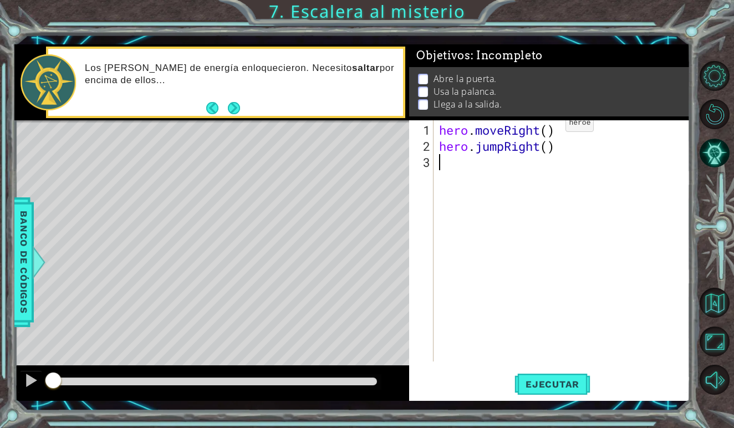
click at [549, 128] on div "hero . moveRight ( ) hero . jumpRight ( )" at bounding box center [565, 258] width 256 height 273
click at [239, 108] on button "Next" at bounding box center [234, 108] width 21 height 21
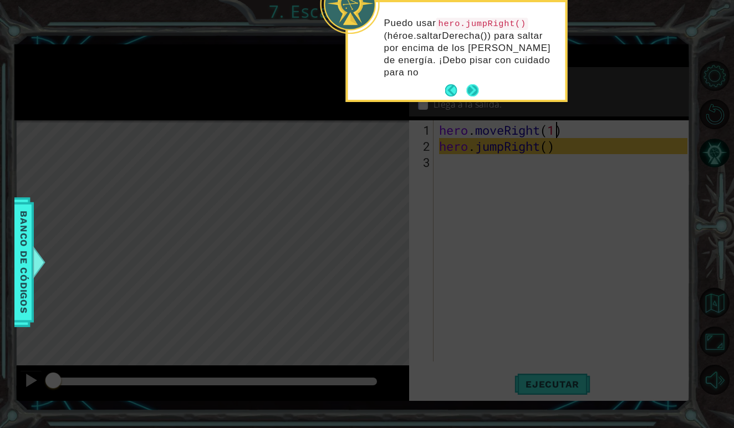
click at [474, 70] on div "Puedo usar hero.jumpRight() (héroe.saltarDerecha()) para saltar por encima de l…" at bounding box center [456, 51] width 217 height 98
click at [476, 83] on button "Next" at bounding box center [473, 90] width 21 height 21
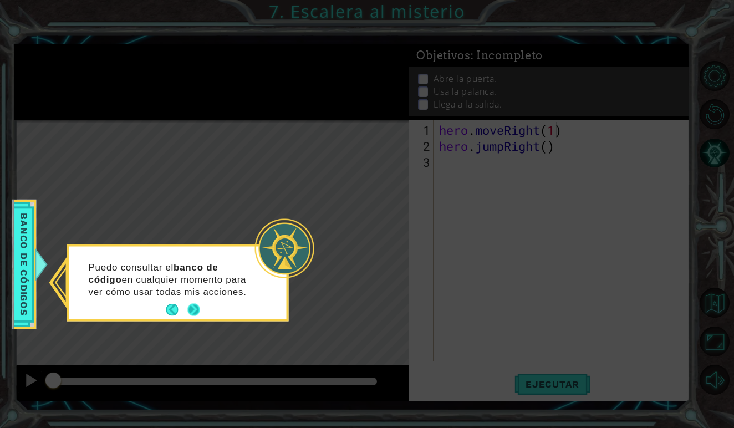
click at [194, 303] on button "Next" at bounding box center [194, 310] width 18 height 18
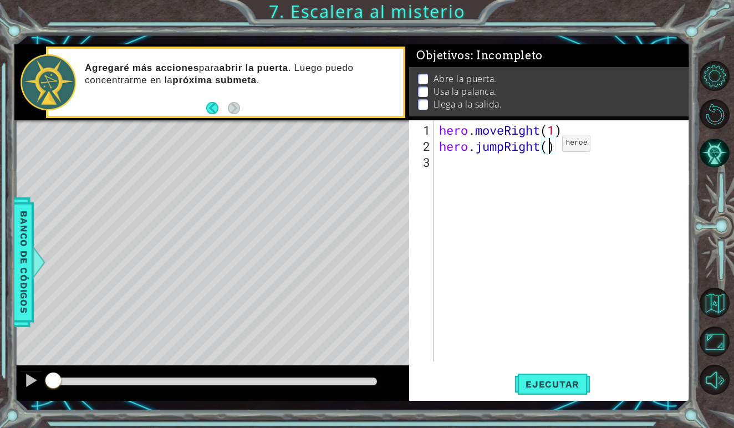
click at [546, 148] on div "hero . moveRight ( 1 ) hero . jumpRight ( )" at bounding box center [565, 258] width 256 height 273
type textarea "hero.jumpRight(1)"
click at [491, 173] on div "hero . moveRight ( 1 ) hero . jumpRight ( 1 )" at bounding box center [565, 258] width 256 height 273
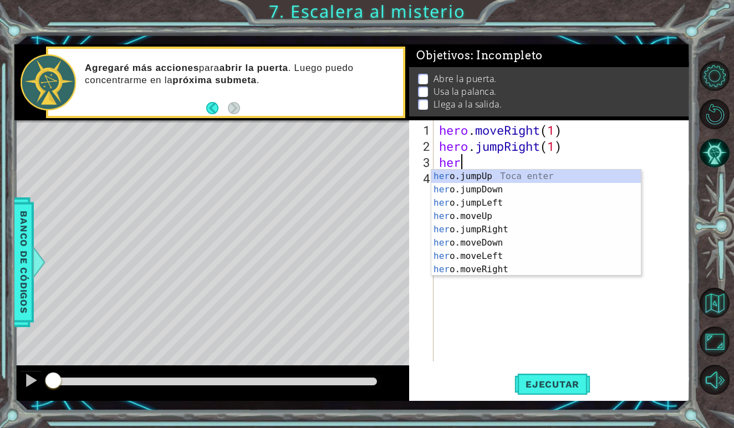
scroll to position [0, 1]
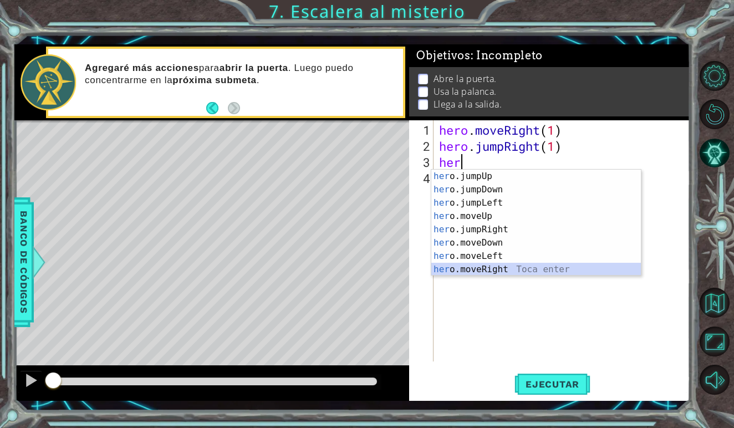
click at [506, 268] on div "her o.jumpUp Toca enter her o.jumpDown Toca enter her o.jumpLeft Toca enter her…" at bounding box center [537, 236] width 210 height 133
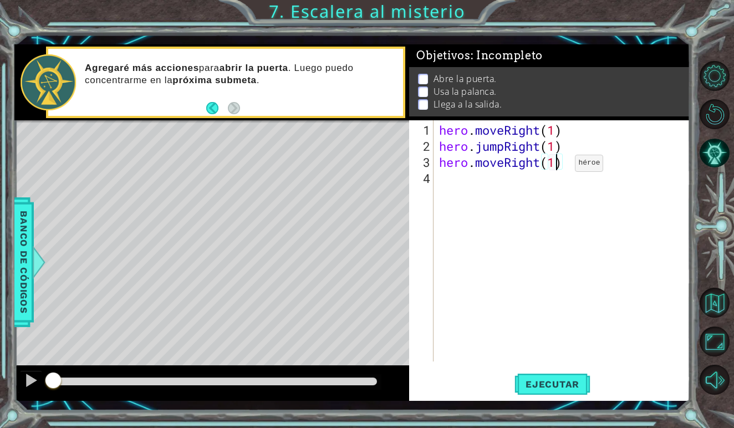
click at [559, 168] on div "hero . moveRight ( 1 ) hero . jumpRight ( 1 ) hero . moveRight ( 1 )" at bounding box center [565, 258] width 256 height 273
type textarea "hero.moveRight(2)"
click at [514, 194] on div "hero . moveRight ( 1 ) hero . jumpRight ( 1 ) hero . moveRight ( 2 )" at bounding box center [565, 258] width 256 height 273
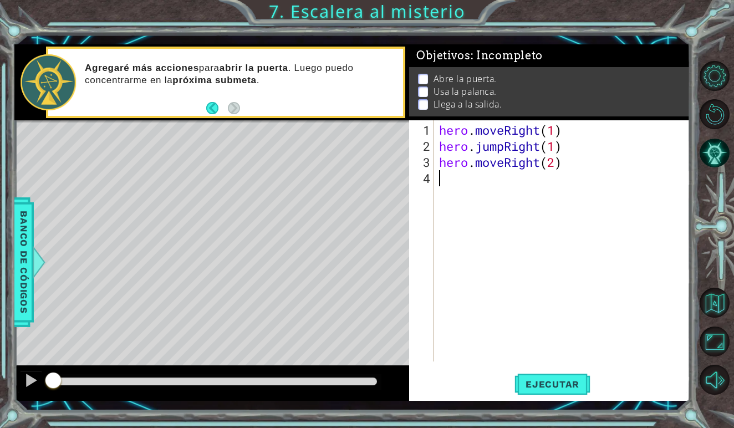
type textarea "n"
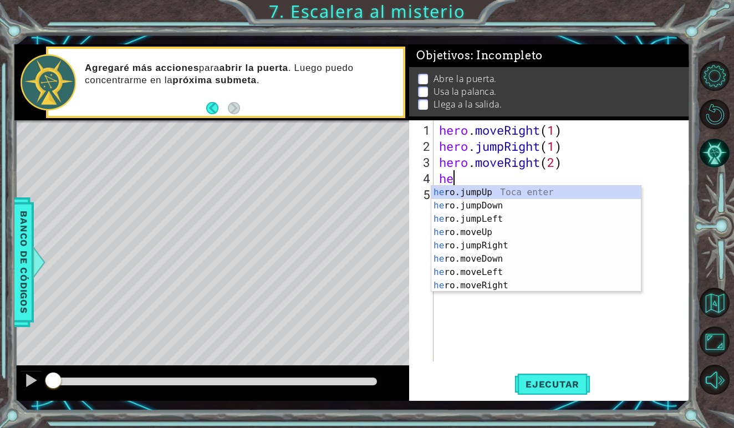
type textarea "her"
click at [477, 187] on div "her o.jumpUp Toca enter her o.jumpDown Toca enter her o.jumpLeft Toca enter her…" at bounding box center [537, 252] width 210 height 133
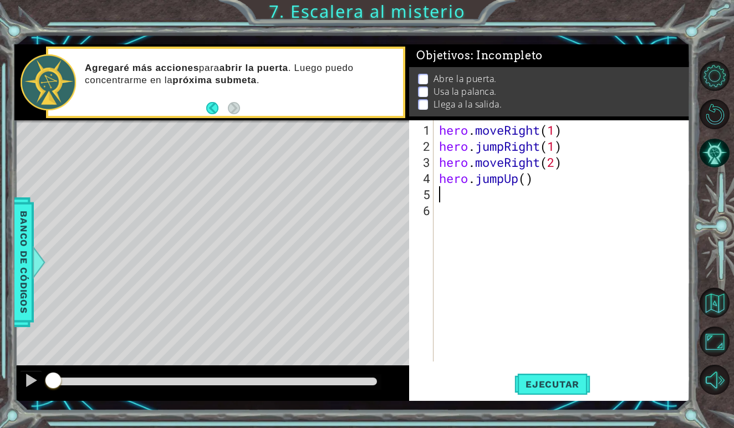
scroll to position [0, 0]
click at [527, 180] on div "hero . moveRight ( 1 ) hero . jumpRight ( 1 ) hero . moveRight ( 2 ) hero . jum…" at bounding box center [565, 258] width 256 height 273
type textarea "hero.jumpUp(1)"
click at [468, 199] on div "hero . moveRight ( 1 ) hero . jumpRight ( 1 ) hero . moveRight ( 2 ) hero . jum…" at bounding box center [565, 258] width 256 height 273
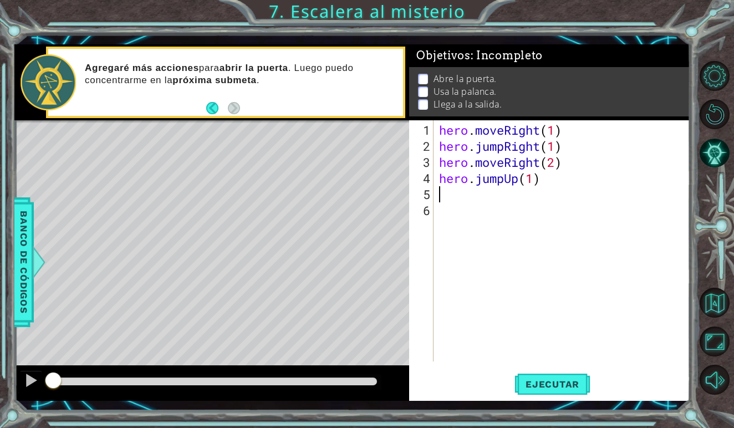
scroll to position [0, 0]
type textarea "g"
type textarea "hero.use.("door")"
click at [469, 203] on div "hero . moveRight ( 1 ) hero . jumpRight ( 1 ) hero . moveRight ( 2 ) hero . jum…" at bounding box center [565, 258] width 256 height 273
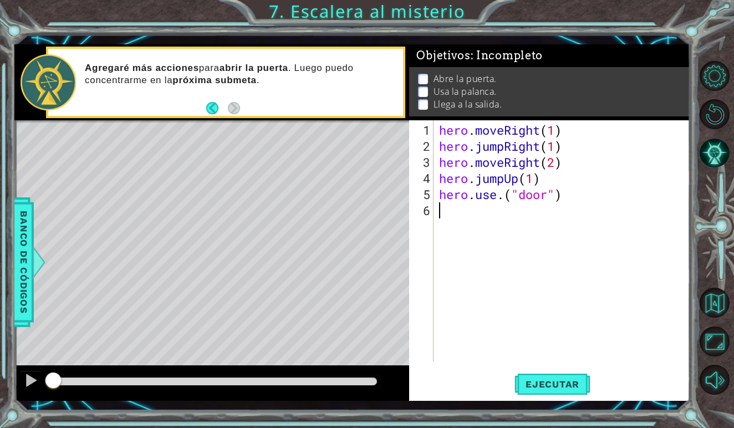
scroll to position [0, 0]
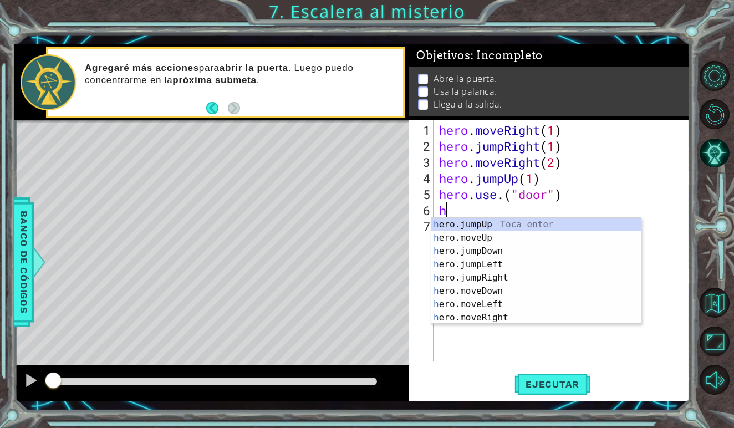
type textarea "her"
click at [484, 224] on div "her o.jumpUp Toca enter her o.jumpDown Toca enter her o.jumpLeft Toca enter her…" at bounding box center [537, 284] width 210 height 133
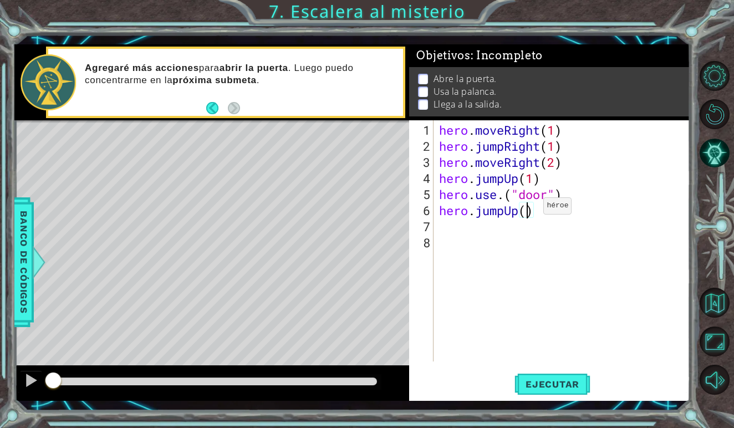
click at [527, 210] on div "hero . moveRight ( 1 ) hero . jumpRight ( 1 ) hero . moveRight ( 2 ) hero . jum…" at bounding box center [565, 258] width 256 height 273
type textarea "hero.jumpUp(2)"
click at [468, 230] on div "hero . moveRight ( 1 ) hero . jumpRight ( 1 ) hero . moveRight ( 2 ) hero . jum…" at bounding box center [565, 258] width 256 height 273
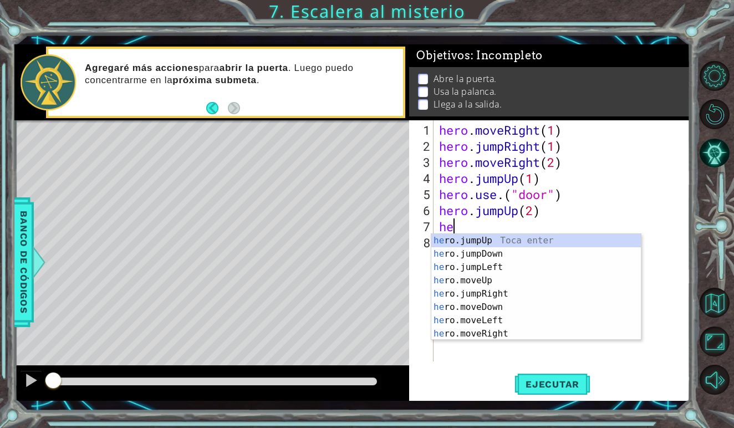
type textarea "her"
click at [487, 266] on div "her o.jumpUp Toca enter her o.jumpDown Toca enter her o.jumpLeft Toca enter her…" at bounding box center [537, 300] width 210 height 133
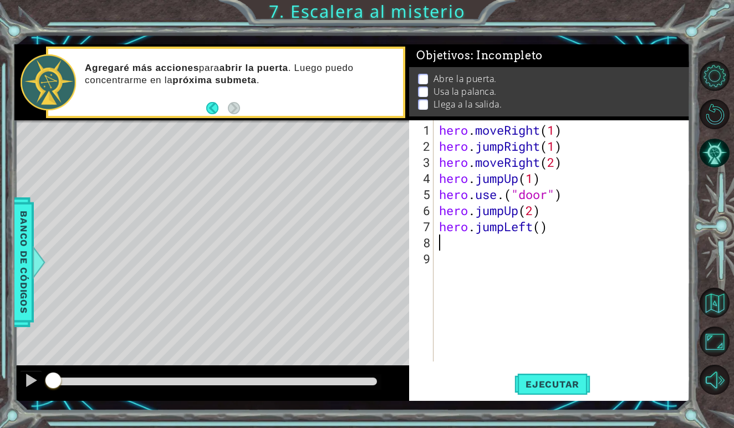
scroll to position [0, 0]
click at [541, 230] on div "hero . moveRight ( 1 ) hero . jumpRight ( 1 ) hero . moveRight ( 2 ) hero . jum…" at bounding box center [565, 258] width 256 height 273
type textarea "hero.jumpLeft(1)"
click at [478, 249] on div "hero . moveRight ( 1 ) hero . jumpRight ( 1 ) hero . moveRight ( 2 ) hero . jum…" at bounding box center [565, 258] width 256 height 273
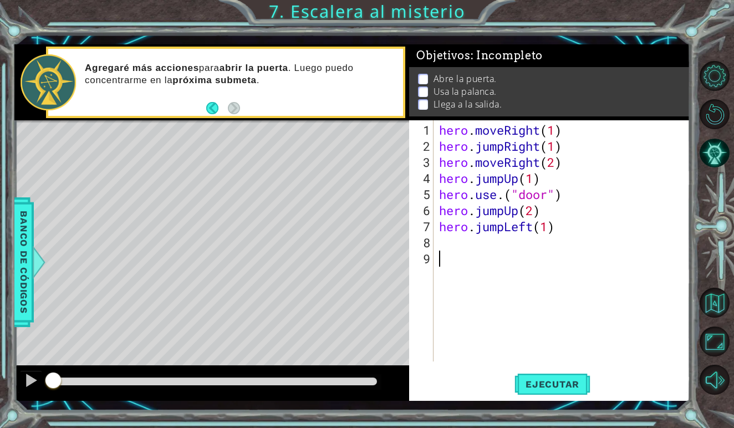
scroll to position [0, 0]
click at [468, 243] on div "hero . moveRight ( 1 ) hero . jumpRight ( 1 ) hero . moveRight ( 2 ) hero . jum…" at bounding box center [565, 258] width 256 height 273
type textarea "hero.use("lever")"
click at [463, 263] on div "hero . moveRight ( 1 ) hero . jumpRight ( 1 ) hero . moveRight ( 2 ) hero . jum…" at bounding box center [565, 258] width 256 height 273
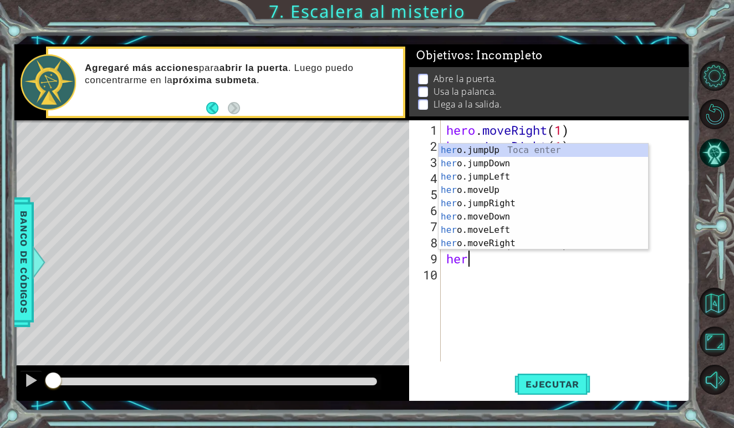
scroll to position [0, 1]
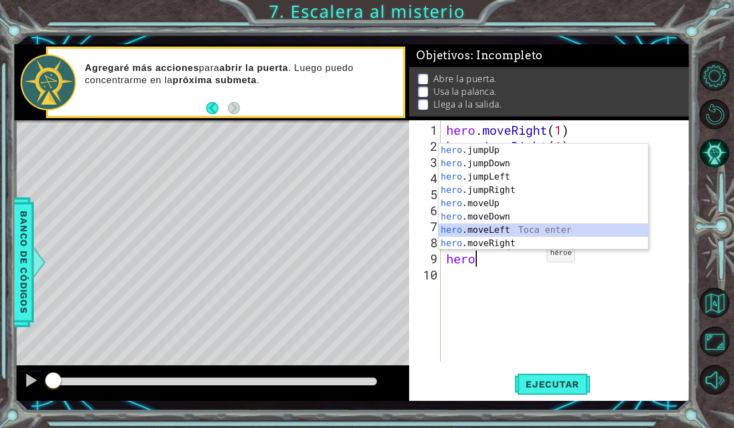
click at [518, 225] on div "hero .jumpUp Toca enter hero .jumpDown Toca enter hero .jumpLeft Toca enter her…" at bounding box center [544, 210] width 210 height 133
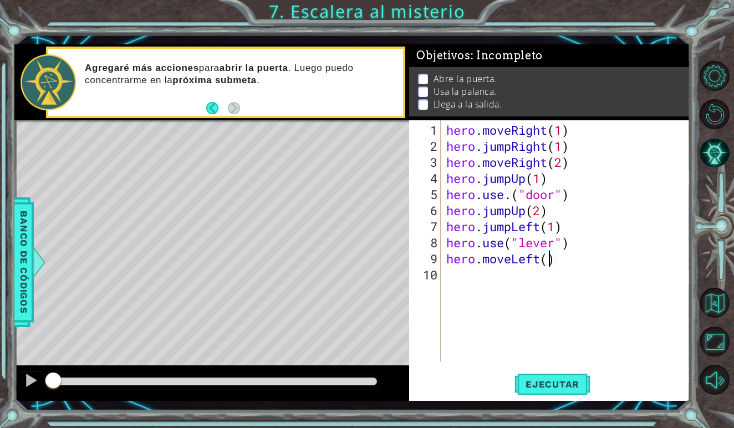
type textarea "hero.moveLeft(2)"
click at [498, 273] on div "hero . moveRight ( 1 ) hero . jumpRight ( 1 ) hero . moveRight ( 2 ) hero . jum…" at bounding box center [568, 258] width 249 height 273
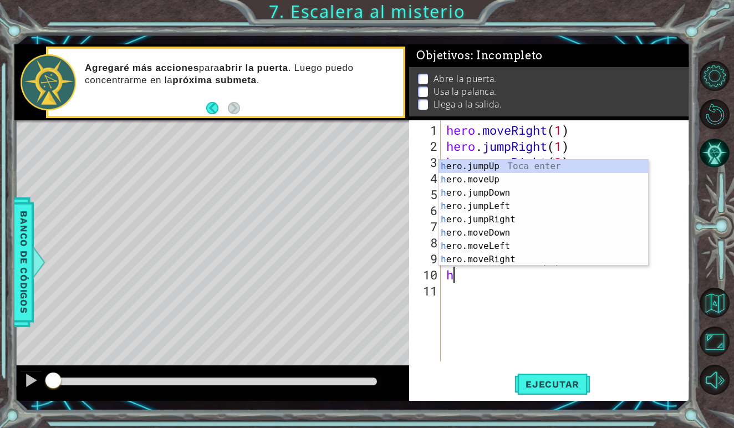
type textarea "her"
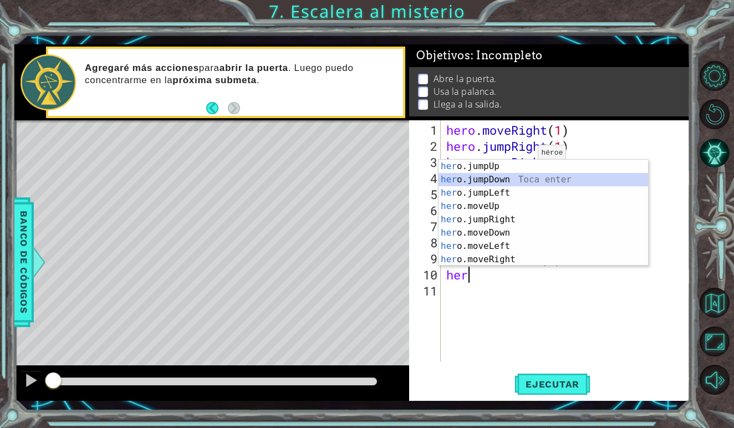
click at [495, 178] on div "her o.jumpUp Toca enter her o.jumpDown Toca enter her o.jumpLeft Toca enter her…" at bounding box center [544, 226] width 210 height 133
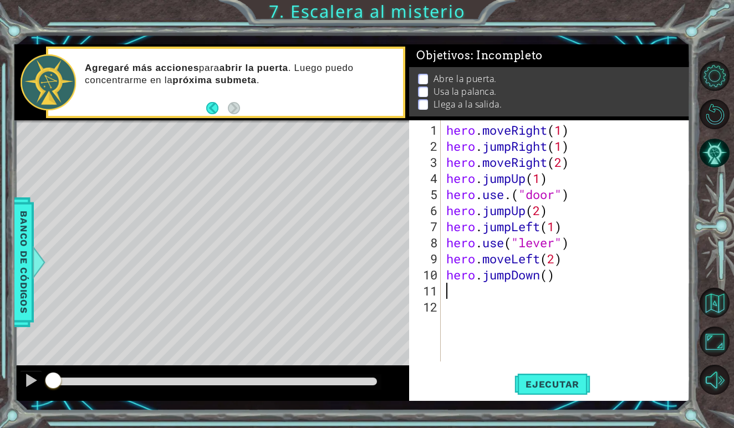
click at [551, 283] on div "hero . moveRight ( 1 ) hero . jumpRight ( 1 ) hero . moveRight ( 2 ) hero . jum…" at bounding box center [568, 258] width 249 height 273
click at [551, 276] on div "hero . moveRight ( 1 ) hero . jumpRight ( 1 ) hero . moveRight ( 2 ) hero . jum…" at bounding box center [568, 258] width 249 height 273
type textarea "hero.jumpDown()"
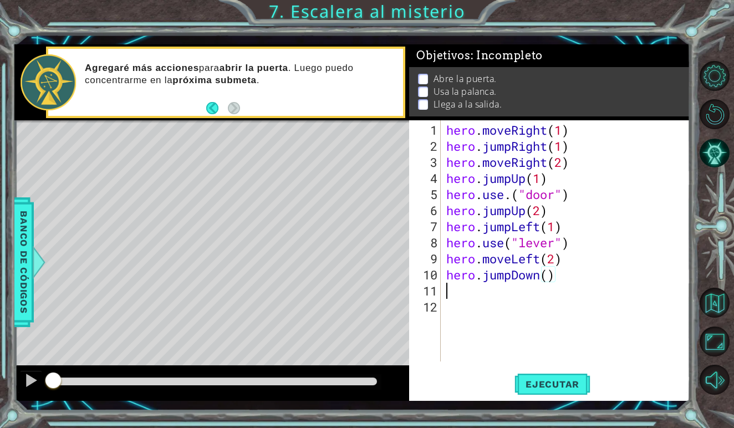
click at [558, 282] on div "hero . moveRight ( 1 ) hero . jumpRight ( 1 ) hero . moveRight ( 2 ) hero . jum…" at bounding box center [568, 258] width 249 height 273
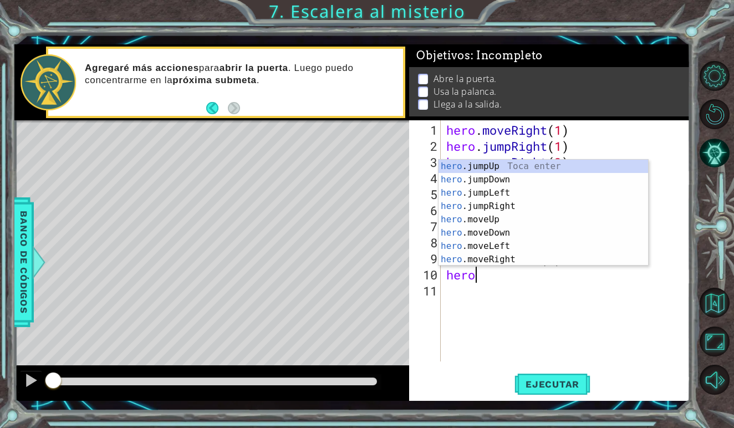
type textarea "her"
click at [524, 166] on div "her o.jumpUp Toca enter her o.jumpDown Toca enter her o.jumpLeft Toca enter her…" at bounding box center [544, 226] width 210 height 133
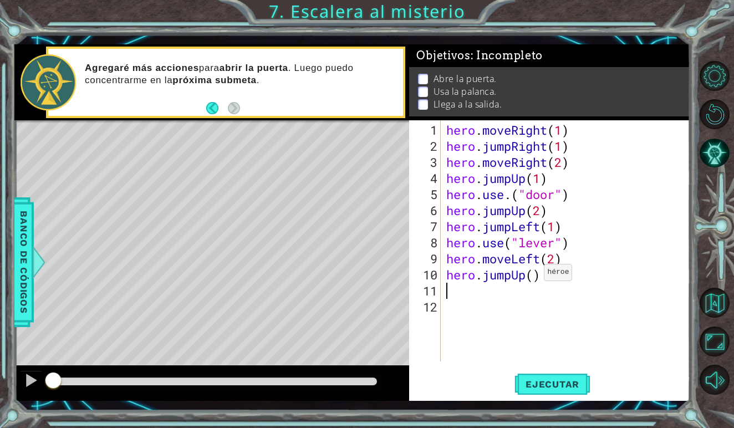
click at [535, 277] on div "hero . moveRight ( 1 ) hero . jumpRight ( 1 ) hero . moveRight ( 2 ) hero . jum…" at bounding box center [568, 258] width 249 height 273
type textarea "hero.jumpUp(1)"
click at [469, 293] on div "hero . moveRight ( 1 ) hero . jumpRight ( 1 ) hero . moveRight ( 2 ) hero . jum…" at bounding box center [568, 258] width 249 height 273
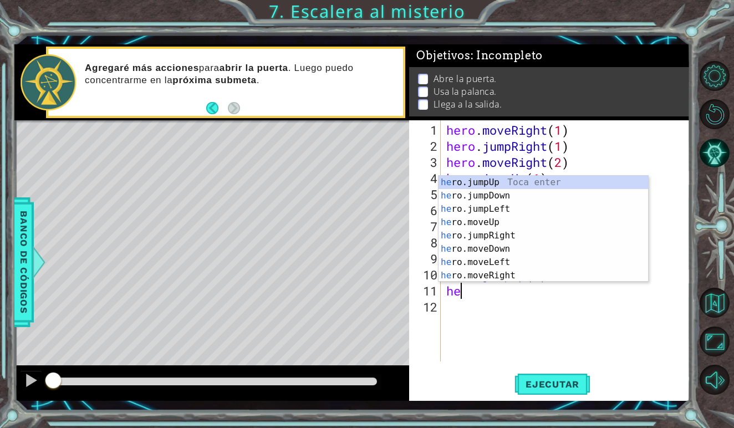
type textarea "her"
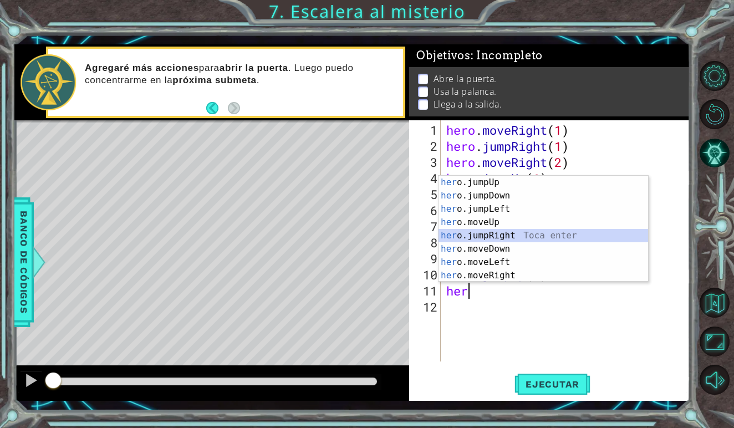
click at [499, 236] on div "her o.jumpUp Toca enter her o.jumpDown Toca enter her o.jumpLeft Toca enter her…" at bounding box center [544, 242] width 210 height 133
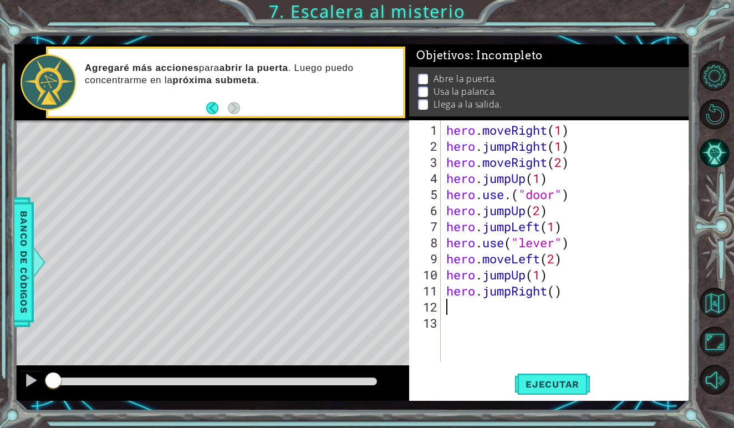
click at [569, 301] on div "hero . moveRight ( 1 ) hero . jumpRight ( 1 ) hero . moveRight ( 2 ) hero . jum…" at bounding box center [568, 258] width 249 height 273
click at [562, 290] on div "hero . moveRight ( 1 ) hero . jumpRight ( 1 ) hero . moveRight ( 2 ) hero . jum…" at bounding box center [568, 258] width 249 height 273
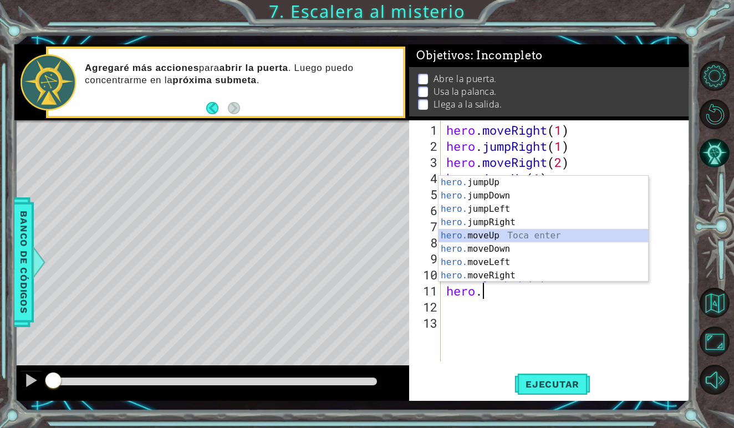
click at [514, 231] on div "hero. jumpUp Toca enter hero. jumpDown Toca enter hero. jumpLeft Toca enter her…" at bounding box center [544, 242] width 210 height 133
type textarea "hero.moveUp(1)"
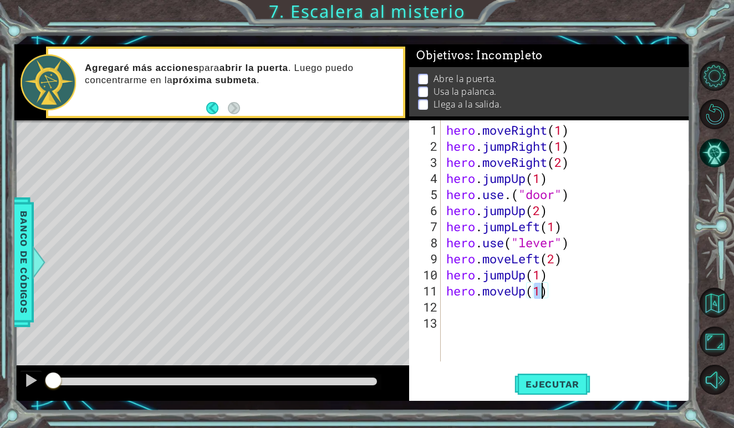
click at [546, 314] on div "hero . moveRight ( 1 ) hero . jumpRight ( 1 ) hero . moveRight ( 2 ) hero . jum…" at bounding box center [568, 258] width 249 height 273
click at [495, 306] on div "hero . moveRight ( 1 ) hero . jumpRight ( 1 ) hero . moveRight ( 2 ) hero . jum…" at bounding box center [568, 258] width 249 height 273
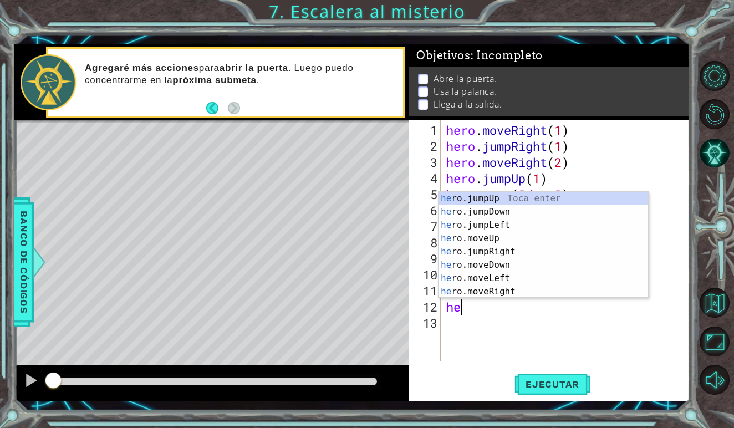
scroll to position [0, 1]
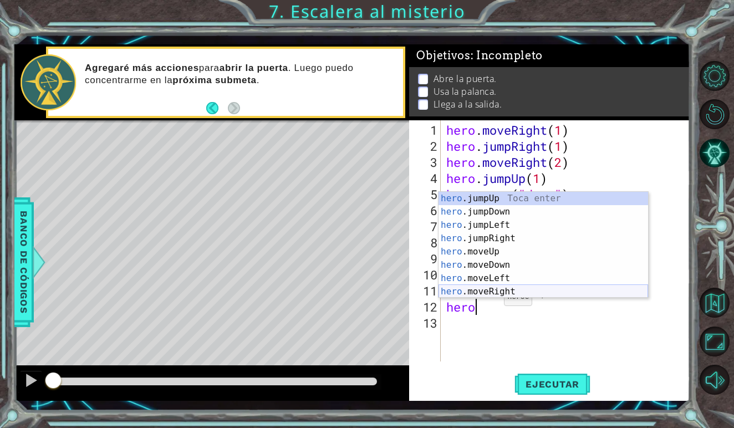
click at [509, 287] on div "hero .jumpUp Toca enter hero .jumpDown Toca enter hero .jumpLeft Toca enter her…" at bounding box center [544, 258] width 210 height 133
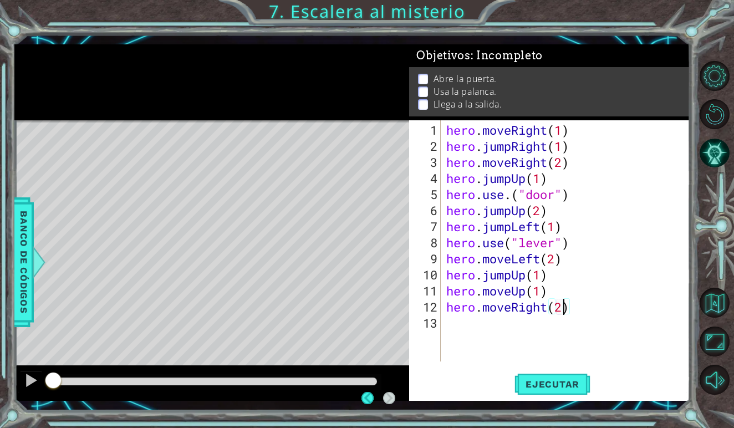
scroll to position [0, 0]
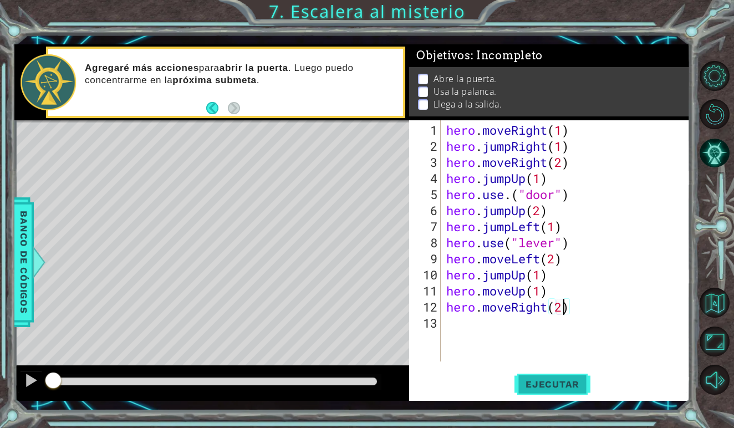
click at [556, 378] on button "Ejecutar" at bounding box center [553, 385] width 76 height 28
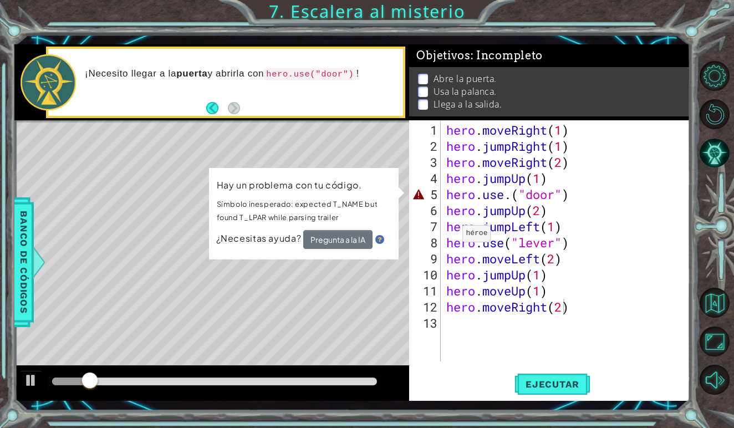
click at [343, 236] on button "Pregunta a la IA" at bounding box center [337, 239] width 69 height 19
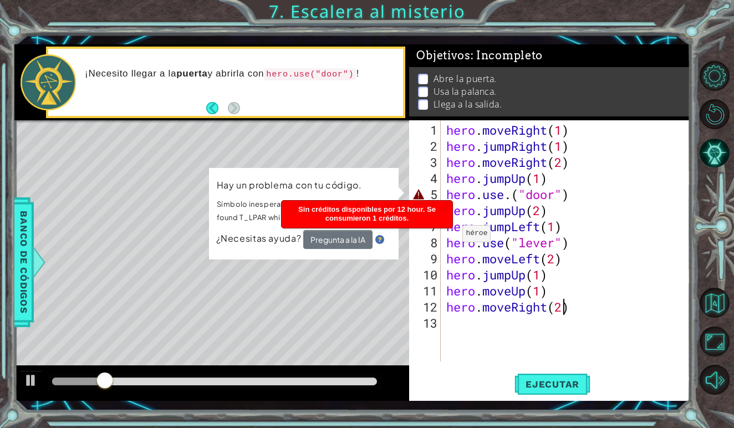
click at [356, 235] on button "Pregunta a la IA" at bounding box center [337, 239] width 69 height 19
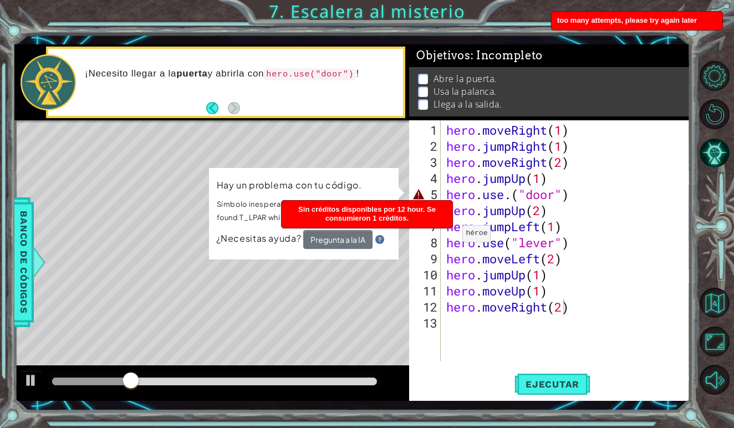
click at [383, 238] on img at bounding box center [380, 239] width 9 height 9
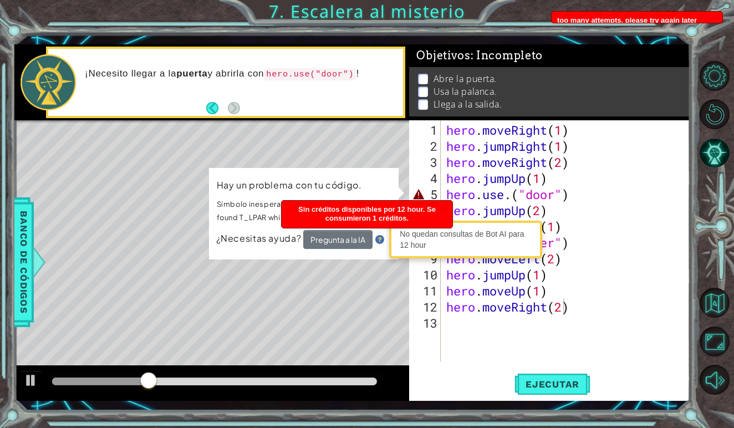
click at [346, 254] on div "Hay un problema con tu código. Símbolo inesperado: expected T_NAME but found T_…" at bounding box center [304, 214] width 190 height 92
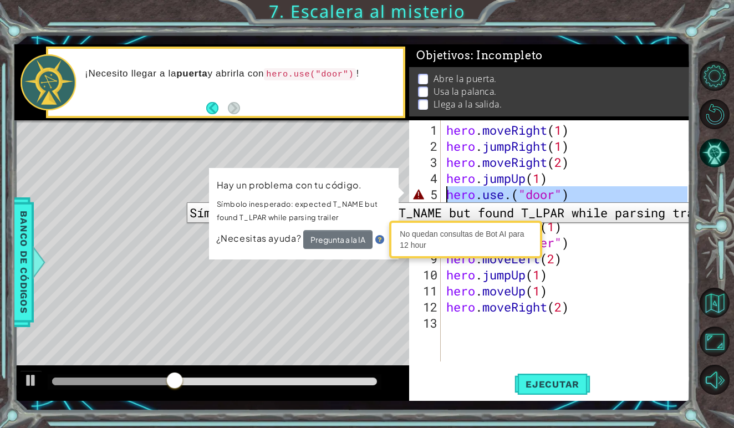
click at [421, 194] on div "5" at bounding box center [426, 194] width 29 height 16
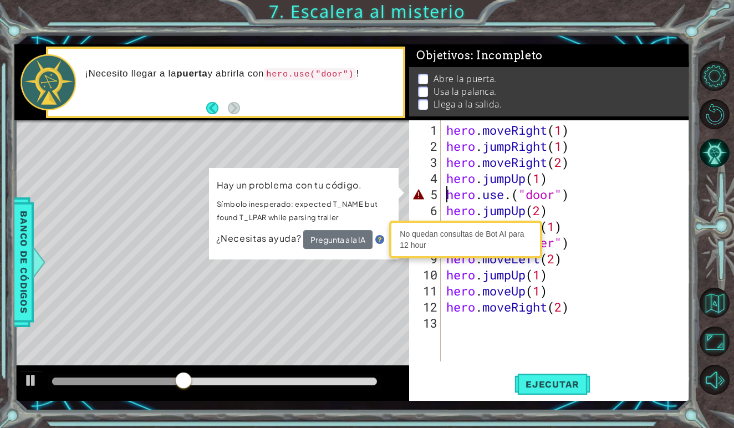
click at [418, 197] on div "5" at bounding box center [426, 194] width 29 height 16
click at [561, 201] on div "hero . moveRight ( 1 ) hero . jumpRight ( 1 ) hero . moveRight ( 2 ) hero . jum…" at bounding box center [568, 258] width 249 height 273
click at [511, 190] on div "hero . moveRight ( 1 ) hero . jumpRight ( 1 ) hero . moveRight ( 2 ) hero . jum…" at bounding box center [568, 258] width 249 height 273
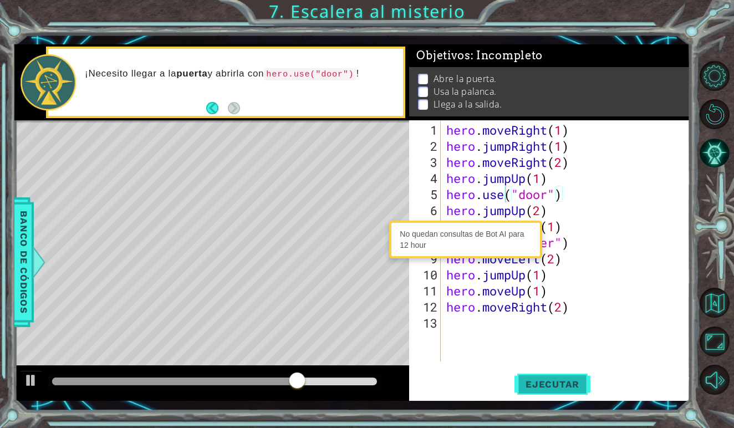
click at [565, 377] on button "Ejecutar" at bounding box center [553, 385] width 76 height 28
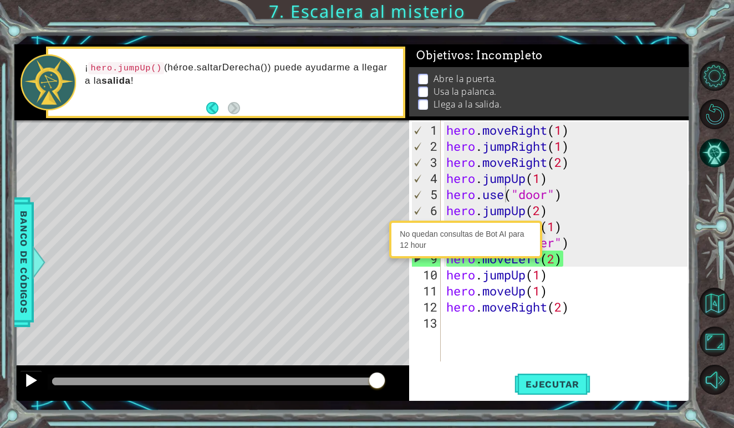
click at [23, 378] on button at bounding box center [31, 382] width 22 height 23
click at [0, 0] on div at bounding box center [0, 0] width 0 height 0
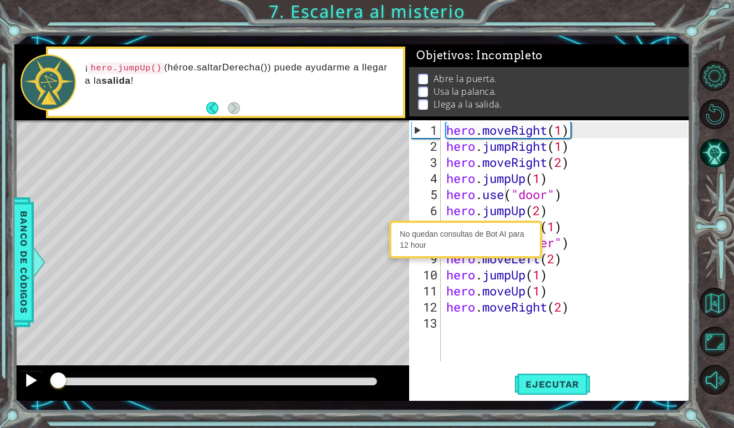
click at [28, 378] on div at bounding box center [31, 380] width 14 height 14
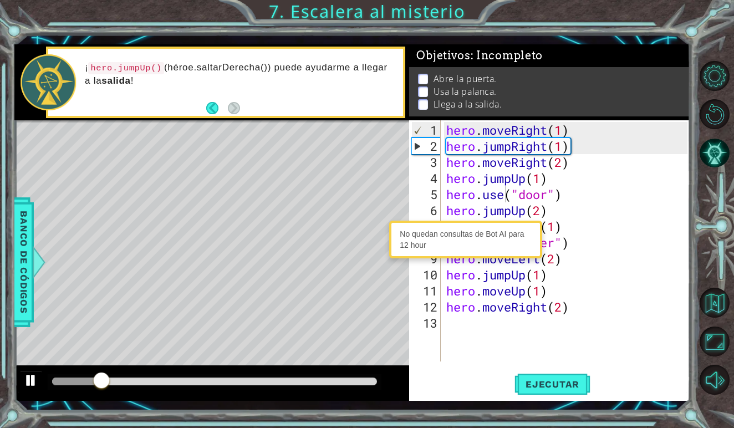
click at [33, 381] on div at bounding box center [31, 380] width 14 height 14
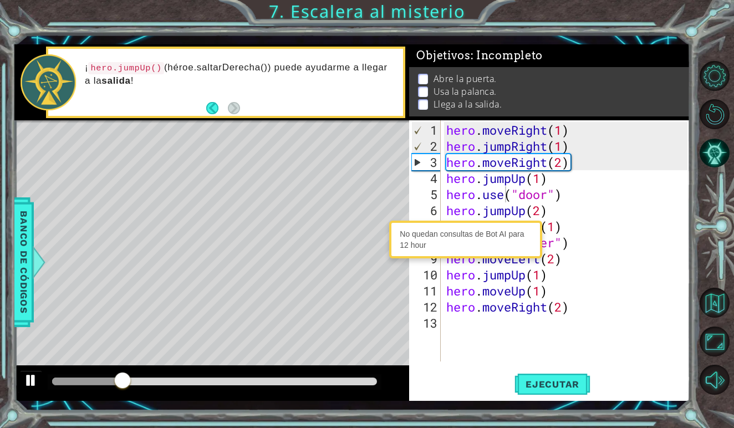
click at [33, 381] on div at bounding box center [31, 380] width 14 height 14
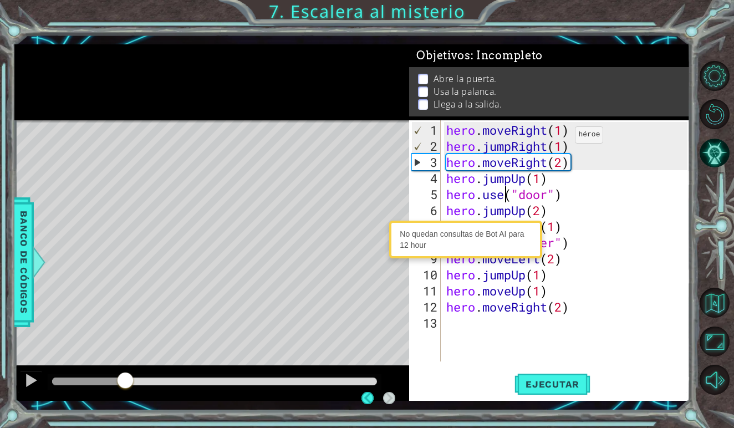
scroll to position [0, 0]
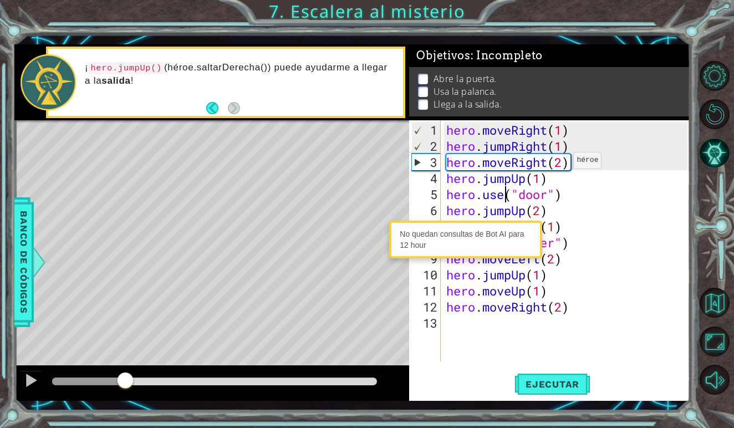
click at [564, 165] on div "hero . moveRight ( 1 ) hero . jumpRight ( 1 ) hero . moveRight ( 2 ) hero . jum…" at bounding box center [568, 258] width 249 height 273
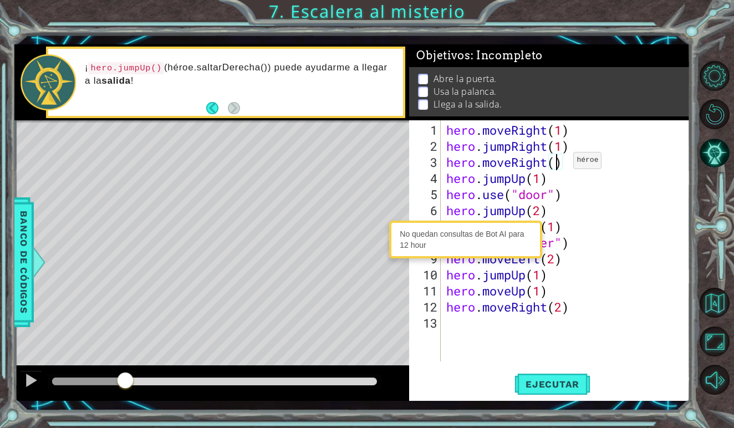
scroll to position [0, 5]
click at [535, 389] on span "Ejecutar" at bounding box center [553, 384] width 76 height 11
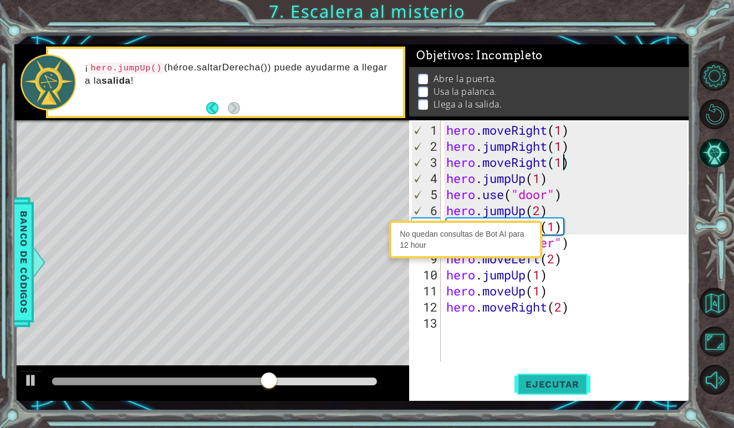
click at [557, 388] on span "Ejecutar" at bounding box center [553, 384] width 76 height 11
click at [531, 388] on span "Ejecutar" at bounding box center [553, 384] width 76 height 11
click at [537, 392] on button "Ejecutar" at bounding box center [553, 385] width 76 height 28
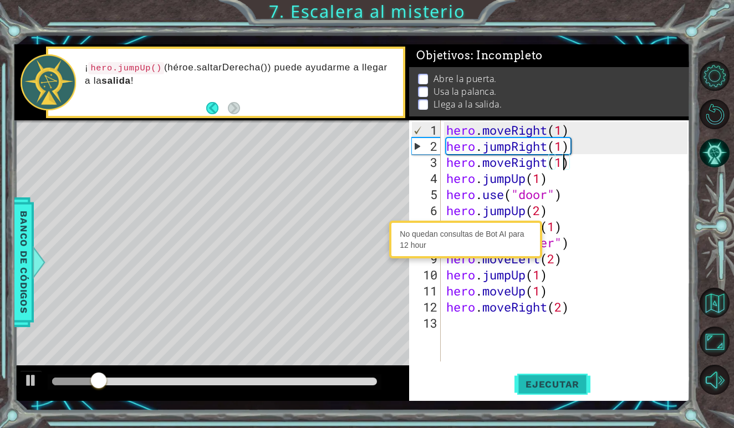
click at [541, 387] on span "Ejecutar" at bounding box center [553, 384] width 76 height 11
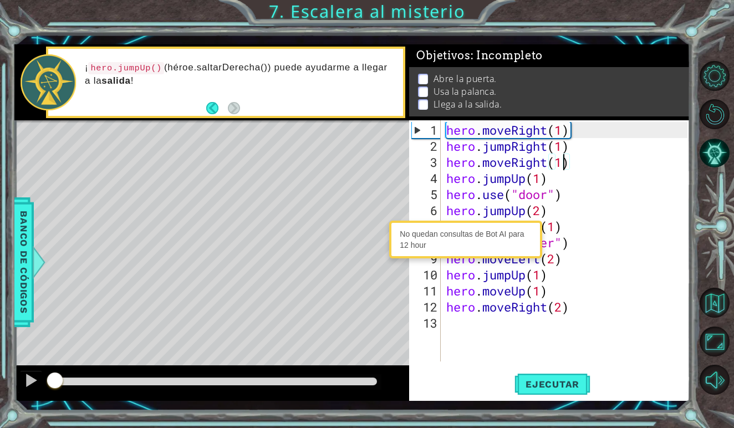
drag, startPoint x: 143, startPoint y: 380, endPoint x: 44, endPoint y: 382, distance: 98.7
click at [44, 382] on div at bounding box center [211, 383] width 395 height 35
click at [38, 382] on div at bounding box center [31, 380] width 14 height 14
click at [511, 184] on div "hero . moveRight ( 1 ) hero . jumpRight ( 1 ) hero . moveRight ( 1 ) hero . jum…" at bounding box center [568, 258] width 249 height 273
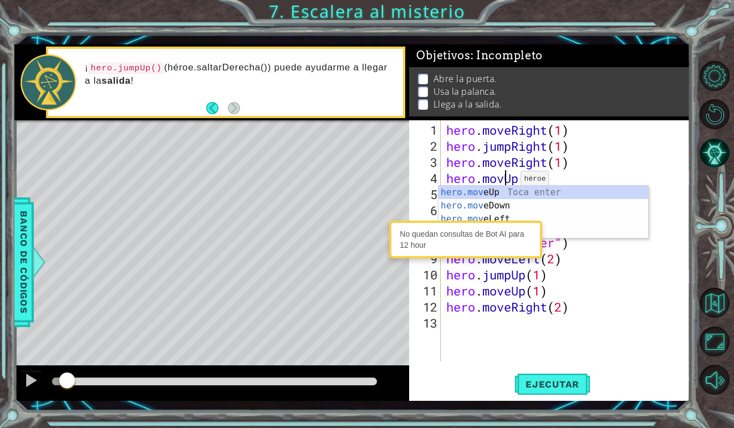
scroll to position [0, 3]
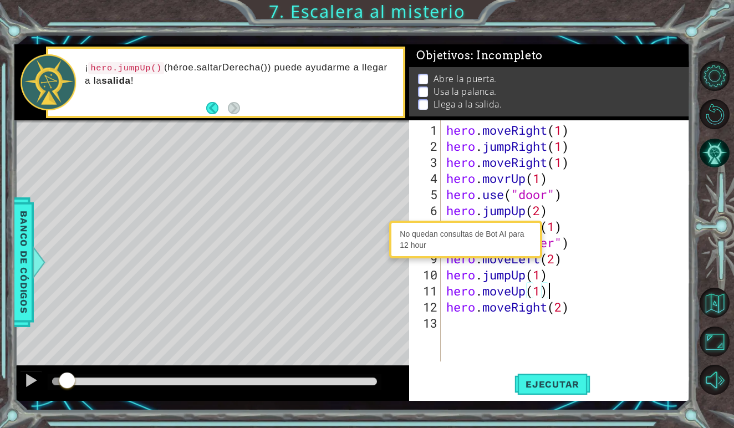
click at [572, 296] on div "hero . moveRight ( 1 ) hero . jumpRight ( 1 ) hero . moveRight ( 1 ) hero . mov…" at bounding box center [568, 258] width 249 height 273
type textarea "hero.moveUp(1)"
click at [584, 313] on div "hero . moveRight ( 1 ) hero . jumpRight ( 1 ) hero . moveRight ( 1 ) hero . mov…" at bounding box center [568, 258] width 249 height 273
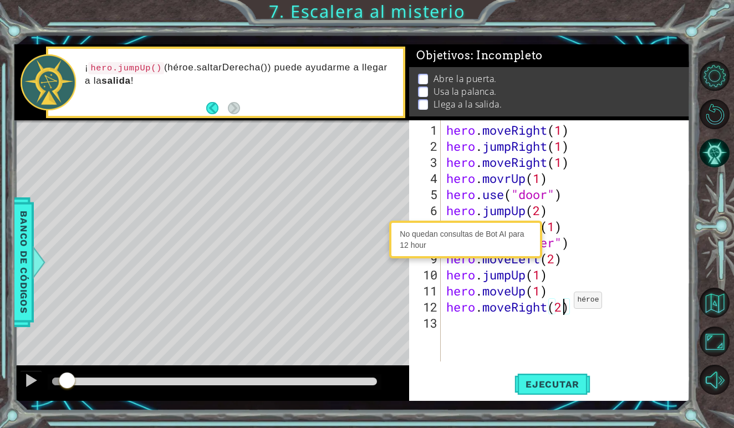
click at [565, 305] on div "hero . moveRight ( 1 ) hero . jumpRight ( 1 ) hero . moveRight ( 1 ) hero . mov…" at bounding box center [568, 258] width 249 height 273
click at [575, 307] on div "hero . moveRight ( 1 ) hero . jumpRight ( 1 ) hero . moveRight ( 1 ) hero . mov…" at bounding box center [568, 258] width 249 height 273
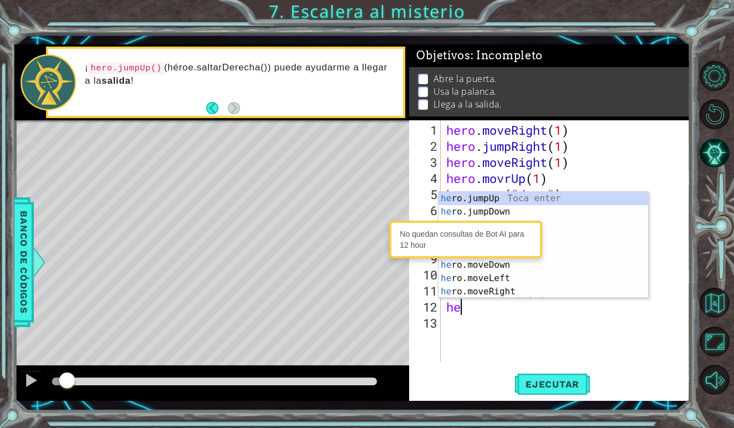
type textarea "h"
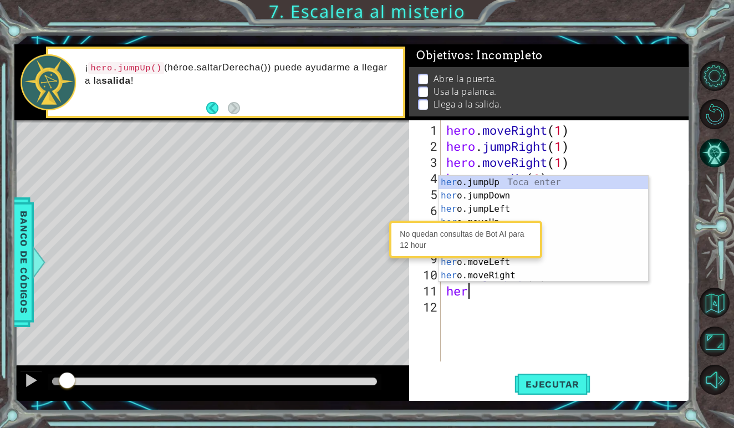
type textarea "h"
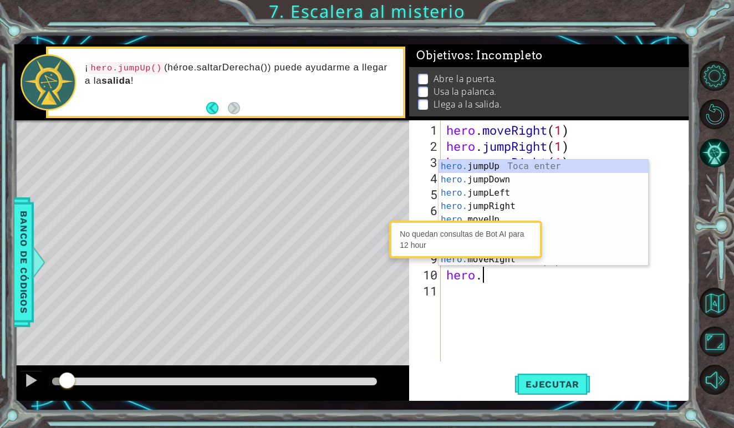
type textarea "h"
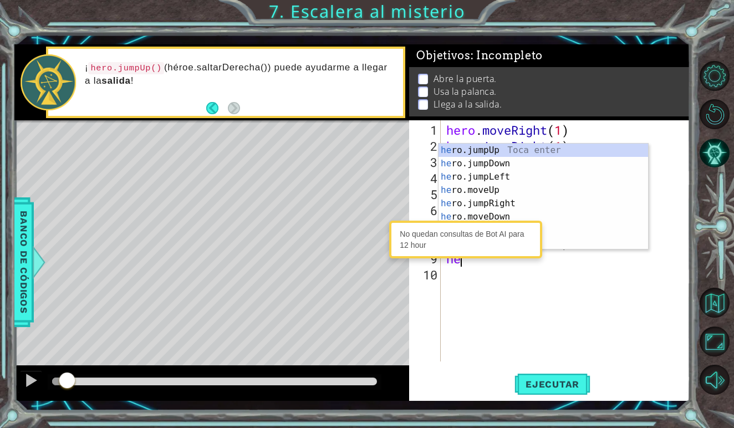
type textarea "h"
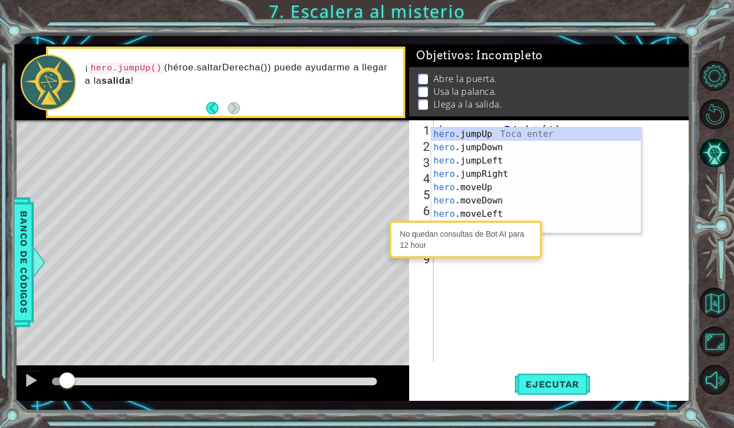
type textarea "h"
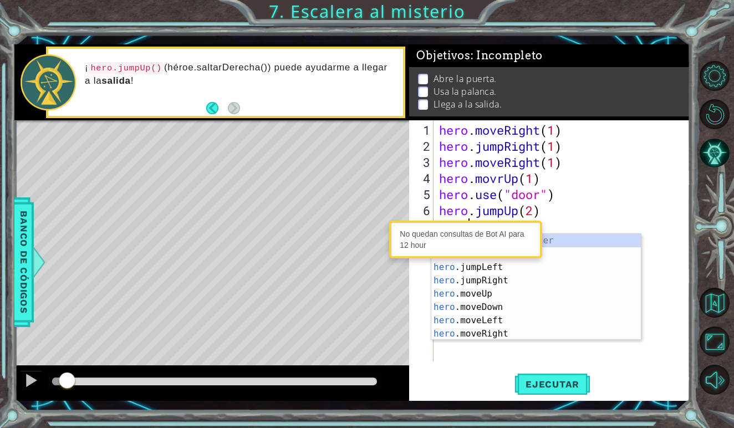
type textarea "h"
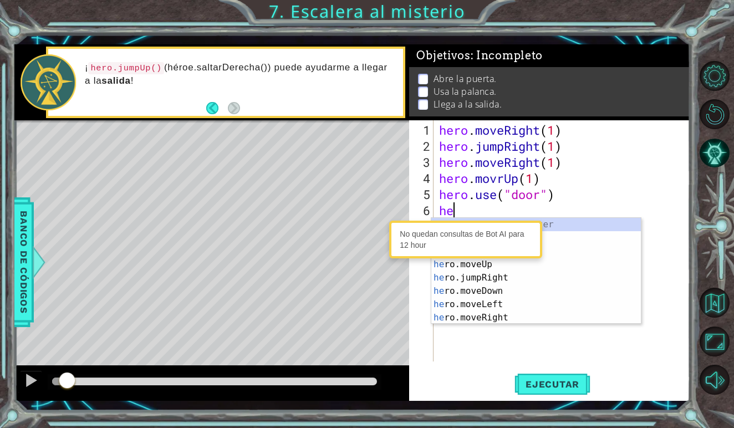
type textarea "h"
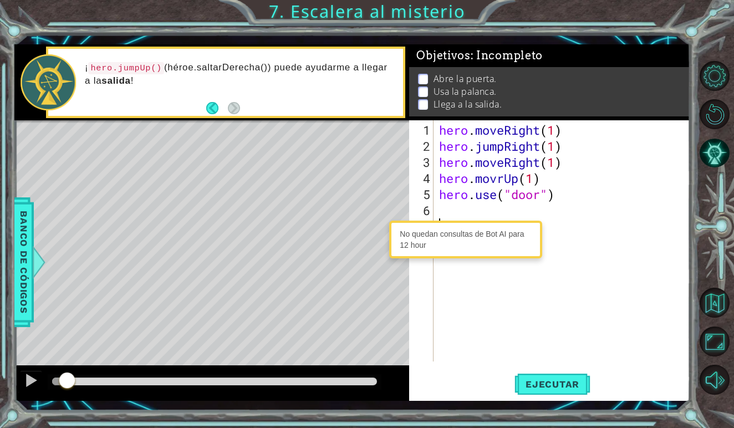
click at [536, 319] on div "hero . moveRight ( 1 ) hero . jumpRight ( 1 ) hero . moveRight ( 1 ) hero . mov…" at bounding box center [565, 258] width 256 height 273
click at [554, 383] on span "Ejecutar" at bounding box center [553, 384] width 76 height 11
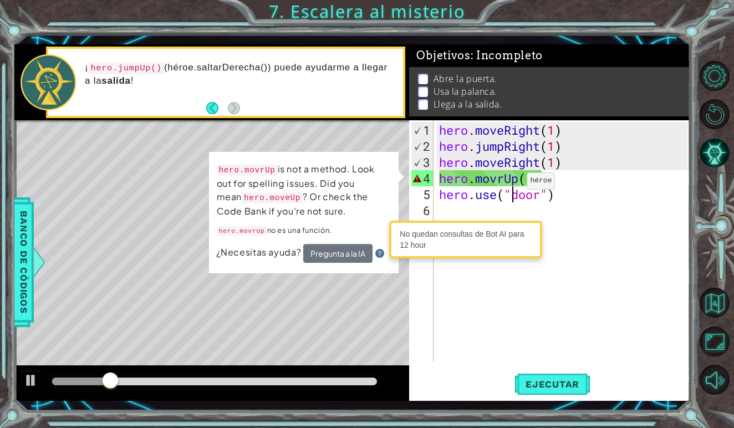
click at [510, 185] on div "hero . moveRight ( 1 ) hero . jumpRight ( 1 ) hero . moveRight ( 1 ) hero . mov…" at bounding box center [565, 258] width 256 height 273
click at [506, 181] on div "hero . moveRight ( 1 ) hero . jumpRight ( 1 ) hero . moveRight ( 1 ) hero . mov…" at bounding box center [565, 258] width 256 height 273
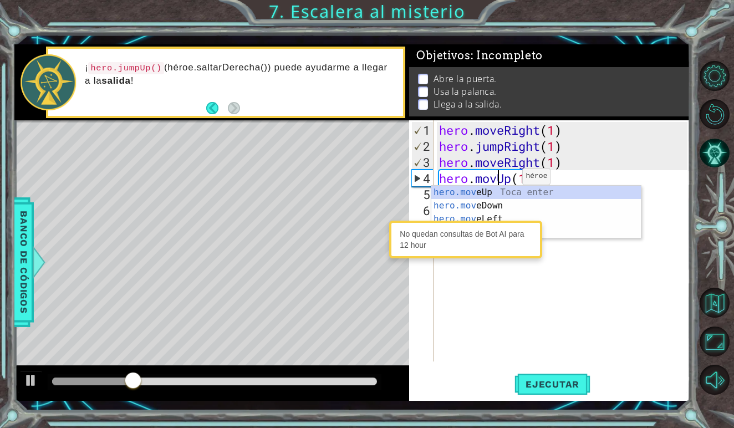
scroll to position [0, 3]
click at [487, 193] on div "hero.move Up Toca enter hero.move Down Toca enter hero.move Left Toca enter her…" at bounding box center [537, 226] width 210 height 80
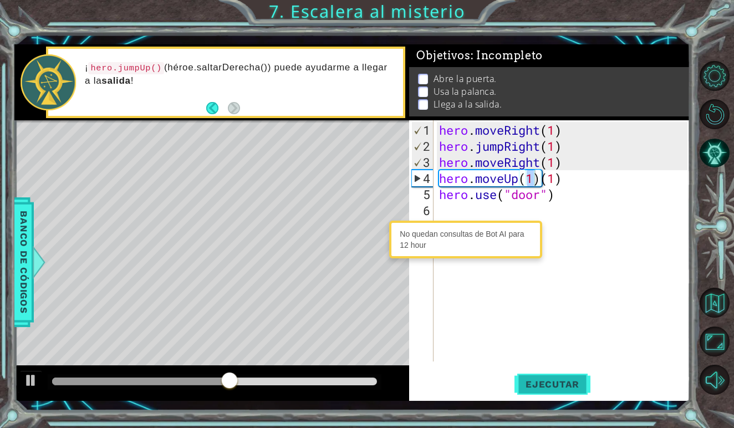
click at [562, 374] on button "Ejecutar" at bounding box center [553, 385] width 76 height 28
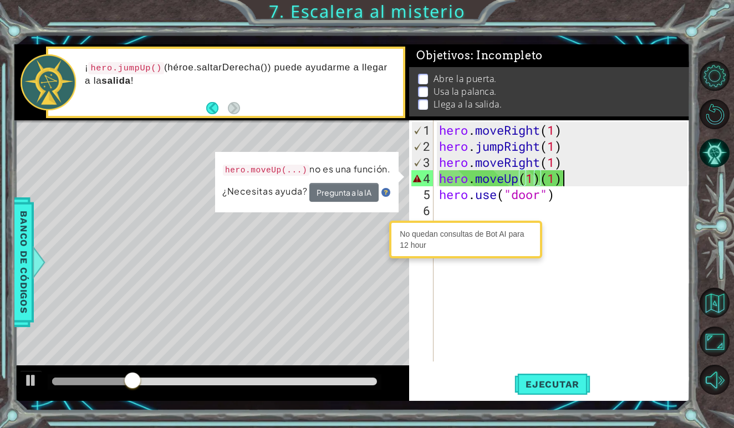
click at [564, 182] on div "hero . moveRight ( 1 ) hero . jumpRight ( 1 ) hero . moveRight ( 1 ) hero . mov…" at bounding box center [565, 258] width 256 height 273
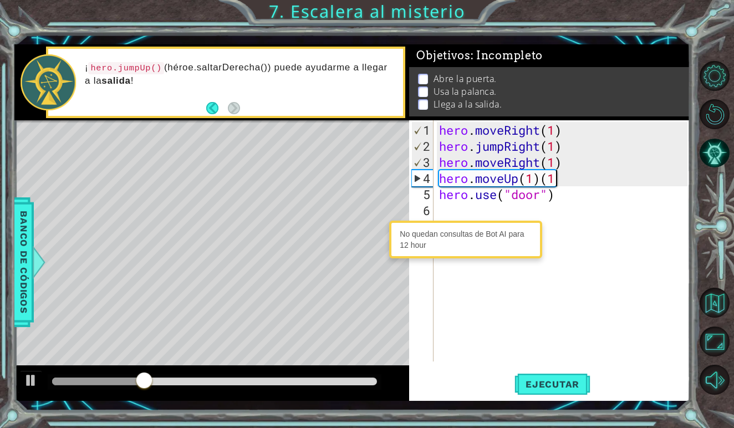
type textarea "hero.moveUp(1)"
click at [551, 387] on span "Ejecutar" at bounding box center [553, 384] width 76 height 11
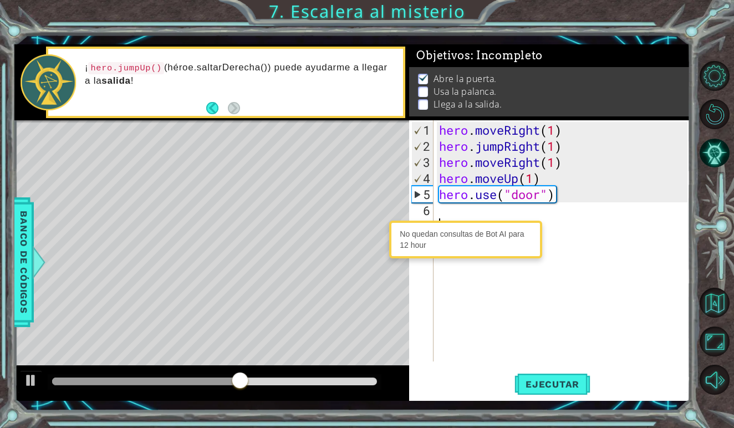
click at [460, 219] on div "hero . moveRight ( 1 ) hero . jumpRight ( 1 ) hero . moveRight ( 1 ) hero . mov…" at bounding box center [565, 258] width 256 height 273
type textarea "g"
click at [486, 216] on div "hero . moveRight ( 1 ) hero . jumpRight ( 1 ) hero . moveRight ( 1 ) hero . mov…" at bounding box center [565, 258] width 256 height 273
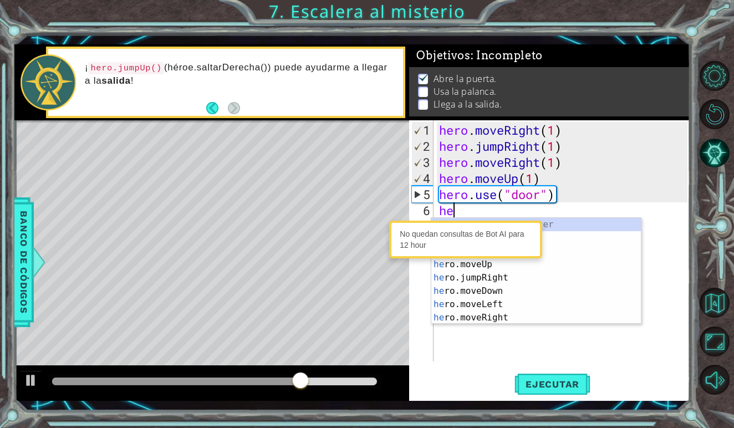
scroll to position [0, 1]
type textarea "hero"
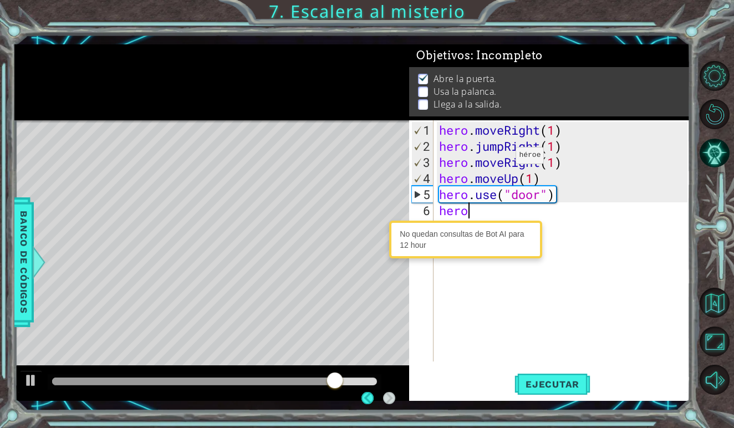
scroll to position [0, 0]
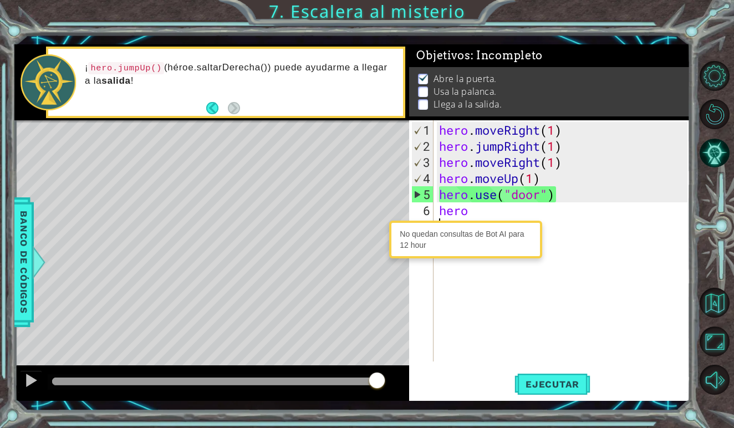
click at [491, 217] on div "hero . moveRight ( 1 ) hero . jumpRight ( 1 ) hero . moveRight ( 1 ) hero . mov…" at bounding box center [565, 258] width 256 height 273
click at [479, 216] on div "hero . moveRight ( 1 ) hero . jumpRight ( 1 ) hero . moveRight ( 1 ) hero . mov…" at bounding box center [565, 258] width 256 height 273
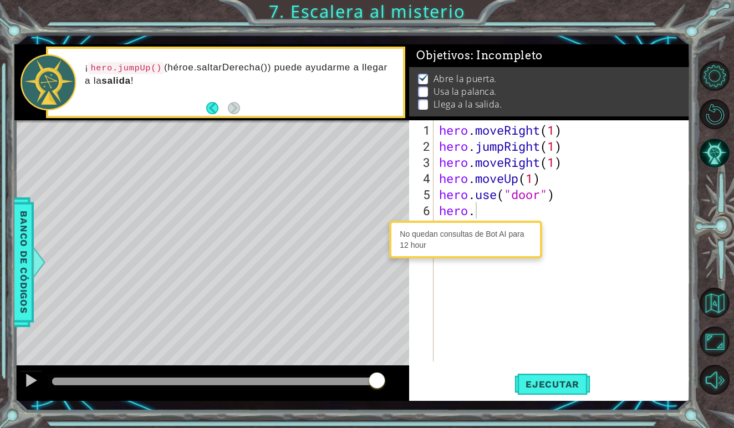
click at [405, 236] on div "No quedan consultas de Bot AI para 12 hour" at bounding box center [466, 240] width 148 height 32
click at [481, 215] on div "hero . moveRight ( 1 ) hero . jumpRight ( 1 ) hero . moveRight ( 1 ) hero . mov…" at bounding box center [565, 258] width 256 height 273
click at [502, 240] on div "No quedan consultas de Bot AI para 12 hour" at bounding box center [466, 240] width 148 height 32
click at [410, 212] on div "hero. 1 2 3 4 5 6 7 8 hero . moveRight ( 1 ) hero . jumpRight ( 1 ) hero . move…" at bounding box center [548, 240] width 278 height 241
click at [496, 215] on div "hero . moveRight ( 1 ) hero . jumpRight ( 1 ) hero . moveRight ( 1 ) hero . mov…" at bounding box center [565, 258] width 256 height 273
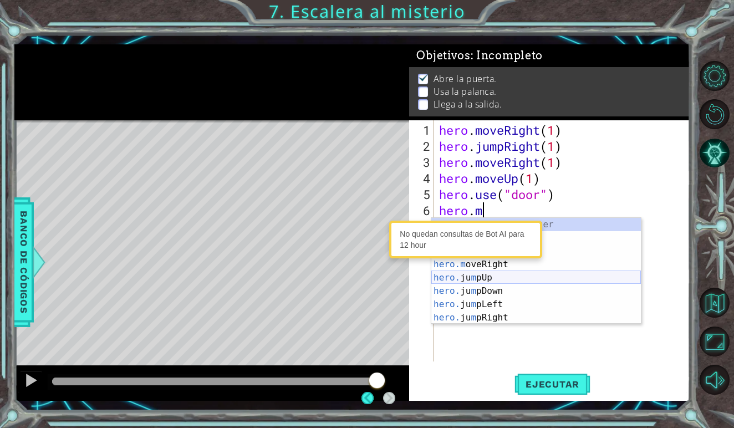
scroll to position [0, 0]
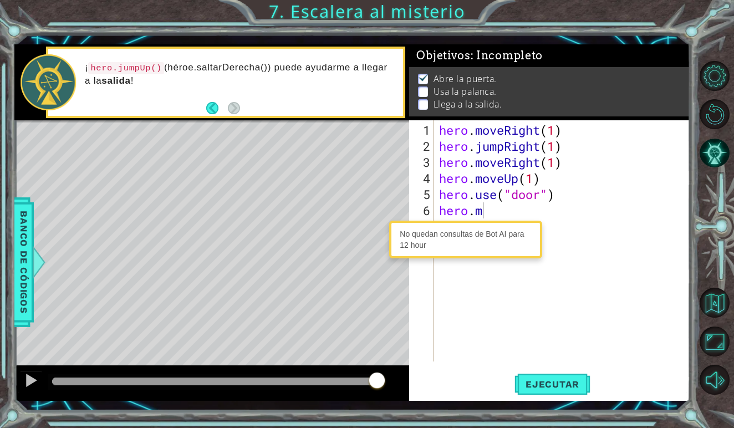
click at [404, 232] on div "No quedan consultas de Bot AI para 12 hour" at bounding box center [466, 240] width 148 height 32
click at [392, 232] on div "No quedan consultas de Bot AI para 12 hour" at bounding box center [465, 240] width 153 height 38
click at [489, 211] on div "hero . moveRight ( 1 ) hero . jumpRight ( 1 ) hero . moveRight ( 1 ) hero . mov…" at bounding box center [565, 258] width 256 height 273
type textarea "hero.moveUp(2)"
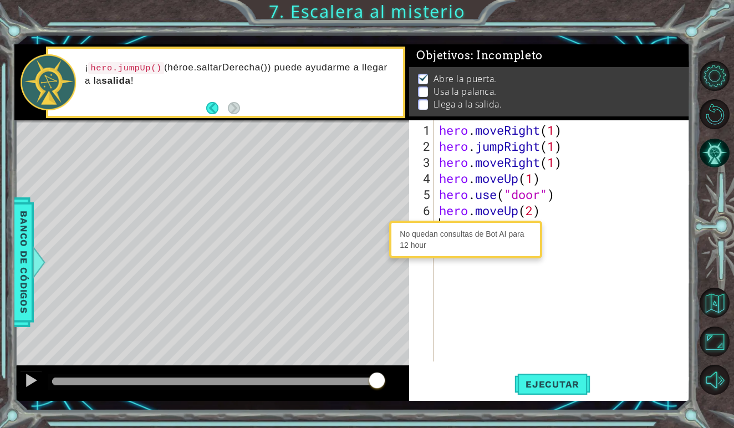
click at [556, 227] on div "hero . moveRight ( 1 ) hero . jumpRight ( 1 ) hero . moveRight ( 1 ) hero . mov…" at bounding box center [565, 258] width 256 height 273
click at [447, 236] on div "No quedan consultas de Bot AI para 12 hour" at bounding box center [466, 240] width 148 height 32
click at [232, 117] on div "¡ hero.jumpUp() (héroe.saltarDerecha()) puede ayudarme a llegar a la salida !" at bounding box center [225, 83] width 359 height 72
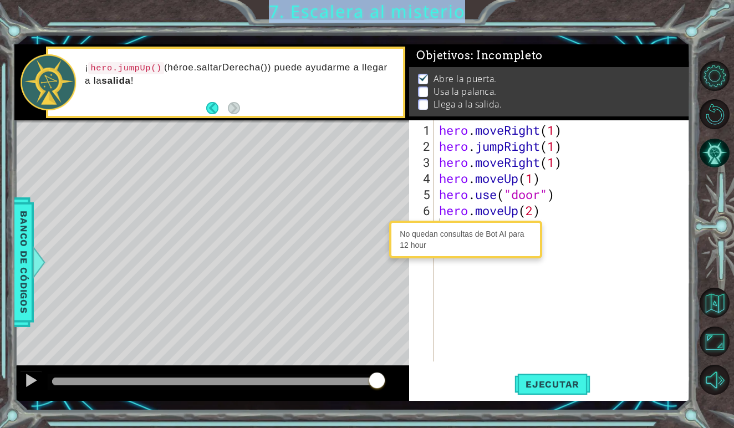
click at [387, 261] on body "1 ההההההההההההההההההההההההההההההההההההההההההההההההההההההההההההההההההההההההההההה…" at bounding box center [367, 214] width 734 height 428
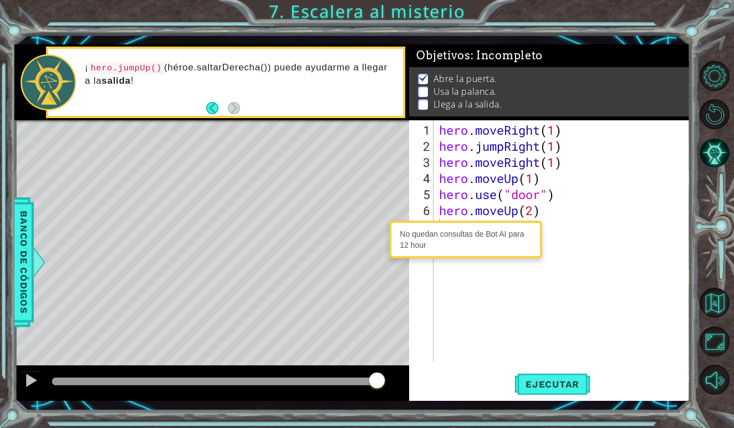
click at [444, 275] on div "hero . moveRight ( 1 ) hero . jumpRight ( 1 ) hero . moveRight ( 1 ) hero . mov…" at bounding box center [565, 258] width 256 height 273
click at [458, 255] on div "No quedan consultas de Bot AI para 12 hour" at bounding box center [466, 240] width 148 height 32
click at [458, 250] on div "No quedan consultas de Bot AI para 12 hour" at bounding box center [466, 240] width 148 height 32
click at [505, 245] on div "No quedan consultas de Bot AI para 12 hour" at bounding box center [466, 240] width 148 height 32
click at [494, 234] on div "No quedan consultas de Bot AI para 12 hour" at bounding box center [466, 240] width 148 height 32
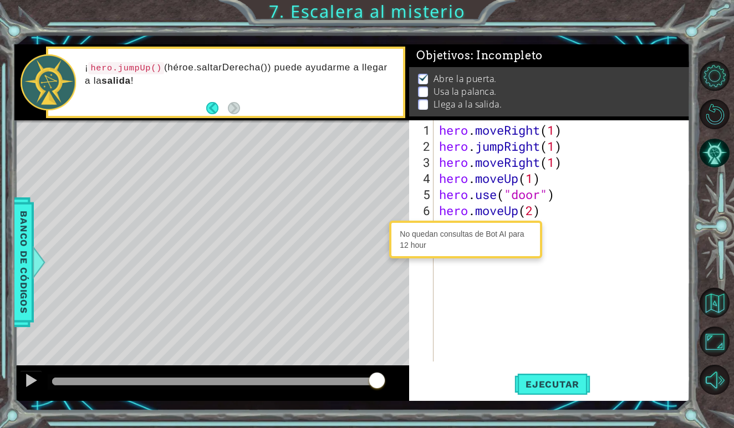
type textarea "hero.moveUp(2)"
click at [546, 212] on div "hero . moveRight ( 1 ) hero . jumpRight ( 1 ) hero . moveRight ( 1 ) hero . mov…" at bounding box center [565, 258] width 256 height 273
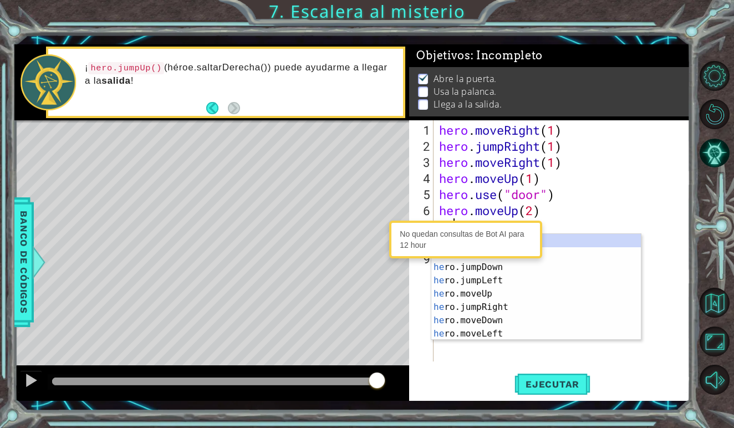
scroll to position [0, 1]
type textarea "hero"
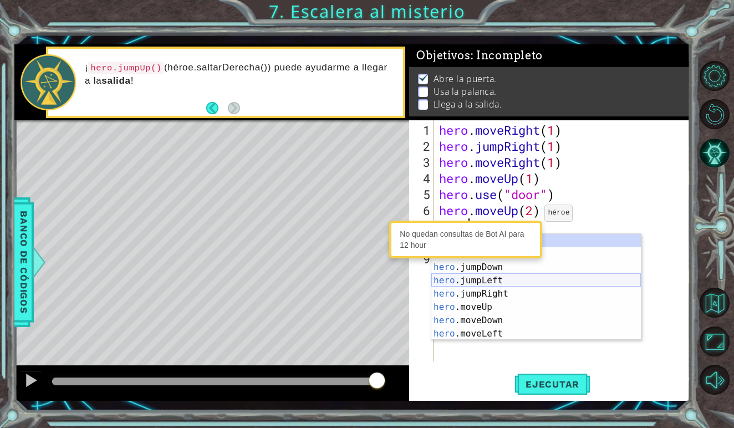
click at [517, 281] on div "hero Toca enter hero .jumpUp Toca enter hero .jumpDown Toca enter hero .jumpLef…" at bounding box center [537, 300] width 210 height 133
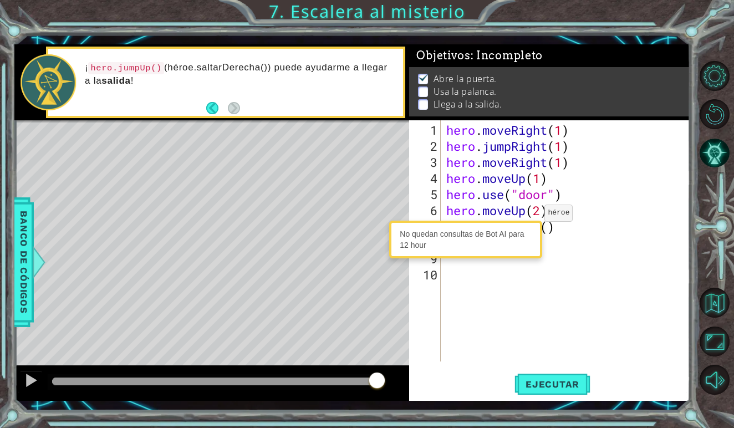
scroll to position [0, 0]
click at [549, 225] on div "hero . moveRight ( 1 ) hero . jumpRight ( 1 ) hero . moveRight ( 1 ) hero . mov…" at bounding box center [568, 258] width 249 height 273
type textarea "hero.jumpLeft(1)"
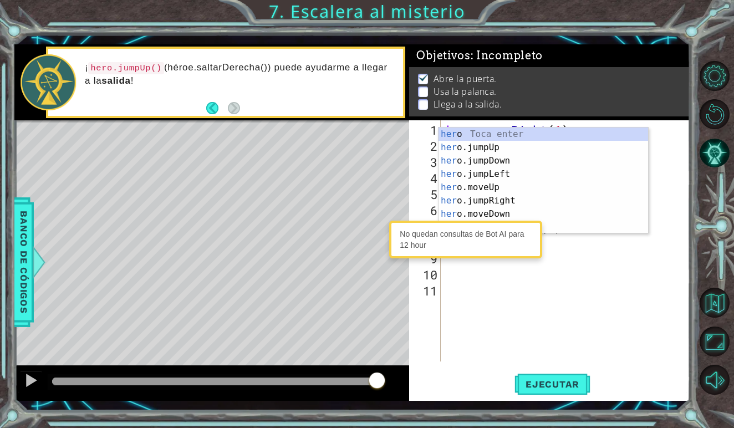
type textarea "he"
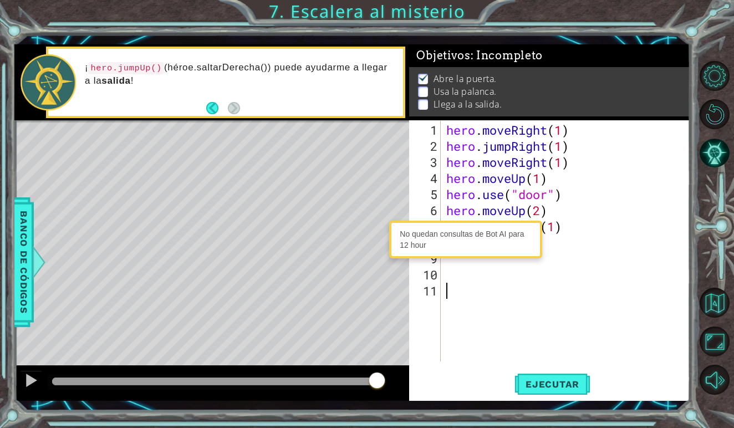
click at [505, 352] on div "hero . moveRight ( 1 ) hero . jumpRight ( 1 ) hero . moveRight ( 1 ) hero . mov…" at bounding box center [568, 258] width 249 height 273
click at [564, 232] on div "hero . moveRight ( 1 ) hero . jumpRight ( 1 ) hero . moveRight ( 1 ) hero . mov…" at bounding box center [568, 258] width 249 height 273
type textarea "hero.jumpLeft(1)"
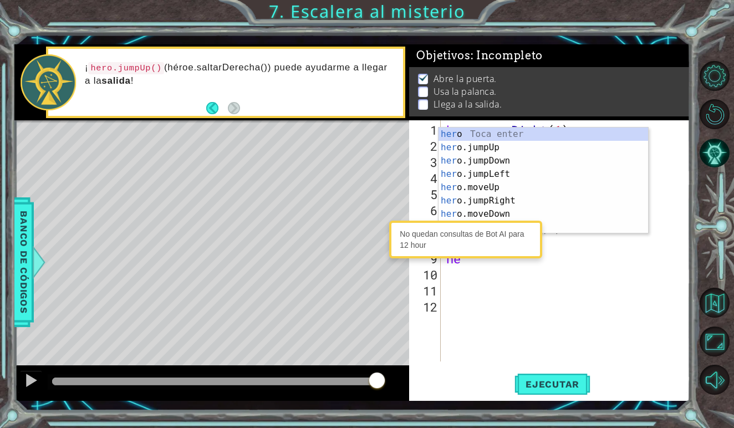
type textarea "h"
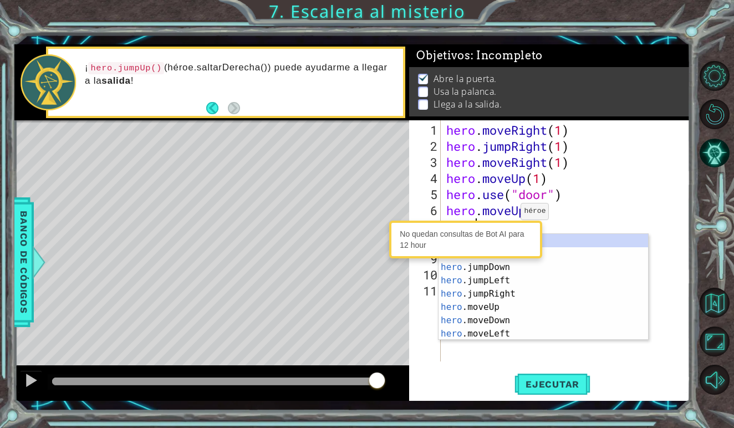
type textarea "h"
type textarea "hero.moveUp(2)"
type textarea "h"
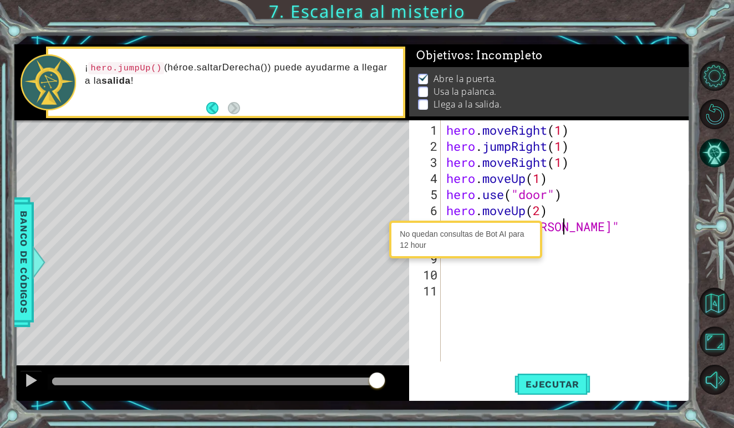
scroll to position [0, 5]
type textarea "hero.use("[PERSON_NAME]")"
click at [512, 261] on div "hero . moveRight ( 1 ) hero . jumpRight ( 1 ) hero . moveRight ( 1 ) hero . mov…" at bounding box center [568, 258] width 249 height 273
type textarea "h"
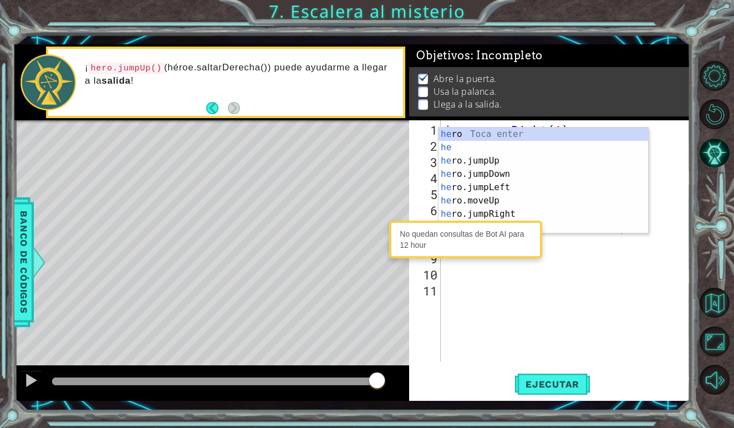
type textarea "her"
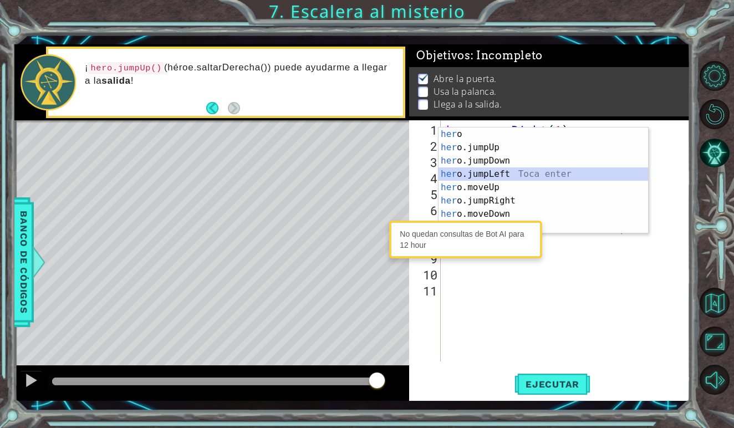
click at [504, 176] on div "her o Toca enter her o.jumpUp Toca enter her o.jumpDown Toca enter her o.jumpLe…" at bounding box center [544, 194] width 210 height 133
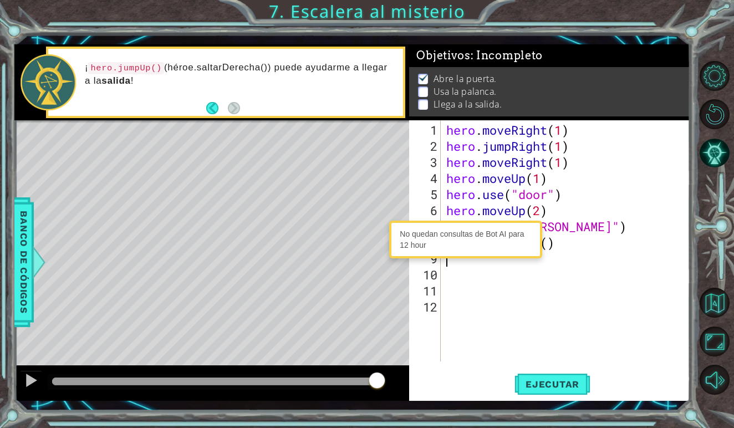
scroll to position [0, 0]
click at [549, 247] on div "hero . moveRight ( 1 ) hero . jumpRight ( 1 ) hero . moveRight ( 1 ) hero . mov…" at bounding box center [568, 258] width 249 height 273
type textarea "hero.jumpLeft(2)"
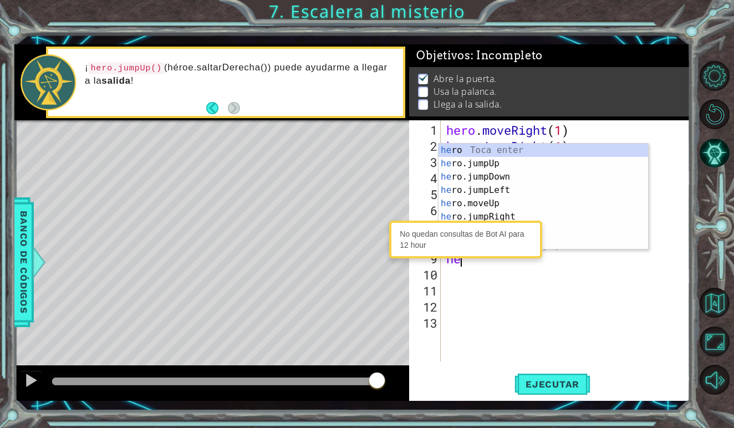
scroll to position [0, 1]
type textarea "hero"
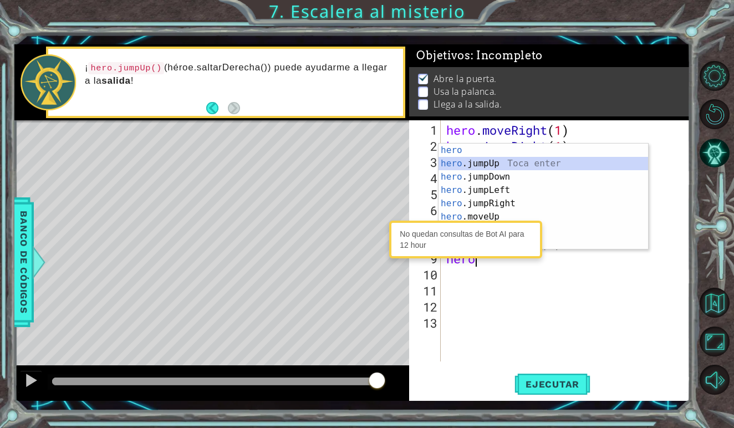
click at [506, 167] on div "hero Toca enter hero .jumpUp Toca enter hero .jumpDown Toca enter hero .jumpLef…" at bounding box center [544, 210] width 210 height 133
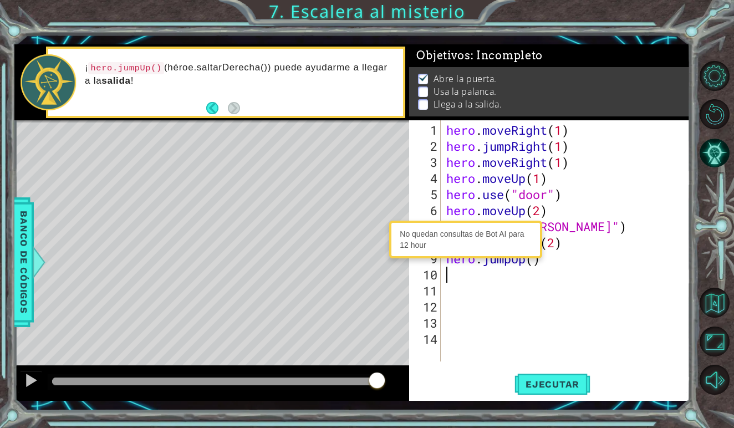
click at [534, 266] on div "hero . moveRight ( 1 ) hero . jumpRight ( 1 ) hero . moveRight ( 1 ) hero . mov…" at bounding box center [568, 258] width 249 height 273
click at [535, 258] on div "No quedan consultas de Bot AI para 12 hour" at bounding box center [465, 240] width 153 height 38
click at [535, 261] on div "hero . moveRight ( 1 ) hero . jumpRight ( 1 ) hero . moveRight ( 1 ) hero . mov…" at bounding box center [568, 258] width 249 height 273
type textarea "hero.jumpUp(1)"
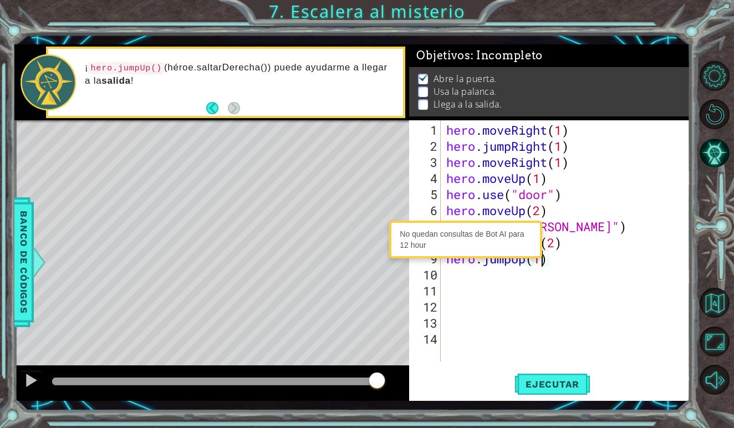
click at [464, 278] on div "hero . moveRight ( 1 ) hero . jumpRight ( 1 ) hero . moveRight ( 1 ) hero . mov…" at bounding box center [568, 258] width 249 height 273
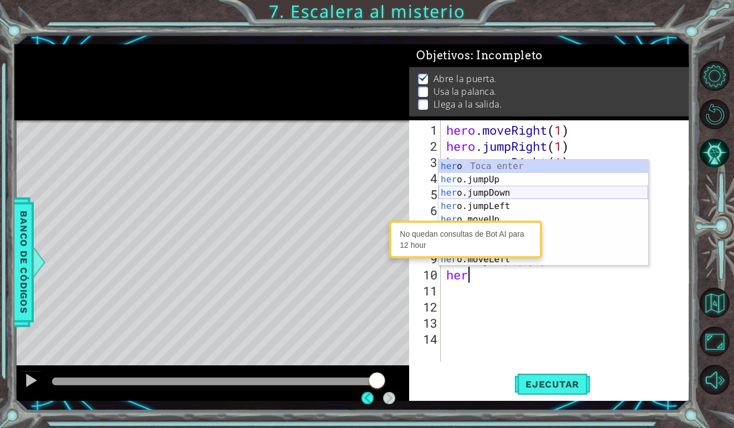
scroll to position [0, 0]
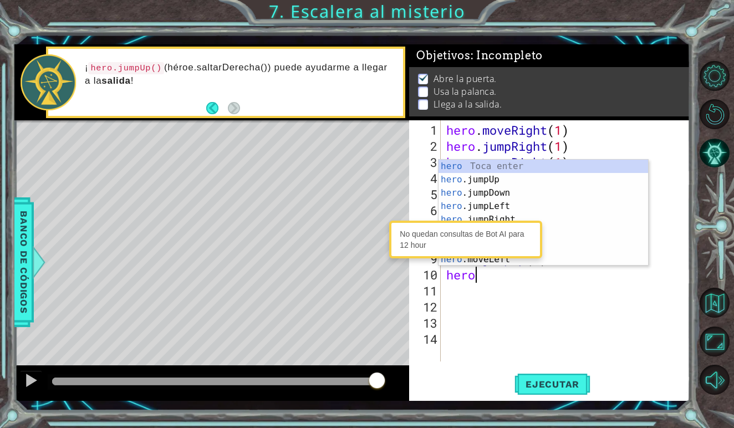
type textarea "hero."
click at [552, 288] on div "hero . moveRight ( 1 ) hero . jumpRight ( 1 ) hero . moveRight ( 1 ) hero . mov…" at bounding box center [568, 258] width 249 height 273
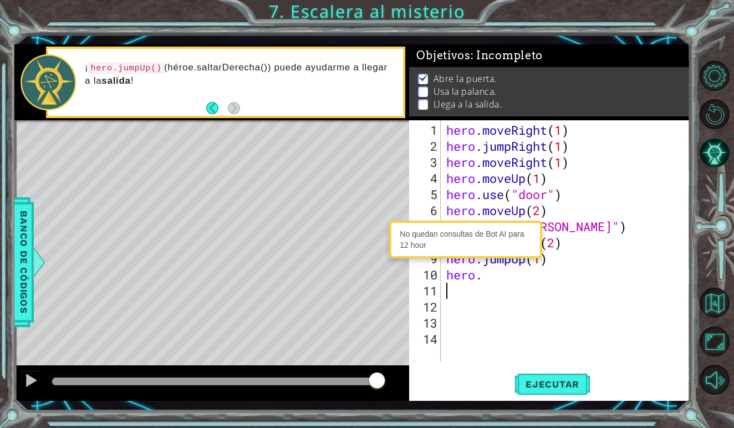
click at [486, 282] on div "hero . moveRight ( 1 ) hero . jumpRight ( 1 ) hero . moveRight ( 1 ) hero . mov…" at bounding box center [568, 258] width 249 height 273
click at [486, 273] on div "hero . moveRight ( 1 ) hero . jumpRight ( 1 ) hero . moveRight ( 1 ) hero . mov…" at bounding box center [568, 258] width 249 height 273
click at [542, 375] on button "Ejecutar" at bounding box center [553, 385] width 76 height 28
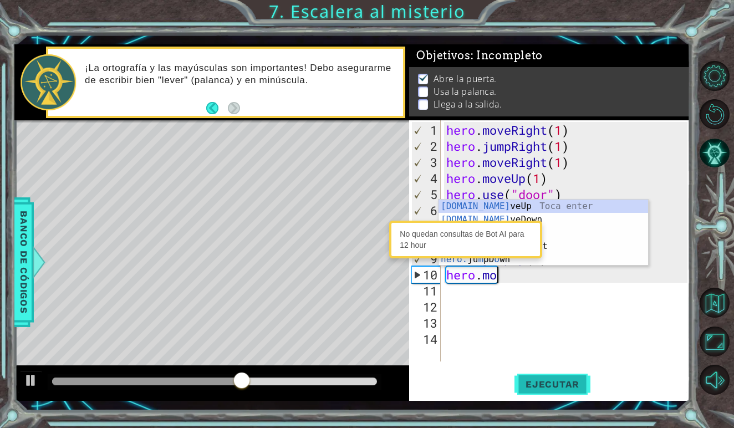
scroll to position [0, 1]
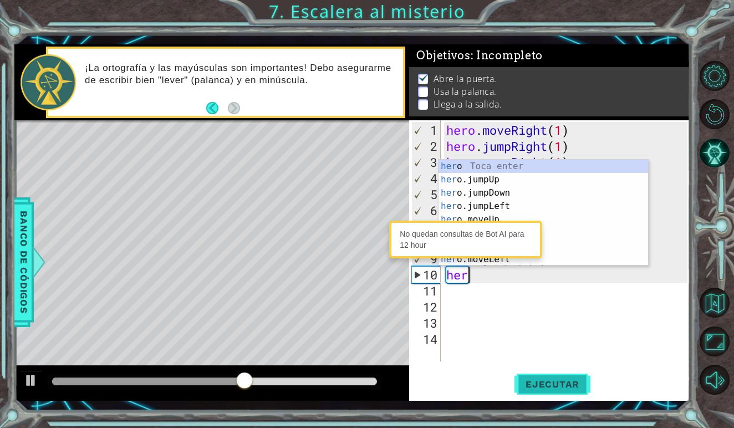
type textarea "h"
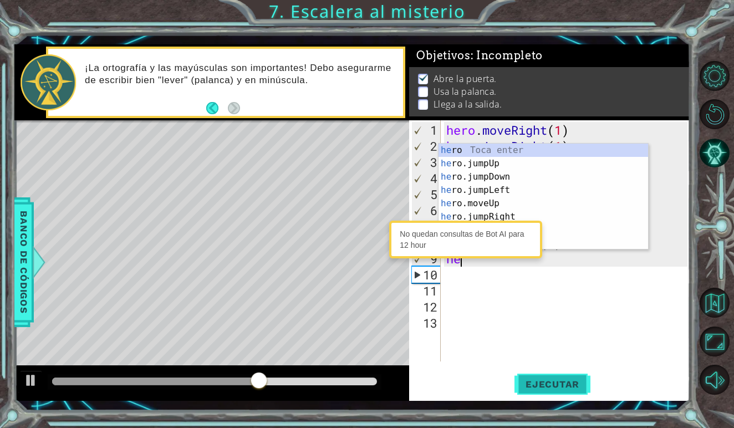
type textarea "h"
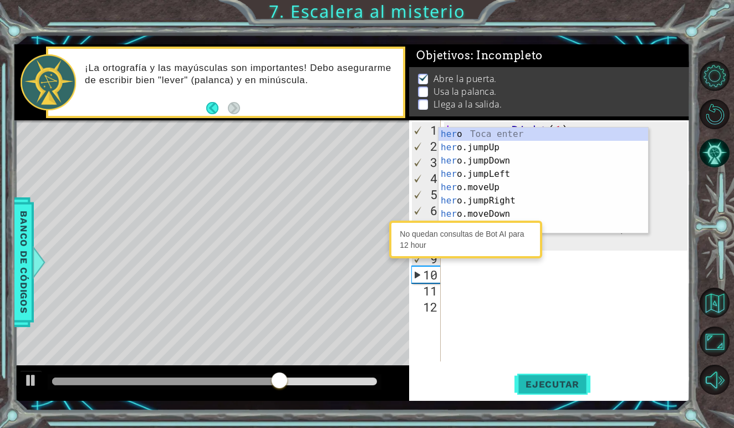
type textarea "h"
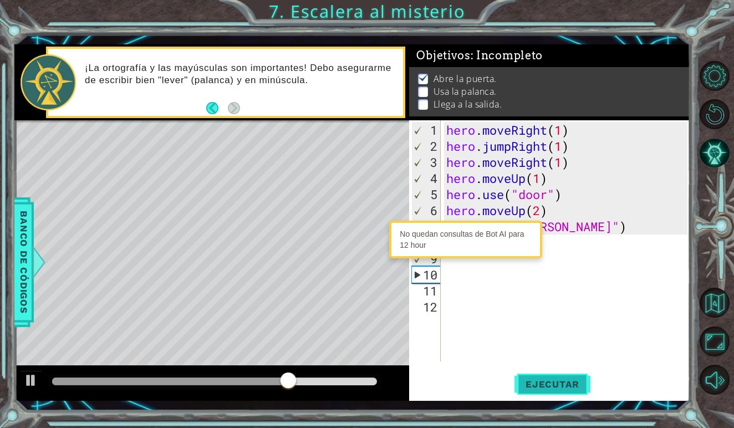
type textarea "hero.use("[PERSON_NAME]")"
